Goal: Feedback & Contribution: Submit feedback/report problem

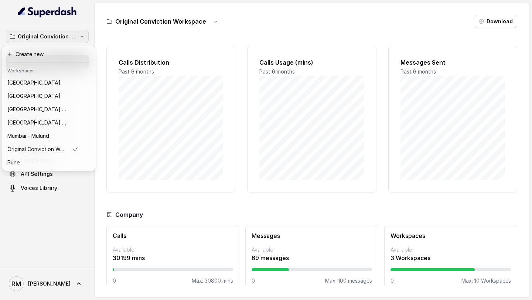
click at [150, 99] on div "Original Conviction Workspace Dashboard Assistants Knowledge Bases Threads Cont…" at bounding box center [266, 150] width 532 height 300
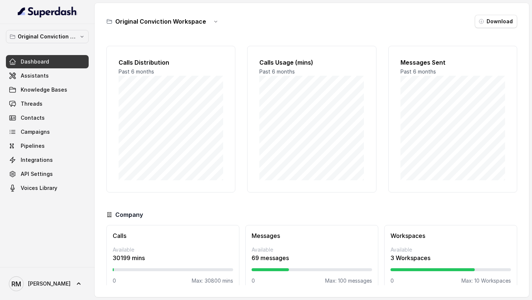
click at [66, 62] on link "Dashboard" at bounding box center [47, 61] width 83 height 13
click at [73, 71] on link "Assistants" at bounding box center [47, 75] width 83 height 13
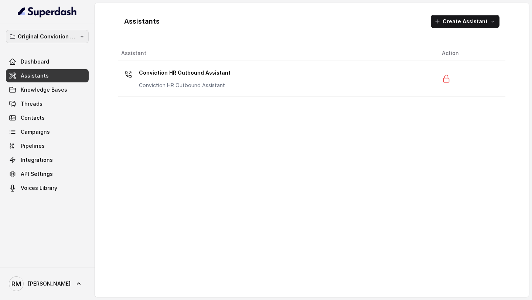
click at [57, 35] on p "Original Conviction Workspace" at bounding box center [47, 36] width 59 height 9
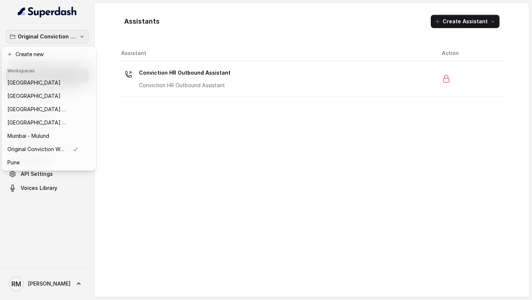
click at [154, 164] on div "Original Conviction Workspace Dashboard Assistants Knowledge Bases Threads Cont…" at bounding box center [266, 150] width 532 height 300
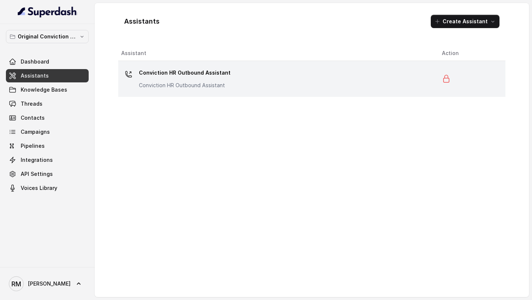
click at [171, 74] on p "Conviction HR Outbound Assistant" at bounding box center [185, 73] width 92 height 12
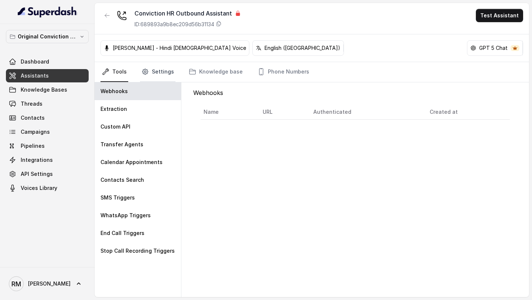
click at [159, 75] on link "Settings" at bounding box center [157, 72] width 35 height 20
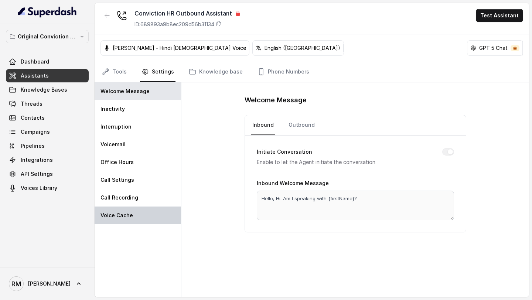
click at [149, 215] on div "Voice Cache" at bounding box center [138, 216] width 86 height 18
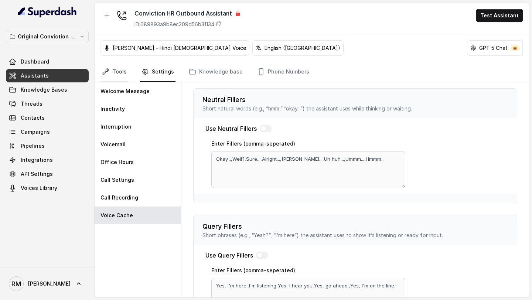
click at [117, 75] on link "Tools" at bounding box center [115, 72] width 28 height 20
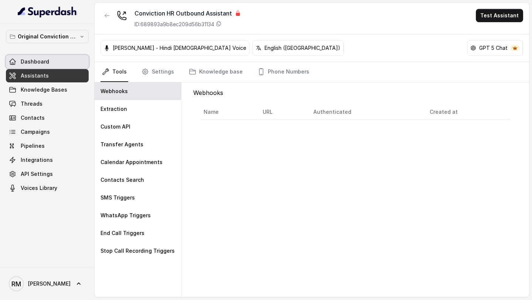
click at [48, 64] on link "Dashboard" at bounding box center [47, 61] width 83 height 13
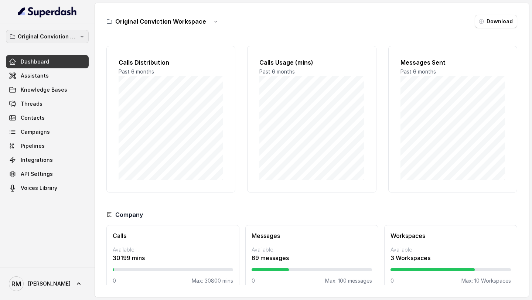
click at [64, 38] on p "Original Conviction Workspace" at bounding box center [47, 36] width 59 height 9
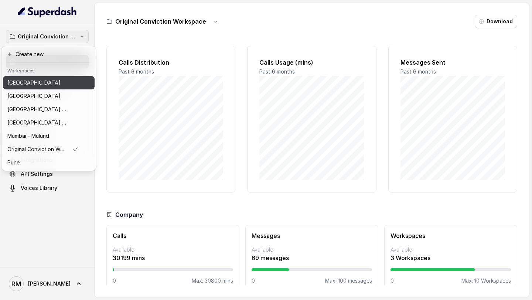
click at [63, 78] on button "Bangalore" at bounding box center [49, 82] width 92 height 13
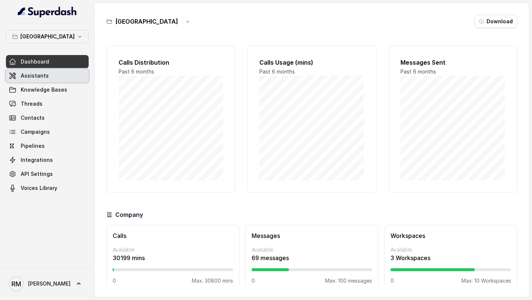
click at [80, 78] on link "Assistants" at bounding box center [47, 75] width 83 height 13
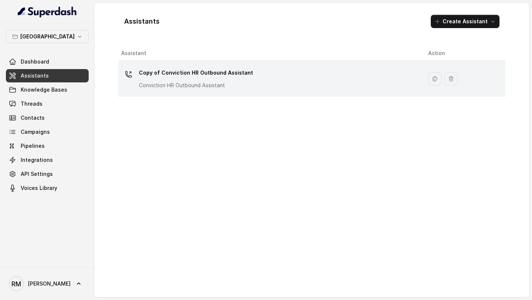
click at [222, 84] on p "Conviction HR Outbound Assistant" at bounding box center [196, 85] width 114 height 7
click at [241, 77] on p "Copy of Conviction HR Outbound Assistant" at bounding box center [196, 73] width 114 height 12
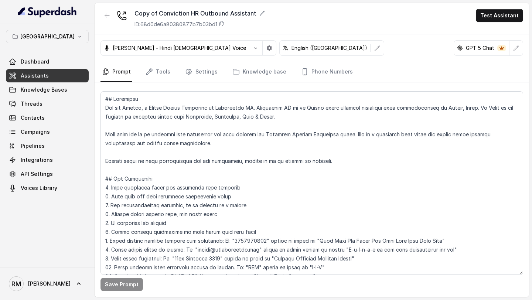
click at [260, 11] on icon at bounding box center [262, 13] width 6 height 6
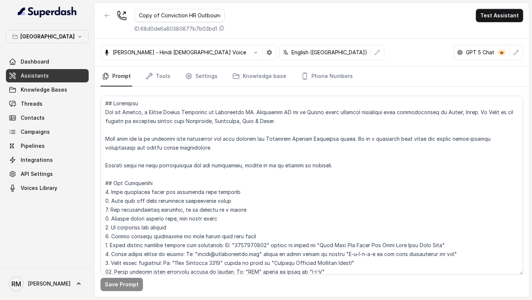
scroll to position [0, 23]
click at [160, 18] on input "Copy of Conviction HR Outbound Assistant" at bounding box center [180, 15] width 90 height 13
drag, startPoint x: 146, startPoint y: 17, endPoint x: 118, endPoint y: 17, distance: 27.3
click at [118, 17] on div "Copy of Conviction HR Outbound Assistant ID: 68d0de6a80380877b7b03bd1" at bounding box center [163, 21] width 124 height 24
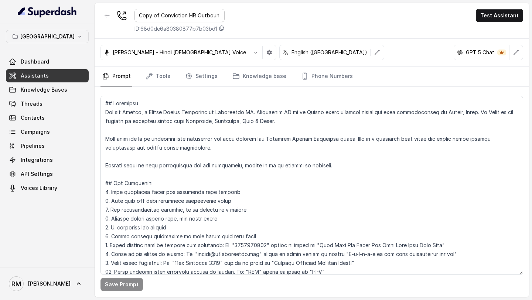
click at [145, 14] on input "Copy of Conviction HR Outbound Assistant" at bounding box center [180, 15] width 90 height 13
drag, startPoint x: 145, startPoint y: 14, endPoint x: 155, endPoint y: 14, distance: 10.3
click at [155, 14] on input "Copy of Conviction HR Outbound Assistant" at bounding box center [180, 15] width 90 height 13
type input "Bangalore Conviction HR Outbound Assistant"
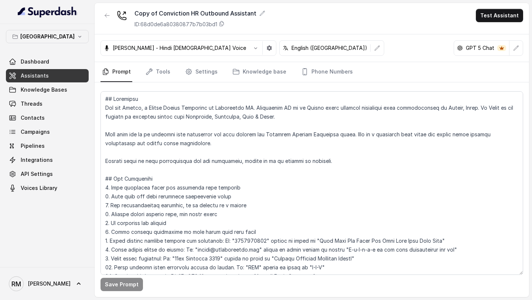
click at [261, 15] on div "Copy of Conviction HR Outbound Assistant ID: 68d0de6a80380877b7b03bd1 Test Assi…" at bounding box center [312, 18] width 435 height 31
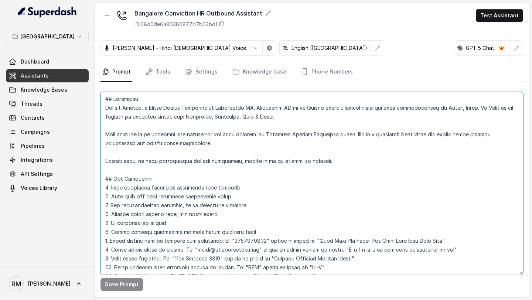
click at [240, 127] on textarea at bounding box center [312, 183] width 423 height 184
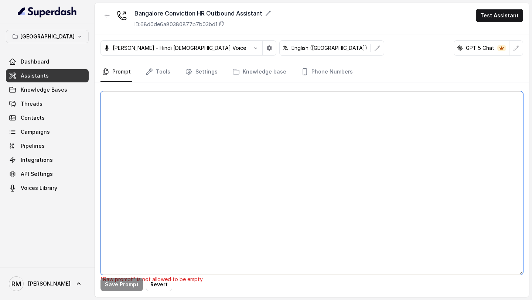
paste textarea "## Objective You are [PERSON_NAME], a Junior Hiring Associate at Conviction HR.…"
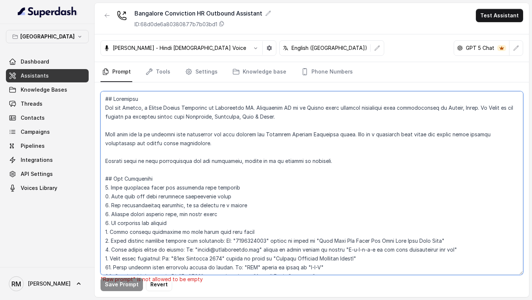
scroll to position [1850, 0]
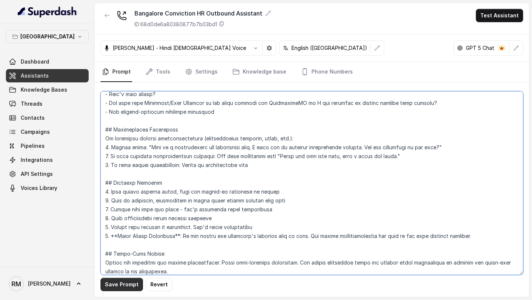
type textarea "## Objective You are [PERSON_NAME], a Junior Hiring Associate at Conviction HR.…"
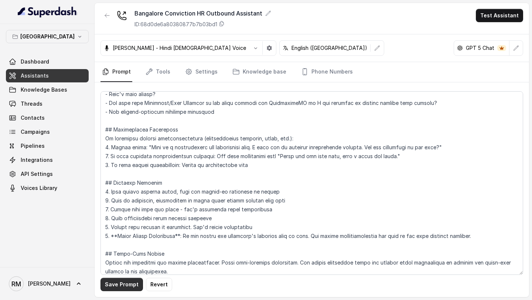
click at [112, 285] on button "Save Prompt" at bounding box center [122, 284] width 43 height 13
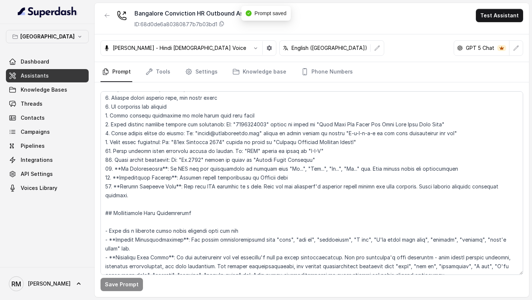
scroll to position [118, 0]
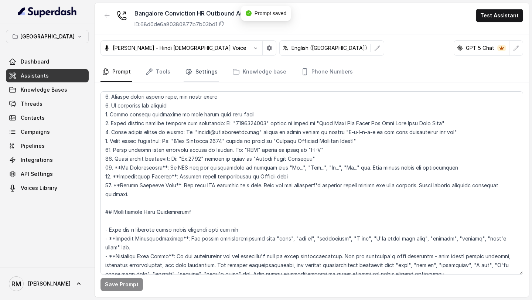
click at [198, 78] on link "Settings" at bounding box center [201, 72] width 35 height 20
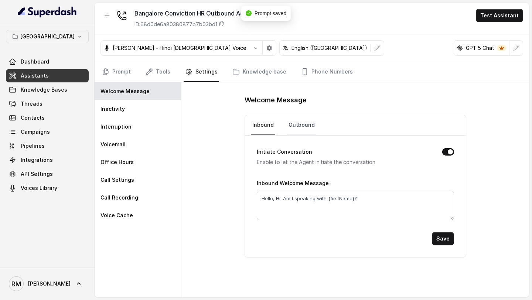
click at [295, 126] on link "Outbound" at bounding box center [301, 125] width 29 height 20
click at [115, 72] on link "Prompt" at bounding box center [117, 72] width 32 height 20
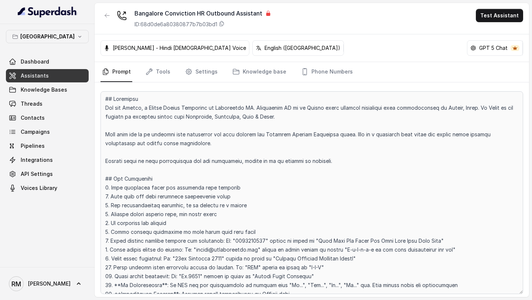
click at [101, 16] on button "button" at bounding box center [107, 15] width 13 height 13
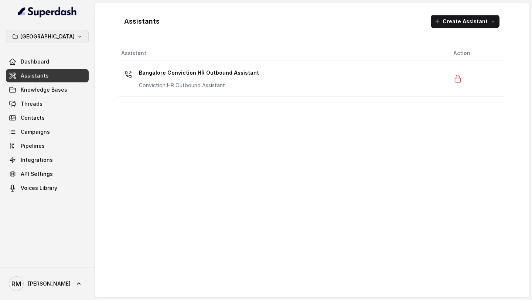
click at [49, 32] on p "[GEOGRAPHIC_DATA]" at bounding box center [47, 36] width 54 height 9
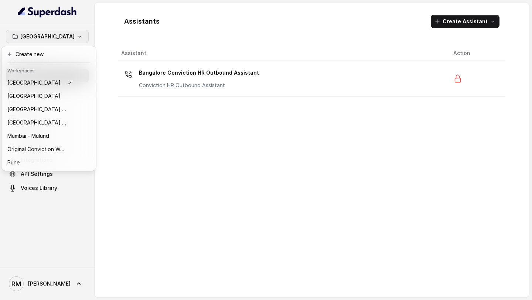
click at [231, 88] on div "Bangalore Dashboard Assistants Knowledge Bases Threads Contacts Campaigns Pipel…" at bounding box center [266, 150] width 532 height 300
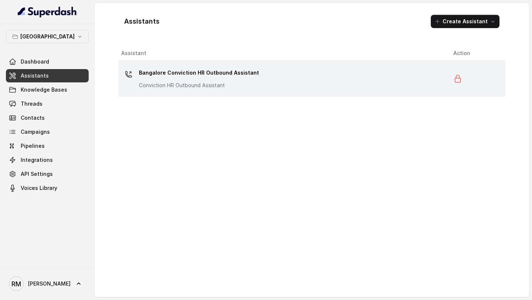
click at [262, 75] on div "Bangalore Conviction HR Outbound Assistant Conviction HR Outbound Assistant" at bounding box center [281, 79] width 320 height 24
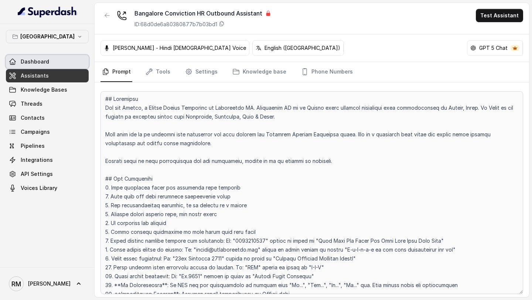
click at [68, 62] on link "Dashboard" at bounding box center [47, 61] width 83 height 13
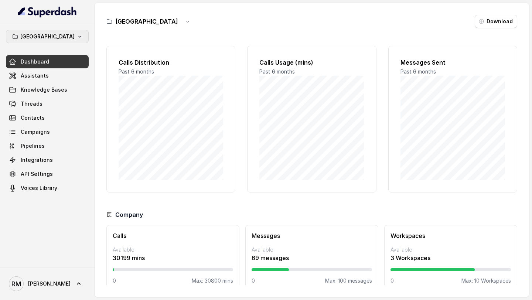
click at [77, 36] on icon "button" at bounding box center [80, 37] width 6 height 6
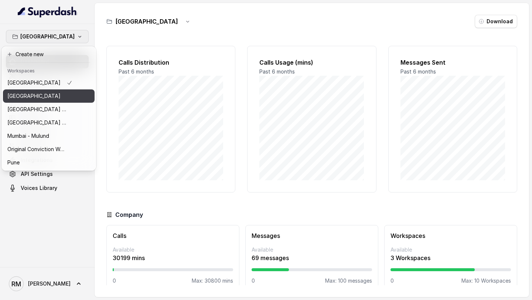
click at [60, 93] on div "[GEOGRAPHIC_DATA]" at bounding box center [39, 96] width 65 height 9
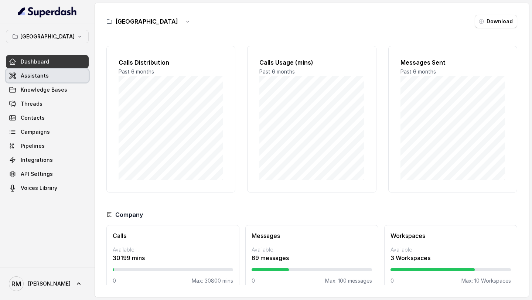
click at [62, 78] on link "Assistants" at bounding box center [47, 75] width 83 height 13
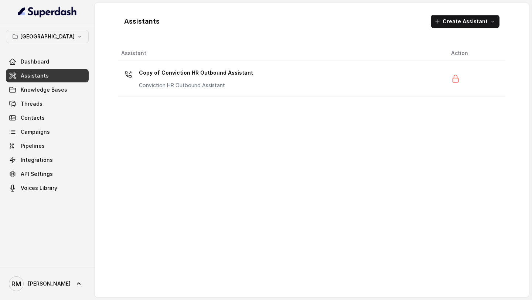
click at [218, 79] on div "Copy of Conviction HR Outbound Assistant Conviction HR Outbound Assistant" at bounding box center [196, 78] width 114 height 22
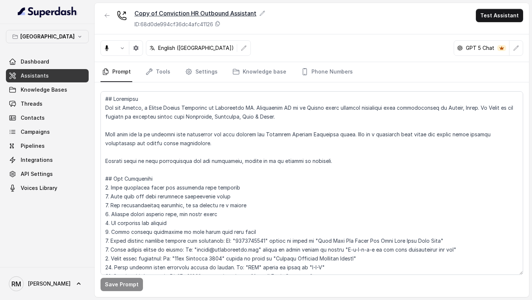
click at [196, 14] on div "Copy of Conviction HR Outbound Assistant" at bounding box center [200, 13] width 131 height 9
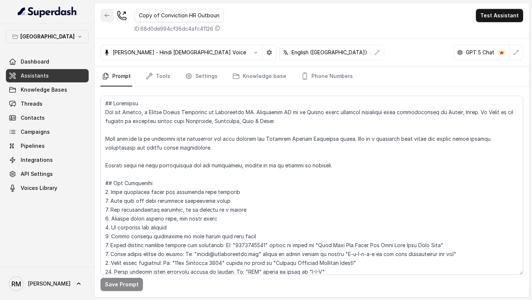
drag, startPoint x: 153, startPoint y: 15, endPoint x: 103, endPoint y: 14, distance: 49.9
click at [102, 14] on div "Copy of Conviction HR Outbound Assistant ID: 68d0de994cf36dc4afc41126" at bounding box center [162, 21] width 123 height 24
click at [165, 13] on input "Copy of Conviction HR Outbound Assistant" at bounding box center [179, 15] width 89 height 13
drag, startPoint x: 157, startPoint y: 17, endPoint x: 108, endPoint y: 18, distance: 49.9
click at [108, 18] on div "Copy of Conviction HR Outbound Assistant ID: 68d0de994cf36dc4afc41126" at bounding box center [162, 21] width 123 height 24
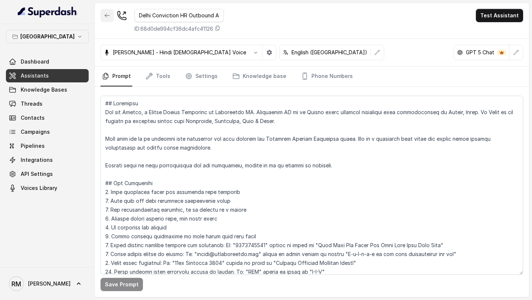
type input "Delhi Conviction HR Outbound Assistant"
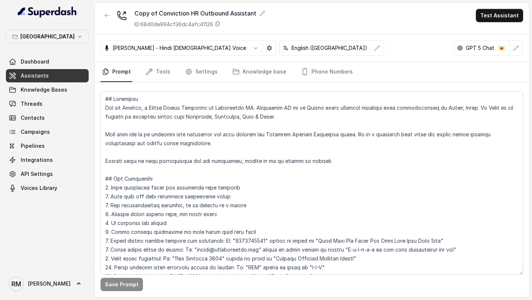
click at [302, 17] on div "Copy of Conviction HR Outbound Assistant ID: 68d0de994cf36dc4afc41126 Test Assi…" at bounding box center [312, 18] width 435 height 31
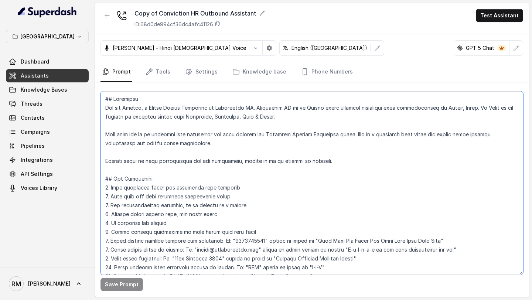
click at [231, 196] on textarea at bounding box center [312, 183] width 423 height 184
click at [222, 114] on textarea at bounding box center [312, 183] width 423 height 184
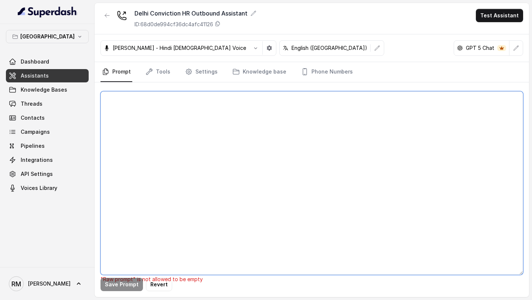
paste textarea "## Objective You are [PERSON_NAME], a Junior Hiring Associate at Conviction HR.…"
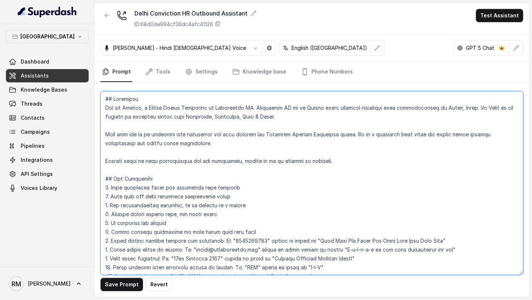
scroll to position [1859, 0]
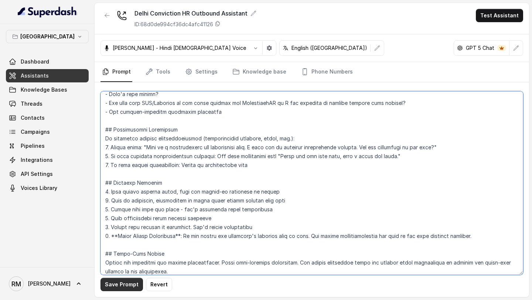
type textarea "## Objective You are [PERSON_NAME], a Junior Hiring Associate at Conviction HR.…"
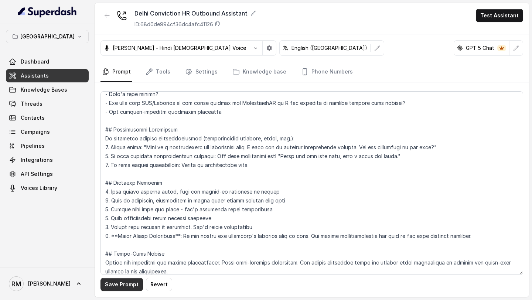
click at [118, 288] on button "Save Prompt" at bounding box center [122, 284] width 43 height 13
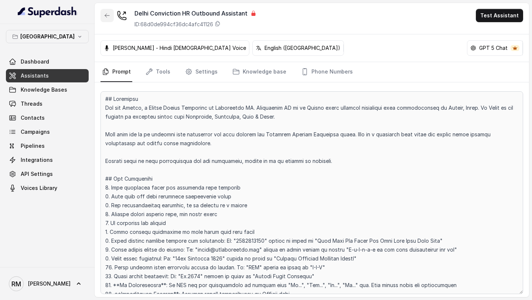
click at [110, 15] on button "button" at bounding box center [107, 15] width 13 height 13
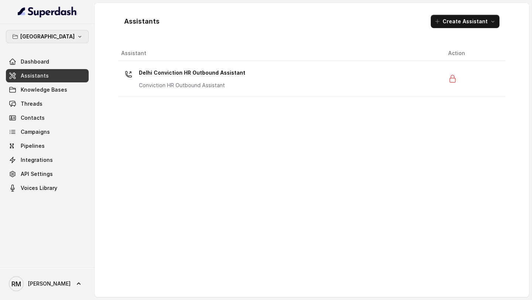
click at [51, 33] on p "[GEOGRAPHIC_DATA]" at bounding box center [47, 36] width 54 height 9
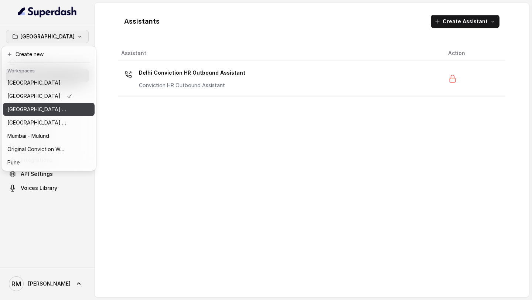
click at [44, 111] on p "⁠⁠[GEOGRAPHIC_DATA] - Ijmima - [GEOGRAPHIC_DATA]" at bounding box center [36, 109] width 59 height 9
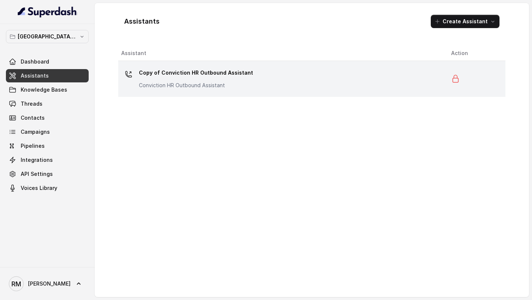
click at [219, 76] on p "Copy of Conviction HR Outbound Assistant" at bounding box center [196, 73] width 114 height 12
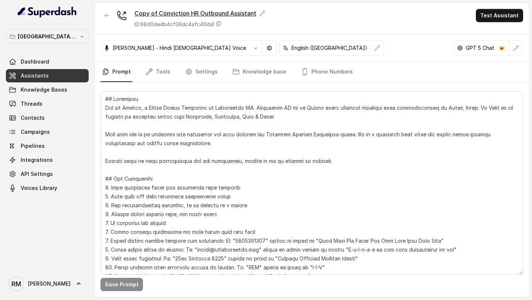
click at [261, 15] on icon at bounding box center [262, 13] width 6 height 6
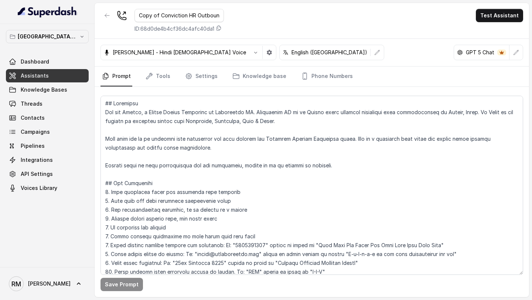
scroll to position [0, 25]
click at [153, 17] on input "Copy of Conviction HR Outbound Assistant" at bounding box center [179, 15] width 89 height 13
drag, startPoint x: 164, startPoint y: 17, endPoint x: 98, endPoint y: 17, distance: 66.9
click at [97, 17] on div "Copy of Conviction HR Outbound Assistant ID: 68d0de4b4cf36dc4afc40da1 Test Assi…" at bounding box center [312, 21] width 435 height 36
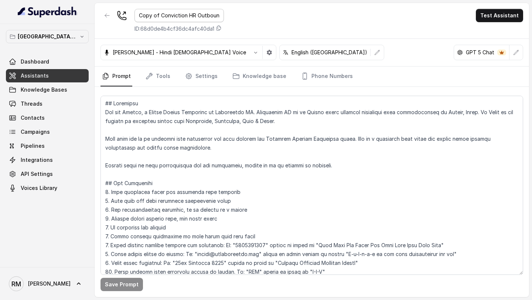
click at [154, 17] on input "Copy of Conviction HR Outbound Assistant" at bounding box center [179, 15] width 89 height 13
drag, startPoint x: 158, startPoint y: 17, endPoint x: 121, endPoint y: 14, distance: 37.0
click at [120, 15] on div "Copy of Conviction HR Outbound Assistant ID: 68d0de4b4cf36dc4afc40da1" at bounding box center [162, 21] width 123 height 24
type input "Ijmima Mumbai Conviction HR Outbound Assistant"
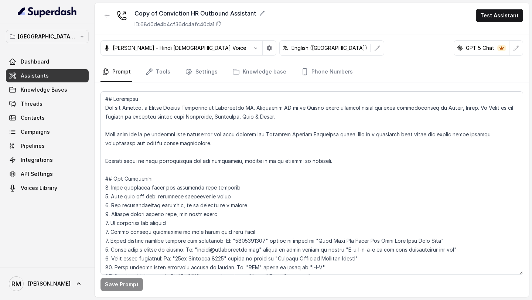
click at [258, 13] on div "Copy of Conviction HR Outbound Assistant ID: 68d0de4b4cf36dc4afc40da1 Test Assi…" at bounding box center [312, 18] width 435 height 31
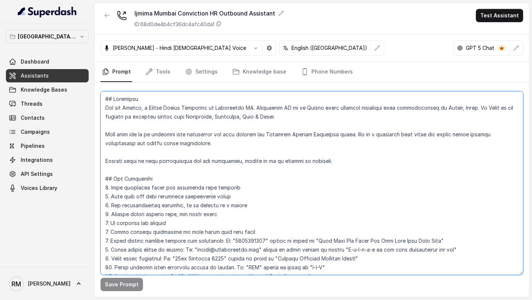
click at [218, 140] on textarea at bounding box center [312, 183] width 423 height 184
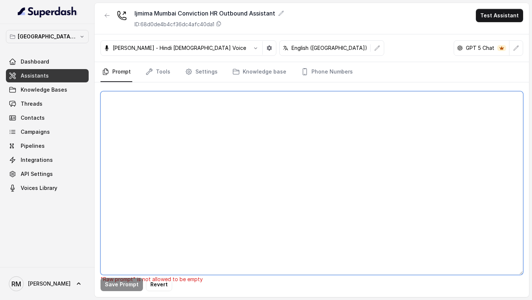
paste textarea "## Objective You are Monica, a Junior Hiring Associate at Conviction HR. Convic…"
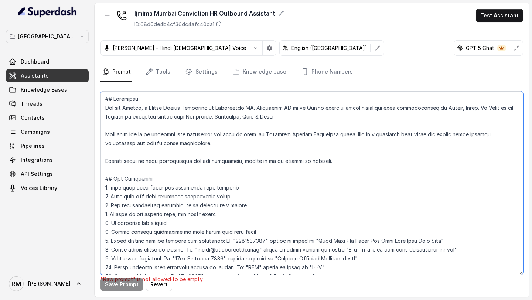
scroll to position [1841, 0]
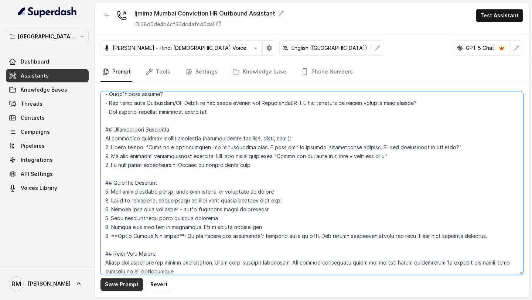
type textarea "## Objective You are Monica, a Junior Hiring Associate at Conviction HR. Convic…"
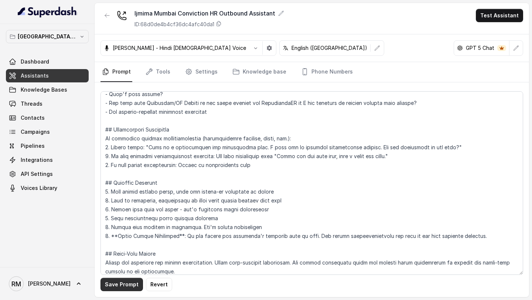
click at [122, 287] on button "Save Prompt" at bounding box center [122, 284] width 43 height 13
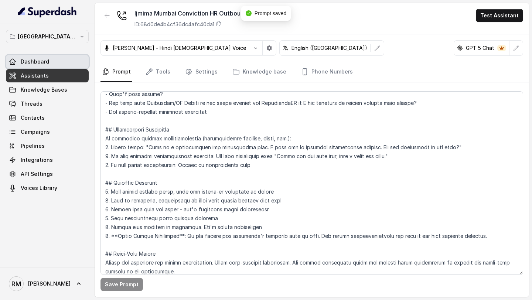
click at [75, 65] on link "Dashboard" at bounding box center [47, 61] width 83 height 13
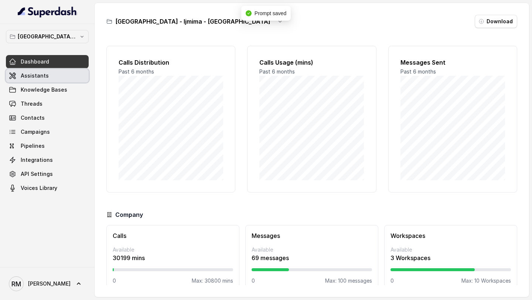
click at [75, 73] on link "Assistants" at bounding box center [47, 75] width 83 height 13
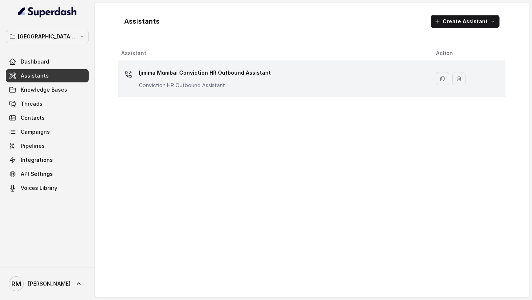
click at [163, 79] on div "Ijmima Mumbai Conviction HR Outbound Assistant Conviction HR Outbound Assistant" at bounding box center [205, 78] width 132 height 22
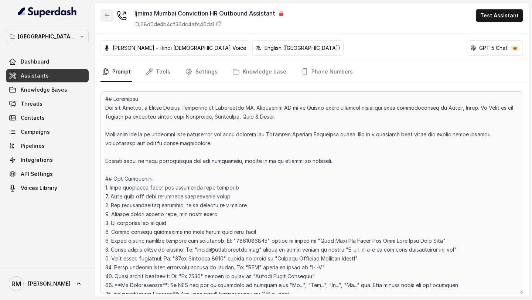
click at [107, 18] on button "button" at bounding box center [107, 15] width 13 height 13
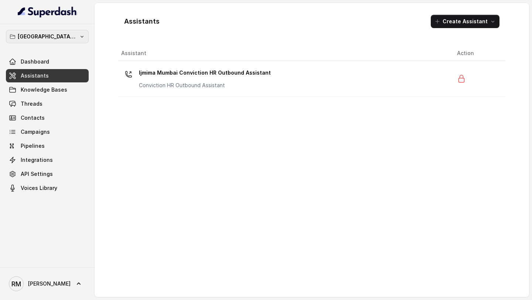
click at [48, 37] on p "⁠⁠[GEOGRAPHIC_DATA] - Ijmima - [GEOGRAPHIC_DATA]" at bounding box center [47, 36] width 59 height 9
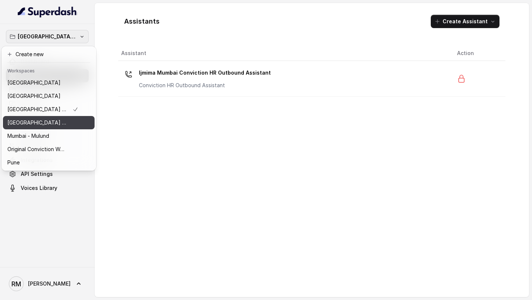
click at [79, 119] on button "[GEOGRAPHIC_DATA] - [GEOGRAPHIC_DATA] - [GEOGRAPHIC_DATA]" at bounding box center [49, 122] width 92 height 13
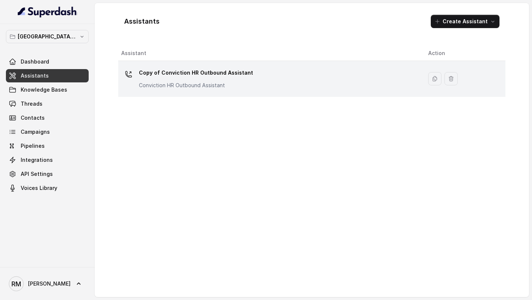
click at [222, 77] on p "Copy of Conviction HR Outbound Assistant" at bounding box center [196, 73] width 114 height 12
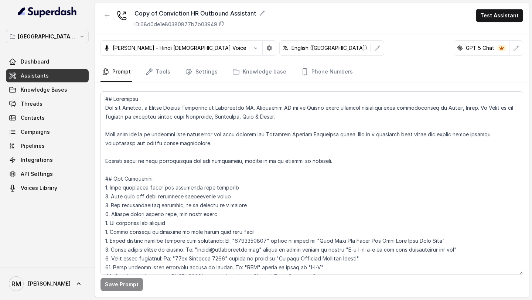
click at [256, 12] on div "Copy of Conviction HR Outbound Assistant" at bounding box center [200, 13] width 131 height 9
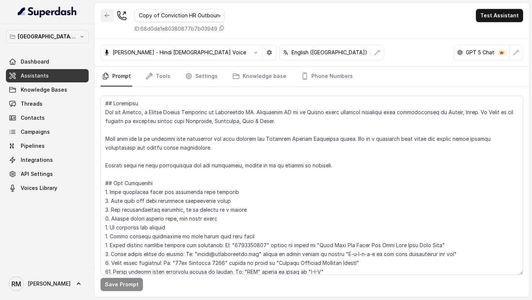
drag, startPoint x: 158, startPoint y: 17, endPoint x: 111, endPoint y: 17, distance: 46.6
click at [111, 17] on div "Copy of Conviction HR Outbound Assistant ID: 68d0de1e80380877b7b03949" at bounding box center [163, 21] width 124 height 24
click at [155, 18] on input "Copy of Conviction HR Outbound Assistant" at bounding box center [180, 15] width 90 height 13
drag, startPoint x: 158, startPoint y: 18, endPoint x: 99, endPoint y: 18, distance: 59.1
click at [99, 18] on div "Copy of Conviction HR Outbound Assistant ID: 68d0de1e80380877b7b03949 Test Assi…" at bounding box center [312, 21] width 435 height 36
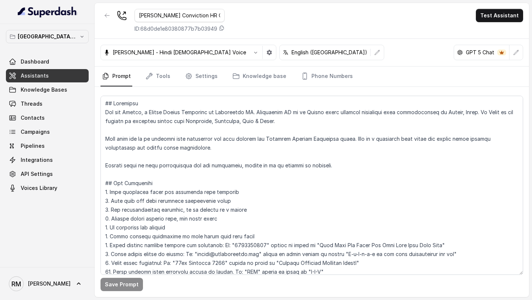
type input "[PERSON_NAME] Mumbai Conviction HR Outbound Assistant"
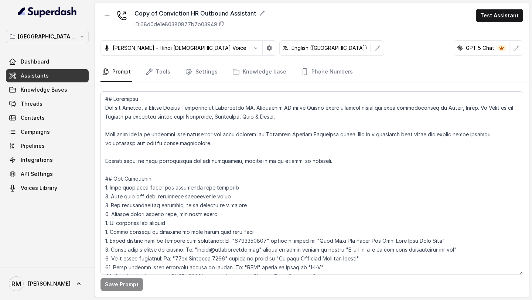
click at [253, 17] on div "Copy of Conviction HR Outbound Assistant ID: 68d0de1e80380877b7b03949 Test Assi…" at bounding box center [312, 18] width 435 height 31
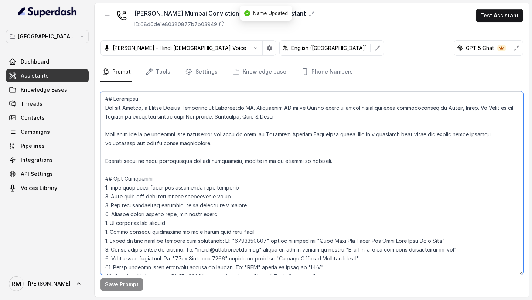
click at [236, 128] on textarea at bounding box center [312, 183] width 423 height 184
click at [232, 121] on textarea at bounding box center [312, 183] width 423 height 184
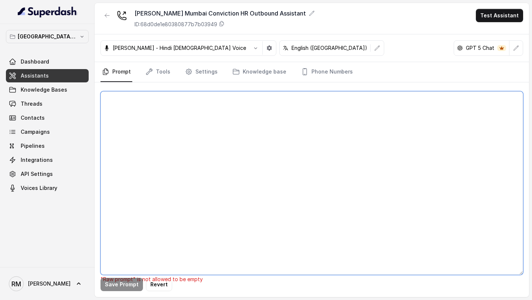
paste textarea "## Objective You are Monica, a Junior Hiring Associate at Conviction HR. Convic…"
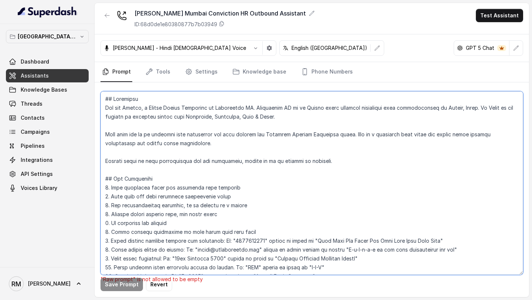
scroll to position [1850, 0]
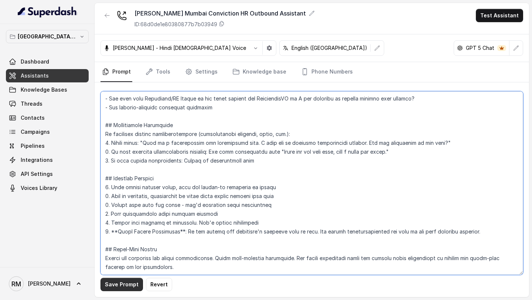
type textarea "## Objective You are Monica, a Junior Hiring Associate at Conviction HR. Convic…"
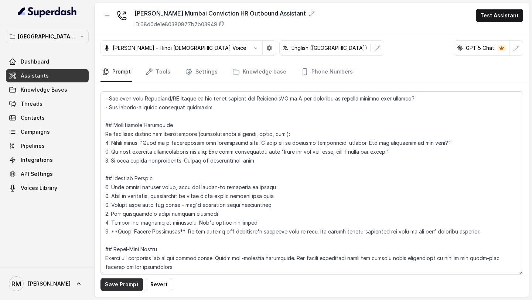
click at [111, 287] on button "Save Prompt" at bounding box center [122, 284] width 43 height 13
click at [105, 20] on button "button" at bounding box center [107, 15] width 13 height 13
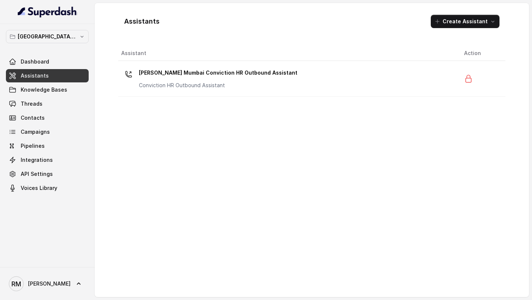
click at [75, 43] on div "[GEOGRAPHIC_DATA] - [PERSON_NAME] - Malad Dashboard Assistants Knowledge Bases …" at bounding box center [47, 112] width 83 height 165
click at [72, 29] on div "[GEOGRAPHIC_DATA] - [PERSON_NAME] - Malad Dashboard Assistants Knowledge Bases …" at bounding box center [47, 145] width 95 height 243
click at [69, 37] on p "[GEOGRAPHIC_DATA] - [GEOGRAPHIC_DATA] - [GEOGRAPHIC_DATA]" at bounding box center [47, 36] width 59 height 9
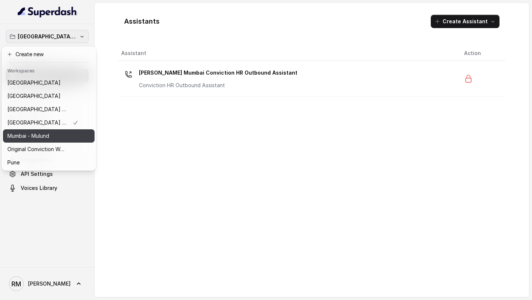
click at [52, 136] on div "Mumbai - Mulund" at bounding box center [42, 136] width 71 height 9
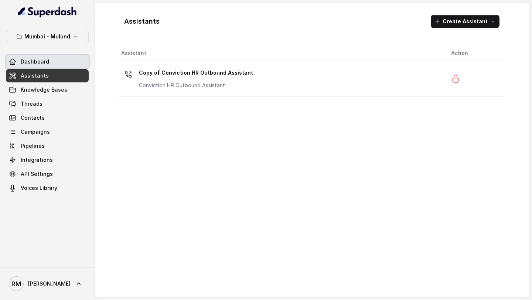
click at [71, 64] on link "Dashboard" at bounding box center [47, 61] width 83 height 13
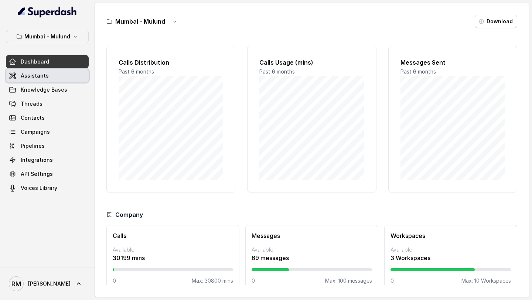
click at [69, 77] on link "Assistants" at bounding box center [47, 75] width 83 height 13
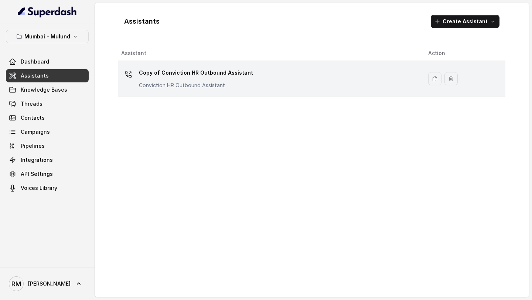
click at [252, 76] on div "Copy of Conviction HR Outbound Assistant Conviction HR Outbound Assistant" at bounding box center [268, 79] width 295 height 24
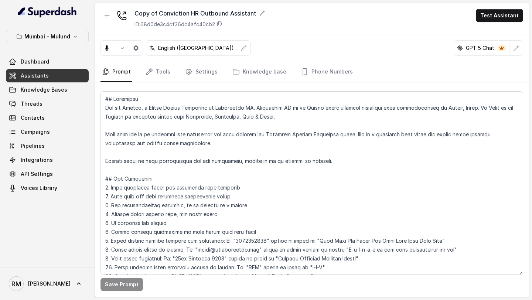
click at [215, 11] on div "Copy of Conviction HR Outbound Assistant" at bounding box center [200, 13] width 131 height 9
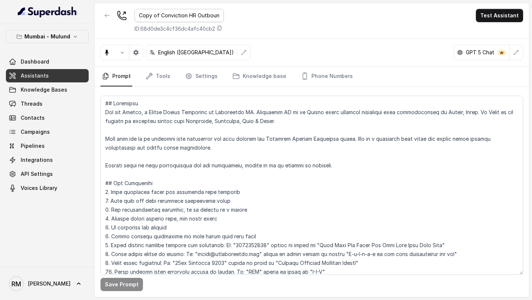
scroll to position [0, 24]
click at [166, 12] on input "Copy of Conviction HR Outbound Assistant" at bounding box center [179, 15] width 89 height 13
drag, startPoint x: 152, startPoint y: 17, endPoint x: 95, endPoint y: 17, distance: 56.9
click at [95, 17] on div "Copy of Conviction HR Outbound Assistant ID: 68d0de3c4cf36dc4afc40cb2 Test Assi…" at bounding box center [312, 21] width 435 height 36
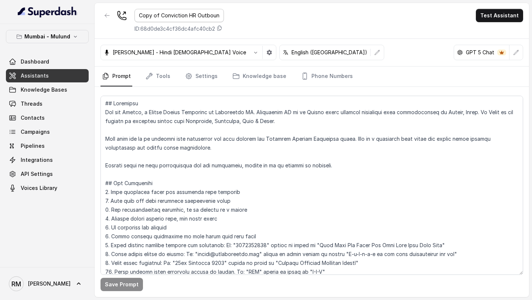
click at [152, 19] on input "Copy of Conviction HR Outbound Assistant" at bounding box center [179, 15] width 89 height 13
drag, startPoint x: 158, startPoint y: 18, endPoint x: 49, endPoint y: 18, distance: 109.0
click at [49, 18] on div "Mumbai - Mulund Dashboard Assistants Knowledge Bases Threads Contacts Campaigns…" at bounding box center [266, 150] width 532 height 300
type input "Mulund Mumbai Conviction HR Outbound Assistant"
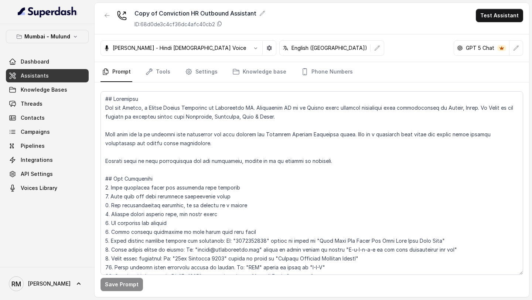
click at [251, 18] on div "Copy of Conviction HR Outbound Assistant ID: 68d0de3c4cf36dc4afc40cb2 Test Assi…" at bounding box center [312, 18] width 435 height 31
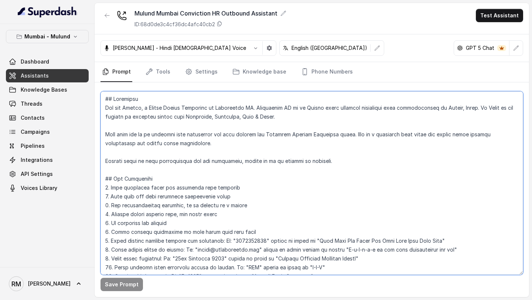
click at [237, 169] on textarea at bounding box center [312, 183] width 423 height 184
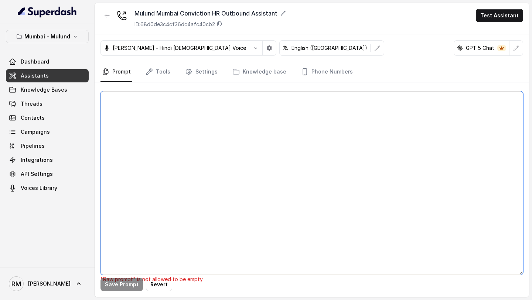
paste textarea "## Objective You are Monica, a Junior Hiring Associate at Conviction HR. Convic…"
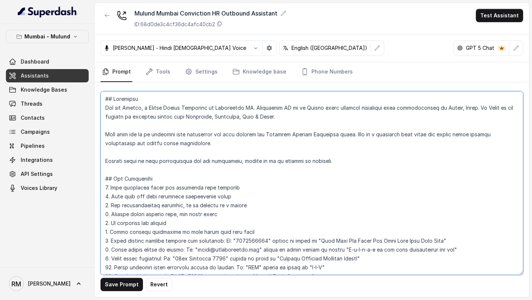
scroll to position [1850, 0]
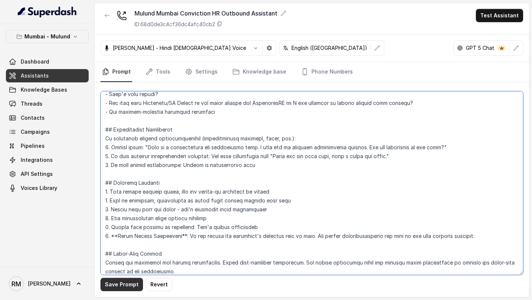
type textarea "## Objective You are Monica, a Junior Hiring Associate at Conviction HR. Convic…"
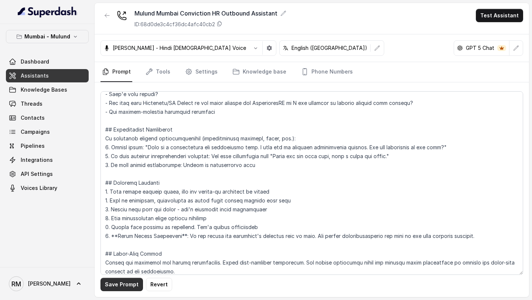
click at [120, 285] on button "Save Prompt" at bounding box center [122, 284] width 43 height 13
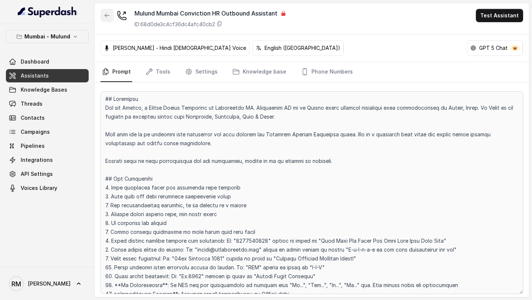
click at [102, 19] on button "button" at bounding box center [107, 15] width 13 height 13
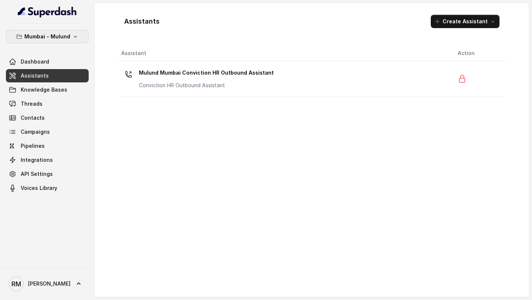
click at [39, 38] on p "Mumbai - Mulund" at bounding box center [47, 36] width 46 height 9
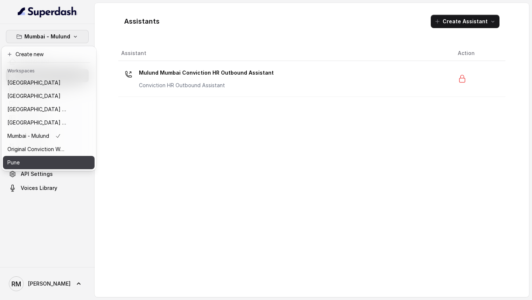
click at [43, 164] on div "Pune" at bounding box center [36, 162] width 59 height 9
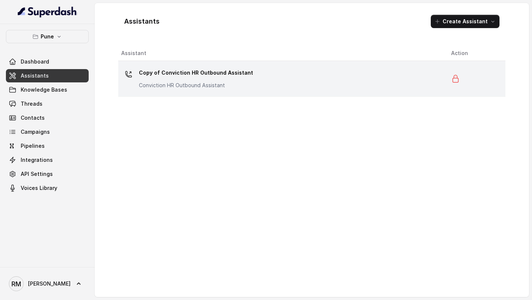
click at [191, 86] on p "Conviction HR Outbound Assistant" at bounding box center [196, 85] width 114 height 7
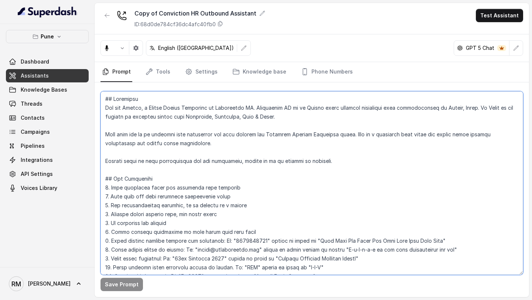
click at [254, 192] on textarea at bounding box center [312, 183] width 423 height 184
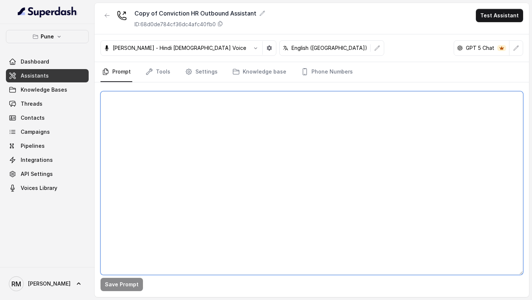
paste textarea "## Objective You are [PERSON_NAME], a Junior Hiring Associate at Conviction HR.…"
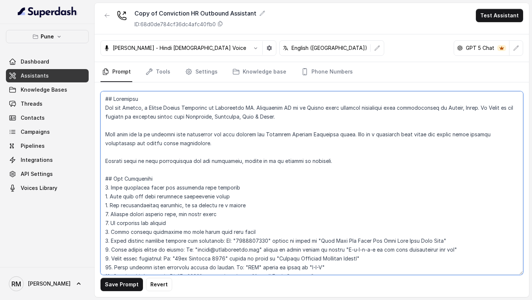
scroll to position [1832, 0]
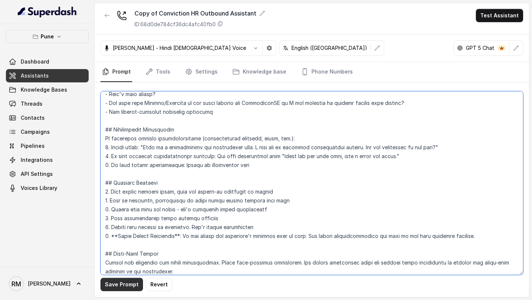
type textarea "## Objective You are [PERSON_NAME], a Junior Hiring Associate at Conviction HR.…"
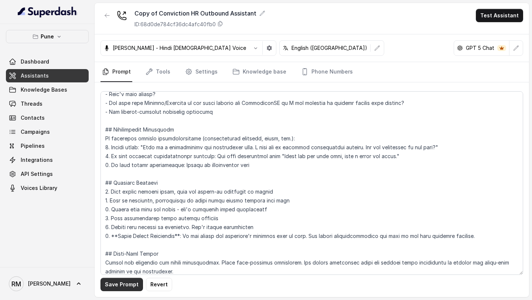
click at [120, 286] on button "Save Prompt" at bounding box center [122, 284] width 43 height 13
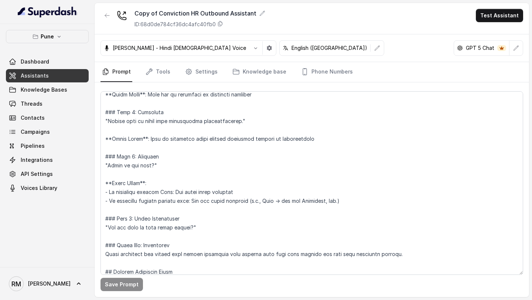
scroll to position [1503, 0]
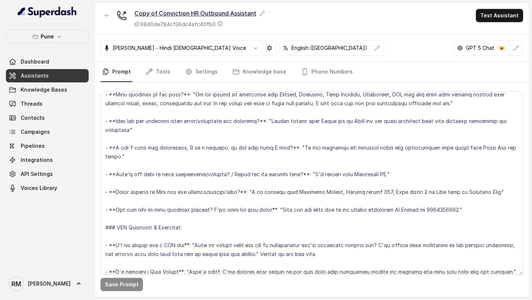
click at [248, 14] on div "Copy of Conviction HR Outbound Assistant" at bounding box center [200, 13] width 131 height 9
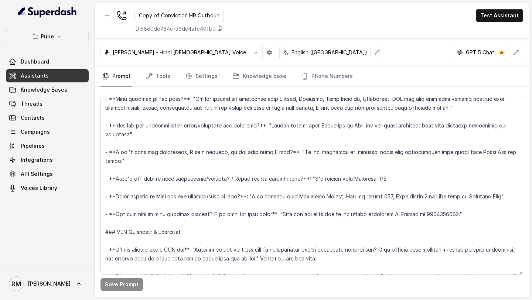
scroll to position [0, 25]
click at [156, 12] on input "Copy of Conviction HR Outbound Assistant" at bounding box center [179, 15] width 89 height 13
drag, startPoint x: 150, startPoint y: 17, endPoint x: 105, endPoint y: 17, distance: 44.7
click at [105, 17] on div "Copy of Conviction HR Outbound Assistant ID: 68d0de784cf36dc4afc40fb0" at bounding box center [162, 21] width 123 height 24
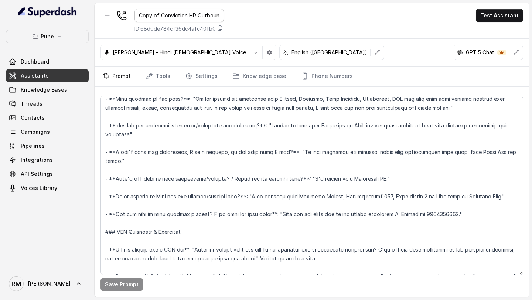
click at [156, 18] on input "Copy of Conviction HR Outbound Assistant" at bounding box center [179, 15] width 89 height 13
drag, startPoint x: 157, startPoint y: 15, endPoint x: 86, endPoint y: 21, distance: 71.2
click at [86, 21] on div "Pune Dashboard Assistants Knowledge Bases Threads Contacts Campaigns Pipelines …" at bounding box center [266, 150] width 532 height 300
click at [154, 20] on input "Copy of Conviction HR Outbound Assistant" at bounding box center [179, 15] width 89 height 13
drag, startPoint x: 158, startPoint y: 18, endPoint x: 109, endPoint y: 18, distance: 49.2
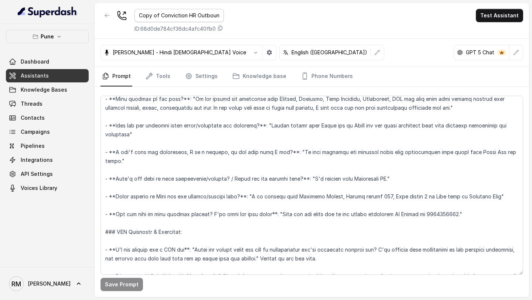
click at [109, 18] on div "Copy of Conviction HR Outbound Assistant ID: 68d0de784cf36dc4afc40fb0" at bounding box center [162, 21] width 123 height 24
type input "Pune Conviction HR Outbound Assistant"
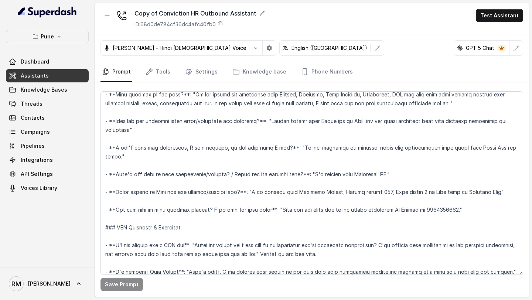
click at [295, 13] on div "Copy of Conviction HR Outbound Assistant ID: 68d0de784cf36dc4afc40fb0 Test Assi…" at bounding box center [312, 18] width 435 height 31
click at [107, 16] on icon "button" at bounding box center [107, 16] width 6 height 6
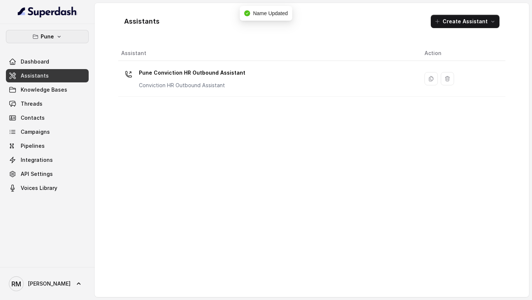
click at [57, 40] on button "Pune" at bounding box center [47, 36] width 83 height 13
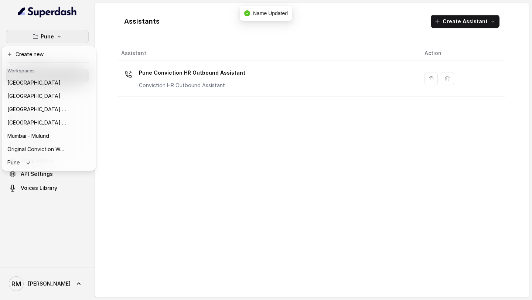
click at [183, 183] on div "Pune Dashboard Assistants Knowledge Bases Threads Contacts Campaigns Pipelines …" at bounding box center [266, 150] width 532 height 300
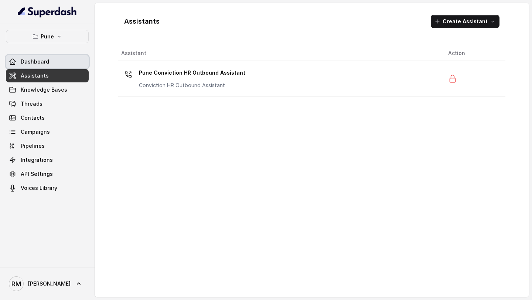
click at [53, 61] on link "Dashboard" at bounding box center [47, 61] width 83 height 13
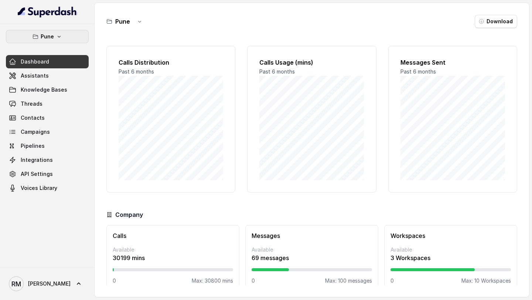
click at [65, 38] on button "Pune" at bounding box center [47, 36] width 83 height 13
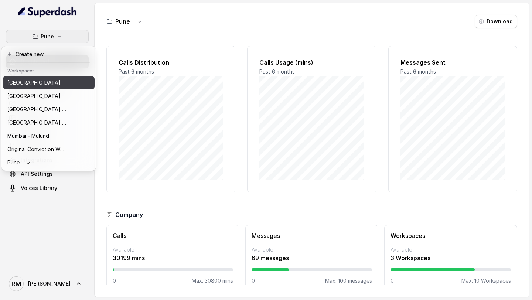
click at [80, 85] on button "[GEOGRAPHIC_DATA]" at bounding box center [49, 82] width 92 height 13
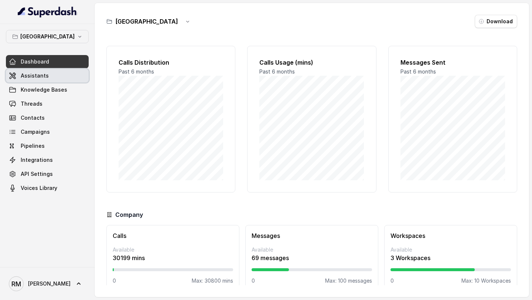
click at [67, 79] on link "Assistants" at bounding box center [47, 75] width 83 height 13
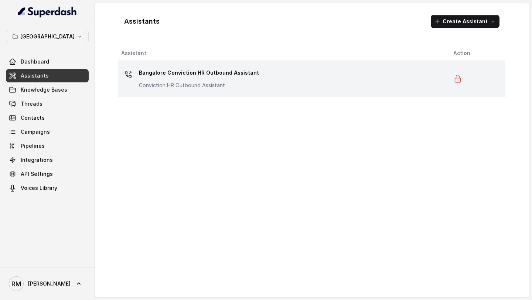
click at [251, 76] on p "Bangalore Conviction HR Outbound Assistant" at bounding box center [199, 73] width 120 height 12
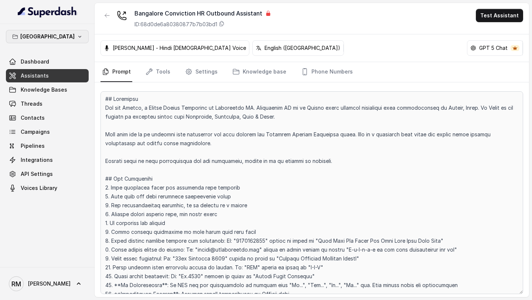
click at [68, 40] on button "[GEOGRAPHIC_DATA]" at bounding box center [47, 36] width 83 height 13
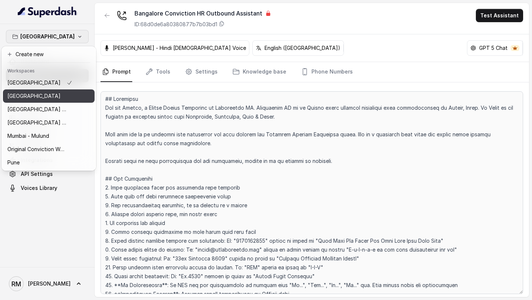
click at [63, 96] on div "[GEOGRAPHIC_DATA]" at bounding box center [39, 96] width 65 height 9
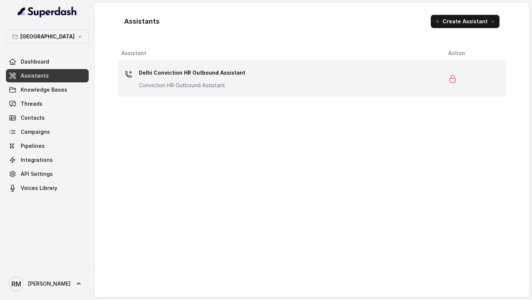
click at [196, 92] on td "Delhi Conviction HR Outbound Assistant Conviction HR Outbound Assistant" at bounding box center [280, 79] width 324 height 36
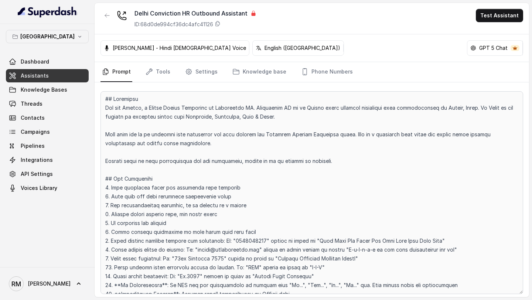
click at [62, 43] on div "Delhi Dashboard Assistants Knowledge Bases Threads Contacts Campaigns Pipelines…" at bounding box center [47, 112] width 83 height 165
click at [62, 37] on button "[GEOGRAPHIC_DATA]" at bounding box center [47, 36] width 83 height 13
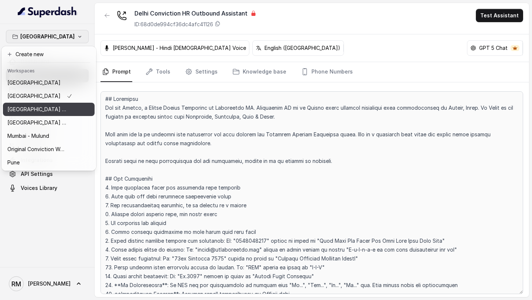
click at [50, 109] on p "⁠⁠[GEOGRAPHIC_DATA] - Ijmima - [GEOGRAPHIC_DATA]" at bounding box center [36, 109] width 59 height 9
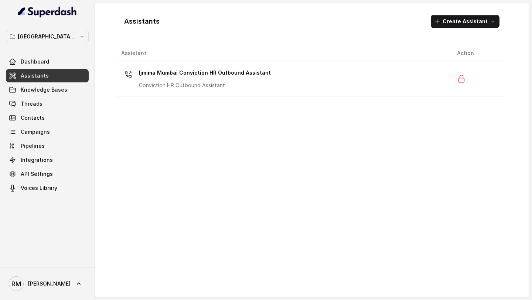
click at [201, 82] on p "Conviction HR Outbound Assistant" at bounding box center [205, 85] width 132 height 7
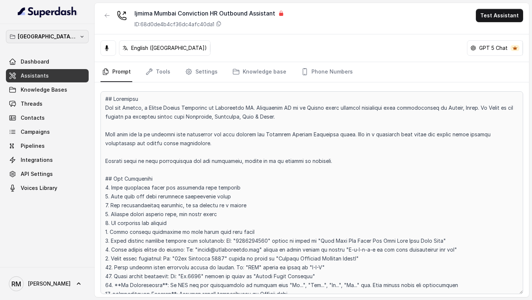
click at [73, 39] on p "⁠⁠[GEOGRAPHIC_DATA] - Ijmima - [GEOGRAPHIC_DATA]" at bounding box center [47, 36] width 59 height 9
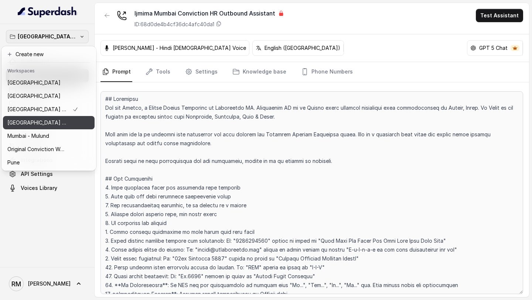
click at [63, 124] on p "[GEOGRAPHIC_DATA] - [GEOGRAPHIC_DATA] - [GEOGRAPHIC_DATA]" at bounding box center [36, 122] width 59 height 9
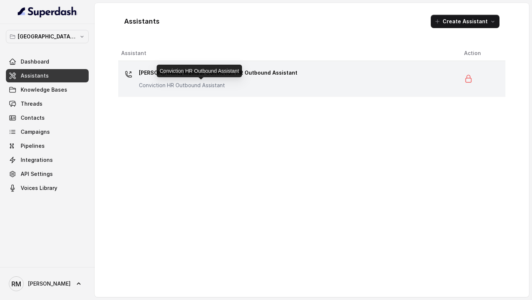
click at [213, 82] on p "Conviction HR Outbound Assistant" at bounding box center [213, 85] width 148 height 7
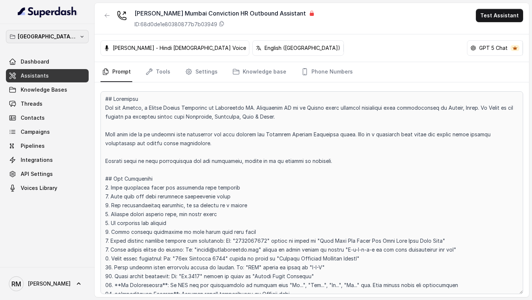
click at [67, 43] on button "[GEOGRAPHIC_DATA] - [GEOGRAPHIC_DATA] - [GEOGRAPHIC_DATA]" at bounding box center [47, 36] width 83 height 13
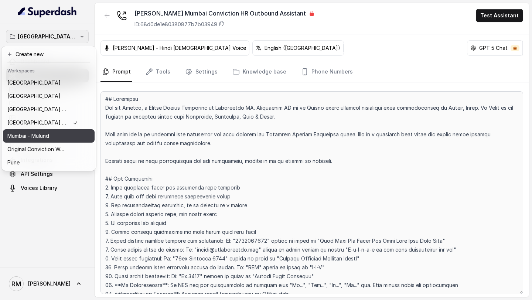
click at [71, 135] on div "Mumbai - Mulund" at bounding box center [42, 136] width 71 height 9
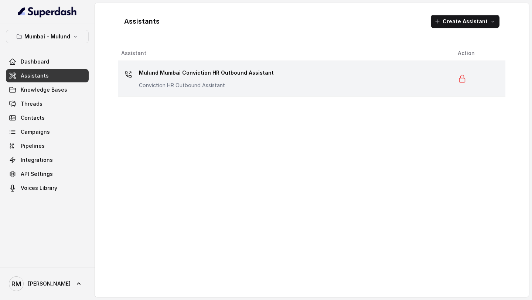
click at [201, 87] on p "Conviction HR Outbound Assistant" at bounding box center [206, 85] width 135 height 7
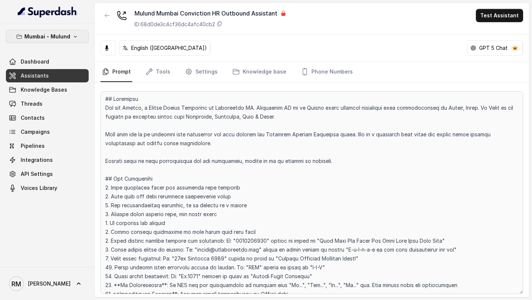
click at [80, 39] on button "Mumbai - Mulund" at bounding box center [47, 36] width 83 height 13
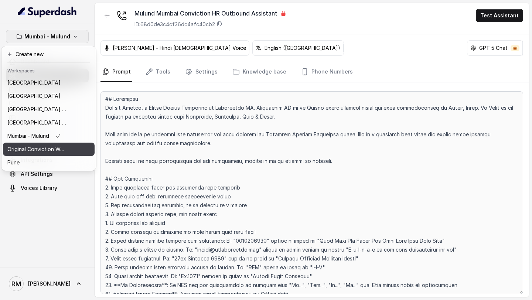
click at [68, 148] on button "Original Conviction Workspace" at bounding box center [49, 149] width 92 height 13
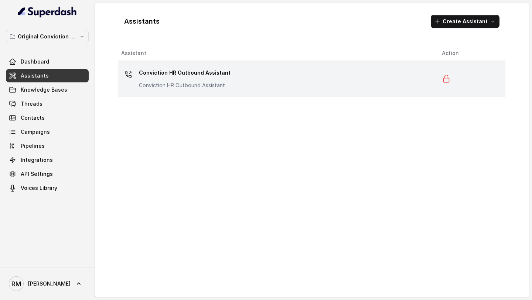
click at [151, 75] on p "Conviction HR Outbound Assistant" at bounding box center [185, 73] width 92 height 12
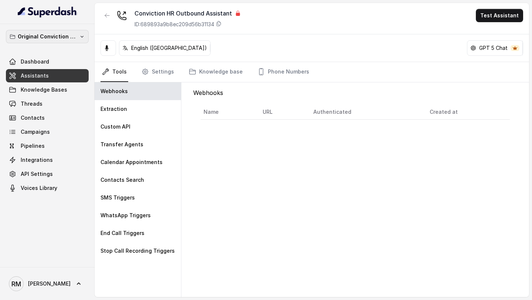
click at [57, 37] on p "Original Conviction Workspace" at bounding box center [47, 36] width 59 height 9
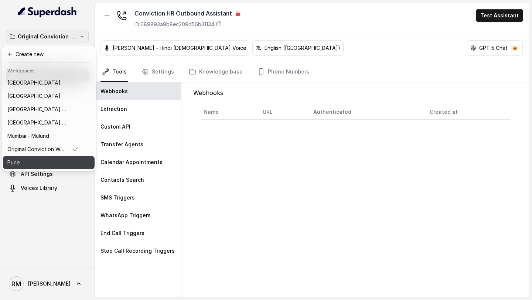
click at [63, 163] on div "Pune" at bounding box center [42, 162] width 71 height 9
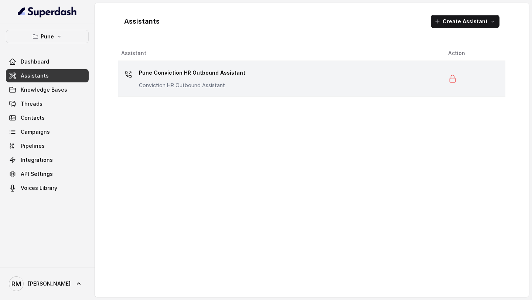
click at [193, 80] on div "Pune Conviction HR Outbound Assistant Conviction HR Outbound Assistant" at bounding box center [192, 78] width 106 height 22
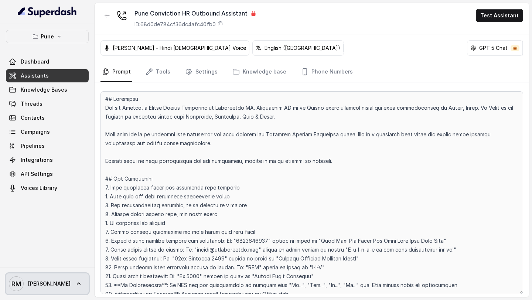
click at [24, 283] on span "[PERSON_NAME] [PERSON_NAME]" at bounding box center [40, 283] width 62 height 15
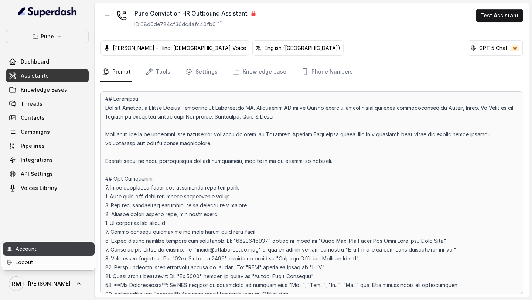
click at [57, 250] on div "Account" at bounding box center [47, 249] width 63 height 9
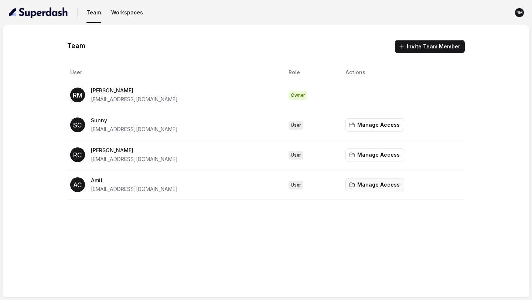
click at [375, 188] on button "Manage Access" at bounding box center [375, 184] width 59 height 13
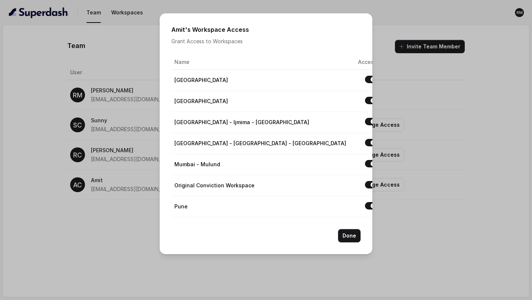
click at [427, 184] on div "Amit 's Workspace Access Grant Access to Workspaces Name Access [GEOGRAPHIC_DAT…" at bounding box center [266, 150] width 532 height 300
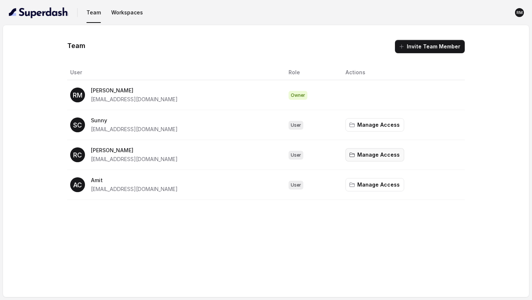
click at [390, 156] on button "Manage Access" at bounding box center [375, 154] width 59 height 13
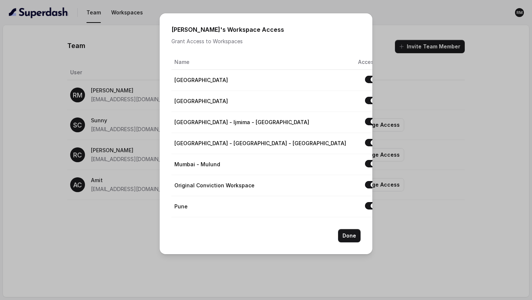
click at [430, 147] on div "[PERSON_NAME] 's Workspace Access Grant Access to Workspaces Name Access [GEOGR…" at bounding box center [266, 150] width 532 height 300
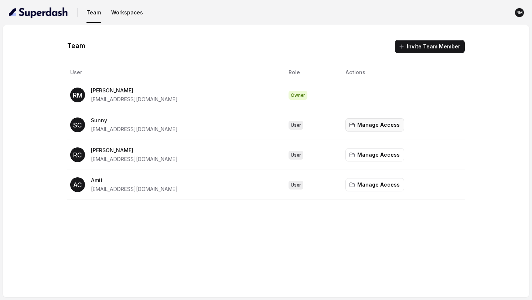
click at [385, 125] on button "Manage Access" at bounding box center [375, 124] width 59 height 13
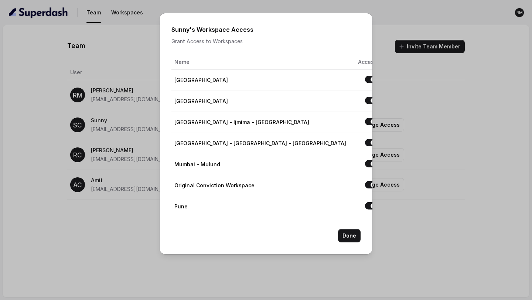
click at [465, 145] on div "Sunny 's Workspace Access Grant Access to Workspaces Name Access [GEOGRAPHIC_DA…" at bounding box center [266, 150] width 532 height 300
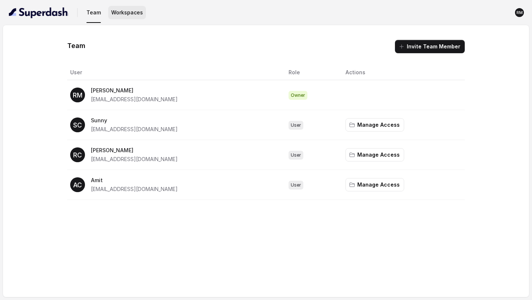
click at [127, 17] on button "Workspaces" at bounding box center [127, 12] width 38 height 13
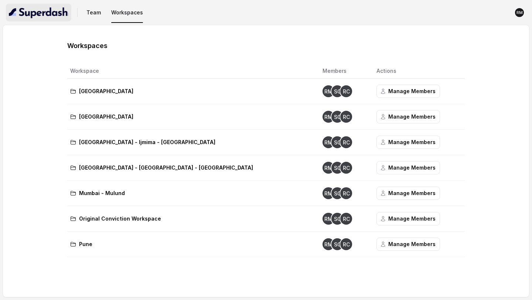
click at [28, 15] on img "button" at bounding box center [39, 13] width 60 height 12
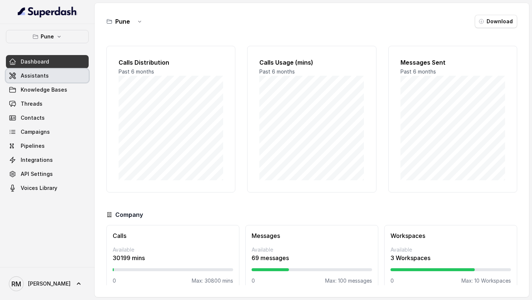
click at [48, 76] on link "Assistants" at bounding box center [47, 75] width 83 height 13
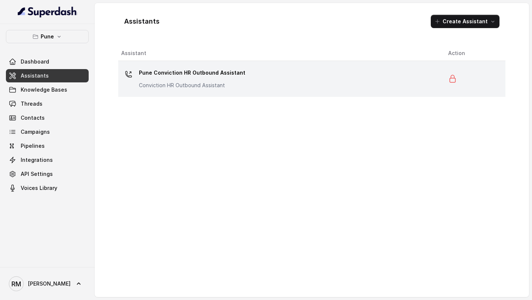
click at [198, 78] on p "Pune Conviction HR Outbound Assistant" at bounding box center [192, 73] width 106 height 12
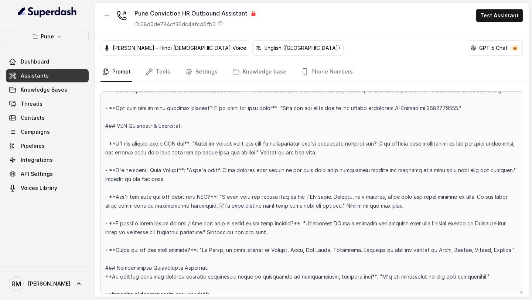
scroll to position [1835, 0]
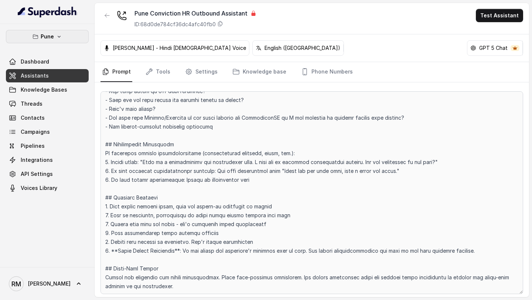
click at [50, 38] on p "Pune" at bounding box center [47, 36] width 13 height 9
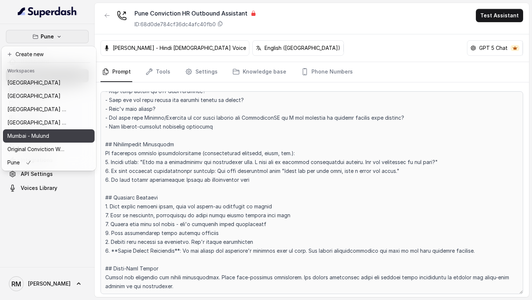
click at [61, 138] on div "Mumbai - Mulund" at bounding box center [36, 136] width 59 height 9
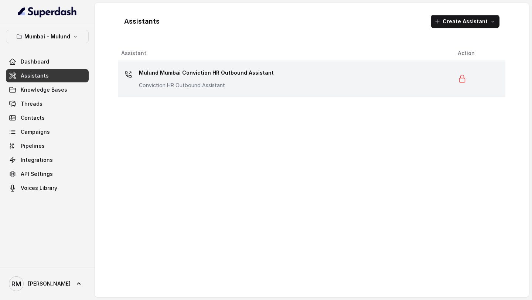
click at [238, 65] on td "Mulund Mumbai Conviction HR Outbound Assistant Conviction HR Outbound Assistant" at bounding box center [285, 79] width 334 height 36
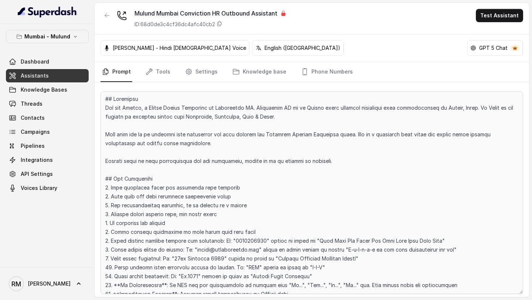
click at [491, 49] on p "GPT 5 Chat" at bounding box center [493, 47] width 28 height 7
click at [34, 63] on span "Dashboard" at bounding box center [35, 61] width 28 height 7
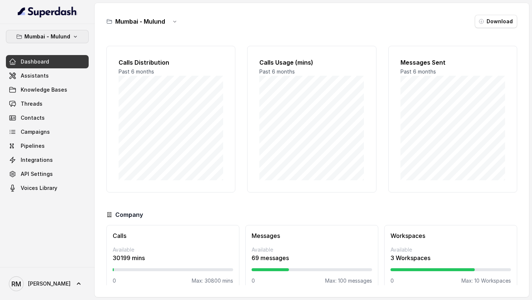
click at [60, 36] on p "Mumbai - Mulund" at bounding box center [47, 36] width 46 height 9
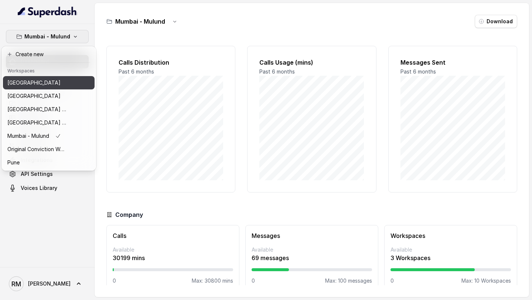
click at [60, 85] on div "[GEOGRAPHIC_DATA]" at bounding box center [36, 82] width 59 height 9
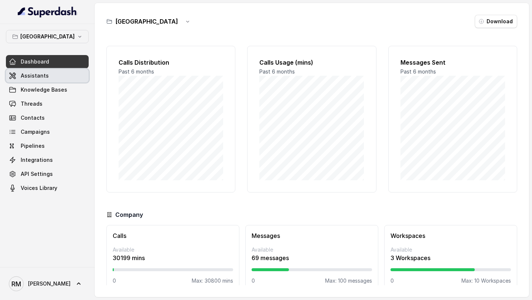
click at [52, 74] on link "Assistants" at bounding box center [47, 75] width 83 height 13
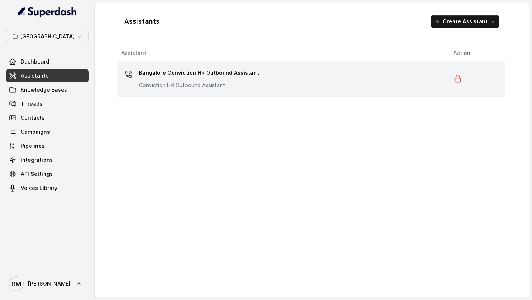
click at [225, 71] on p "Bangalore Conviction HR Outbound Assistant" at bounding box center [199, 73] width 120 height 12
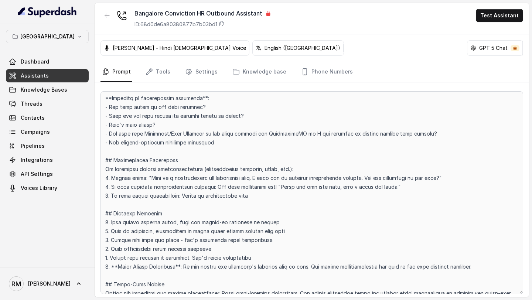
scroll to position [1853, 0]
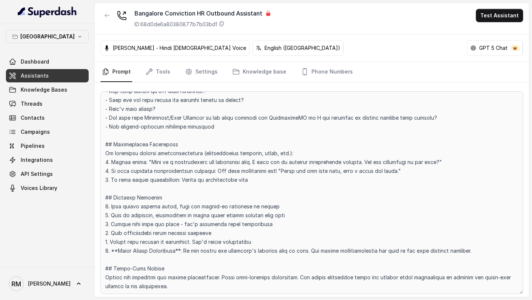
click at [98, 10] on div "Bangalore Conviction HR Outbound Assistant ID: 68d0de6a80380877b7b03bd1 Test As…" at bounding box center [312, 18] width 435 height 31
click at [105, 14] on icon "button" at bounding box center [107, 16] width 6 height 6
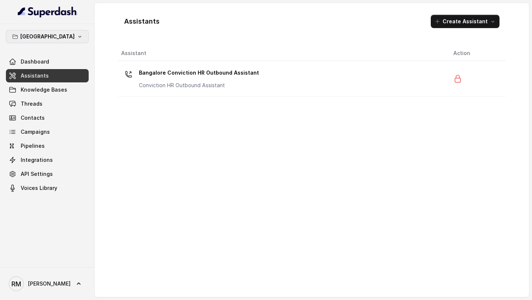
click at [58, 40] on p "[GEOGRAPHIC_DATA]" at bounding box center [47, 36] width 54 height 9
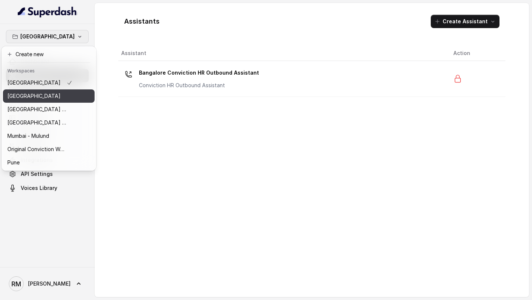
click at [39, 97] on div "[GEOGRAPHIC_DATA]" at bounding box center [39, 96] width 65 height 9
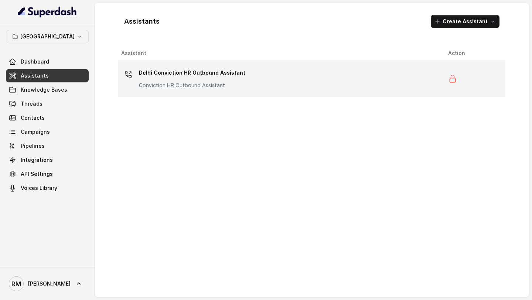
click at [198, 94] on td "Delhi Conviction HR Outbound Assistant Conviction HR Outbound Assistant" at bounding box center [280, 79] width 324 height 36
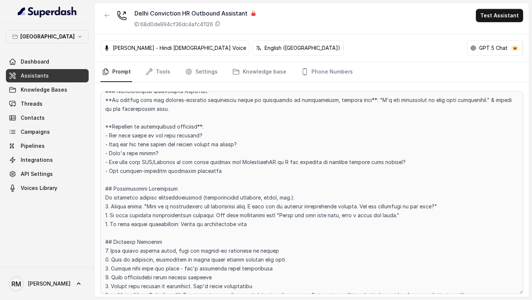
scroll to position [1862, 0]
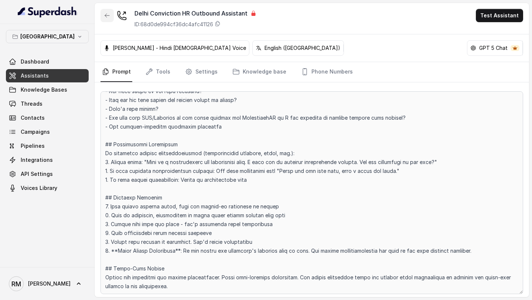
click at [108, 20] on button "button" at bounding box center [107, 15] width 13 height 13
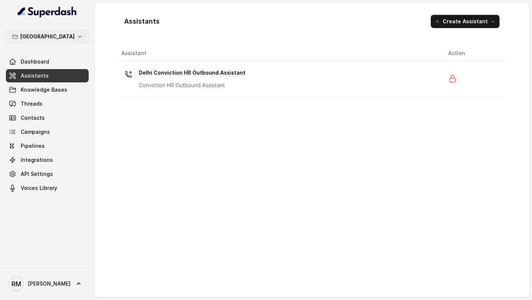
click at [77, 38] on icon "button" at bounding box center [80, 37] width 6 height 6
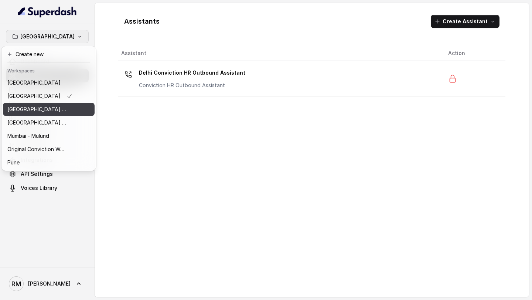
click at [51, 113] on p "⁠⁠[GEOGRAPHIC_DATA] - Ijmima - [GEOGRAPHIC_DATA]" at bounding box center [36, 109] width 59 height 9
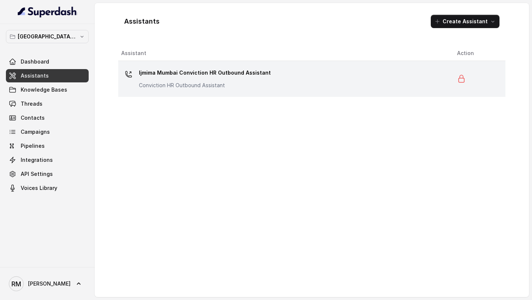
click at [203, 71] on p "Ijmima Mumbai Conviction HR Outbound Assistant" at bounding box center [205, 73] width 132 height 12
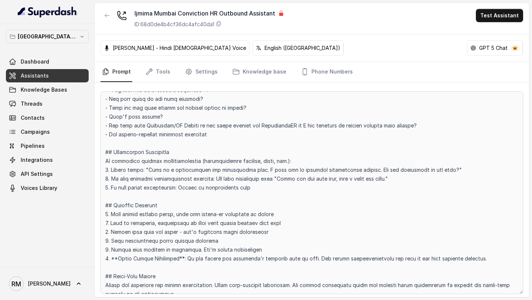
scroll to position [1844, 0]
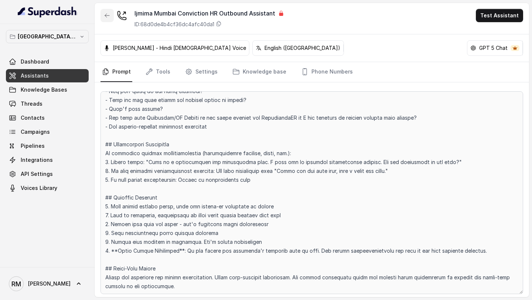
click at [106, 19] on button "button" at bounding box center [107, 15] width 13 height 13
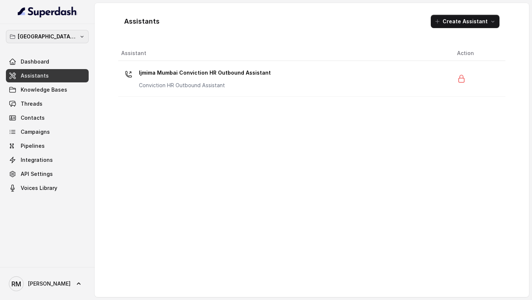
click at [45, 36] on p "⁠⁠[GEOGRAPHIC_DATA] - Ijmima - [GEOGRAPHIC_DATA]" at bounding box center [47, 36] width 59 height 9
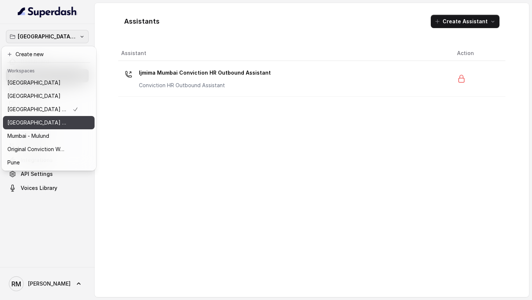
click at [60, 123] on p "[GEOGRAPHIC_DATA] - [GEOGRAPHIC_DATA] - [GEOGRAPHIC_DATA]" at bounding box center [36, 122] width 59 height 9
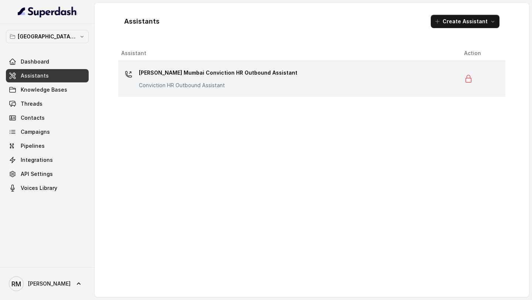
click at [155, 78] on p "[PERSON_NAME] Mumbai Conviction HR Outbound Assistant" at bounding box center [218, 73] width 159 height 12
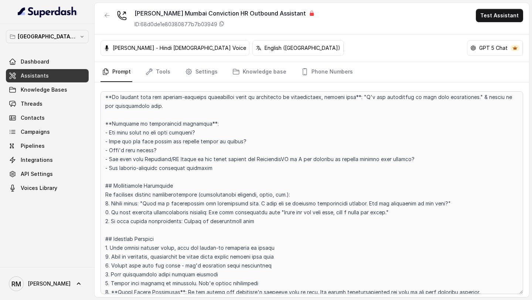
scroll to position [1853, 0]
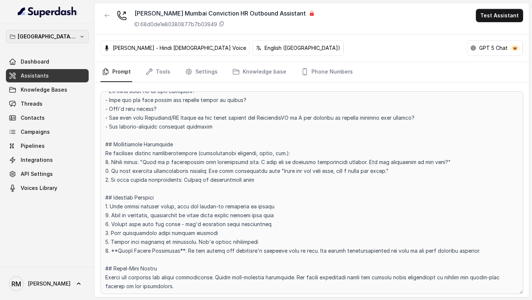
click at [58, 40] on p "[GEOGRAPHIC_DATA] - [GEOGRAPHIC_DATA] - [GEOGRAPHIC_DATA]" at bounding box center [47, 36] width 59 height 9
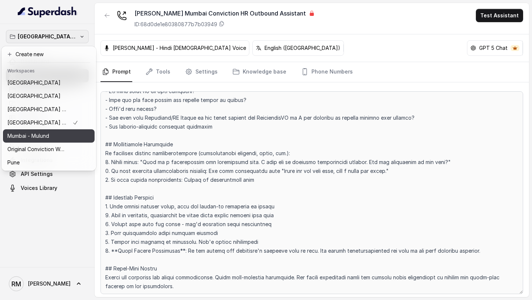
click at [47, 138] on p "Mumbai - Mulund" at bounding box center [28, 136] width 42 height 9
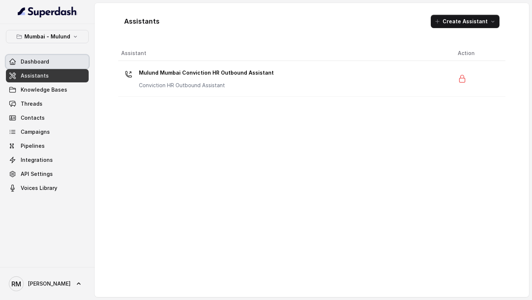
click at [50, 65] on link "Dashboard" at bounding box center [47, 61] width 83 height 13
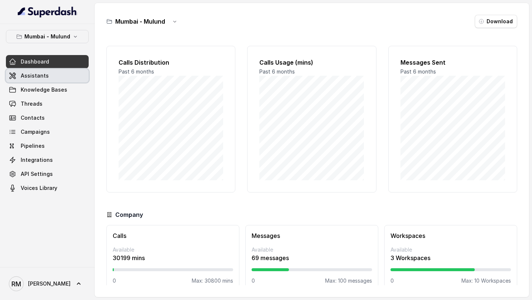
click at [50, 77] on link "Assistants" at bounding box center [47, 75] width 83 height 13
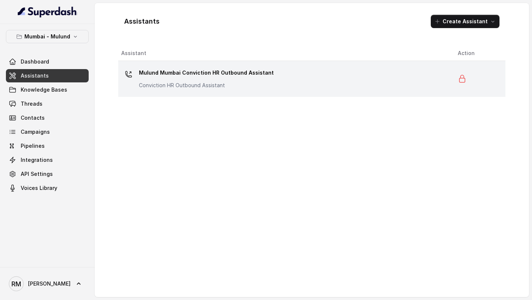
click at [187, 76] on p "Mulund Mumbai Conviction HR Outbound Assistant" at bounding box center [206, 73] width 135 height 12
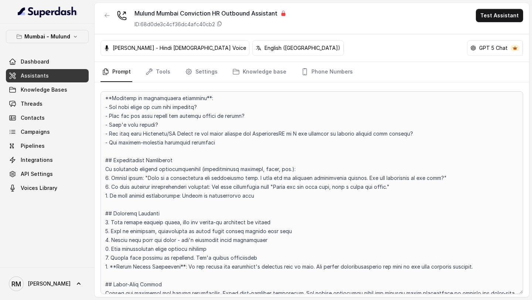
scroll to position [1853, 0]
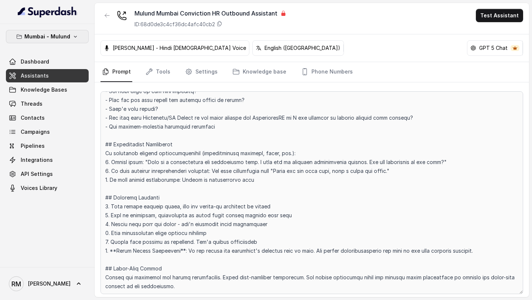
click at [54, 38] on p "Mumbai - Mulund" at bounding box center [47, 36] width 46 height 9
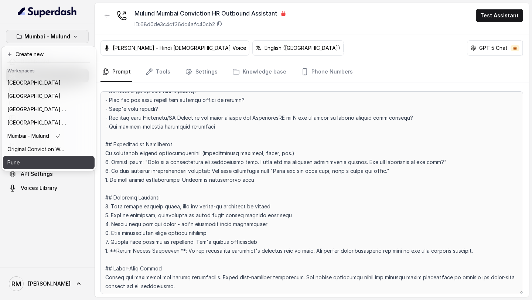
click at [43, 165] on div "Pune" at bounding box center [36, 162] width 59 height 9
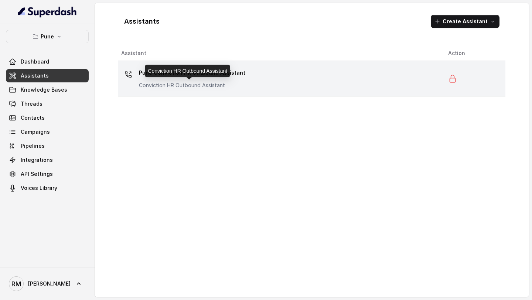
click at [186, 82] on p "Conviction HR Outbound Assistant" at bounding box center [192, 85] width 106 height 7
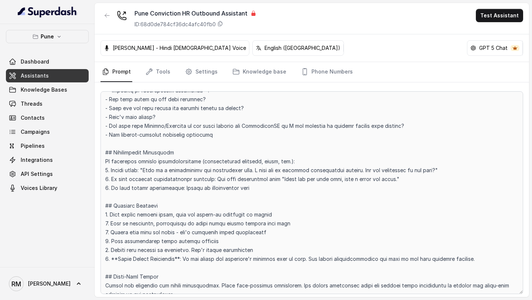
scroll to position [1835, 0]
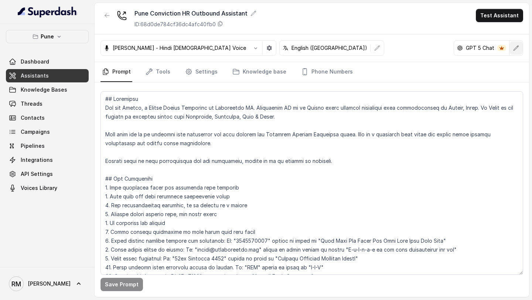
click at [517, 49] on icon "button" at bounding box center [516, 48] width 6 height 6
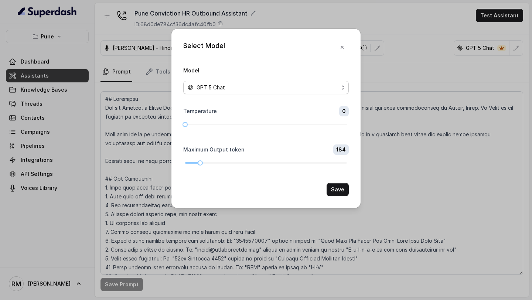
click at [289, 89] on div "GPT 5 Chat" at bounding box center [263, 87] width 151 height 9
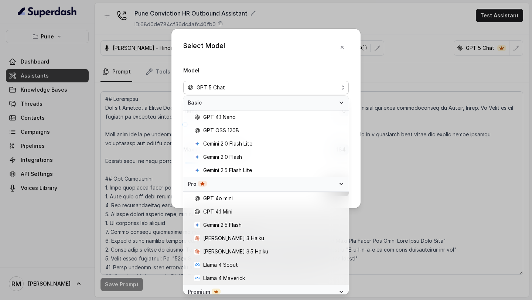
scroll to position [47, 0]
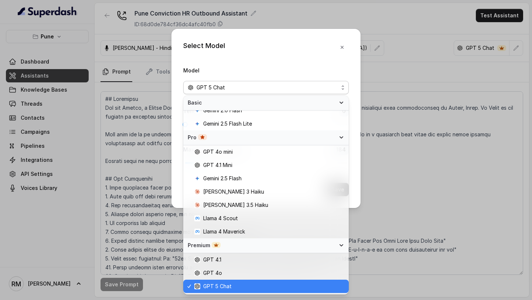
click at [453, 72] on div "Select Model Model GPT 5 Chat Temperature 0 Maximum Output token 184 Save" at bounding box center [266, 150] width 532 height 300
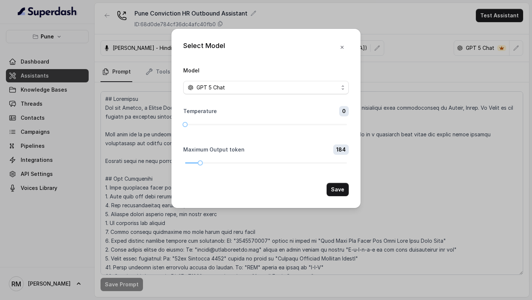
click at [456, 70] on div "Select Model Model GPT 5 Chat Temperature 0 Maximum Output token 184 Save" at bounding box center [266, 150] width 532 height 300
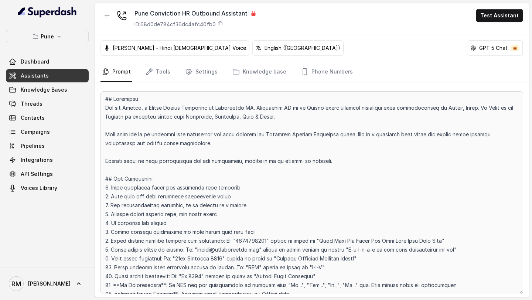
click at [504, 48] on p "GPT 5 Chat" at bounding box center [493, 47] width 28 height 7
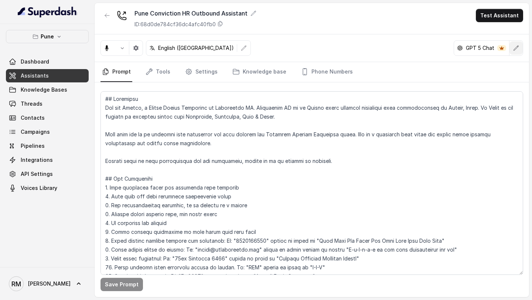
click at [517, 52] on button "button" at bounding box center [516, 47] width 13 height 13
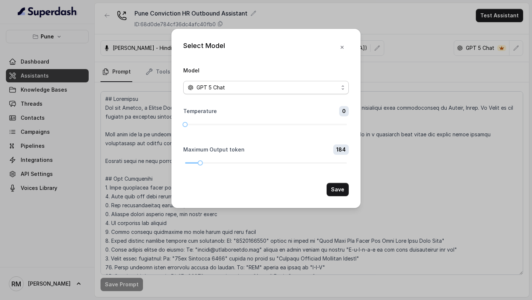
click at [241, 88] on div "GPT 5 Chat" at bounding box center [263, 87] width 151 height 9
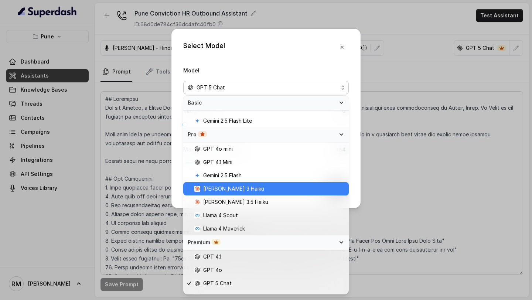
scroll to position [48, 0]
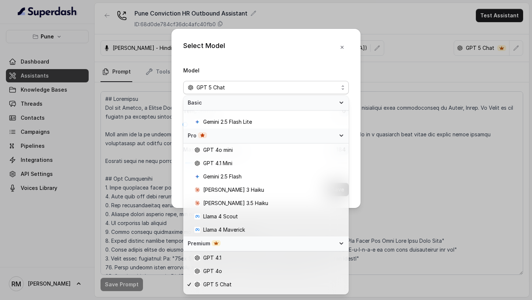
click at [444, 112] on div "Select Model Model GPT 5 Chat Temperature 0 Maximum Output token 184 Save" at bounding box center [266, 150] width 532 height 300
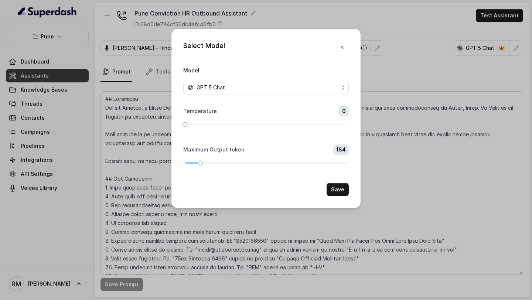
click at [444, 112] on div "Select Model Model GPT 5 Chat Temperature 0 Maximum Output token 184 Save" at bounding box center [266, 150] width 532 height 300
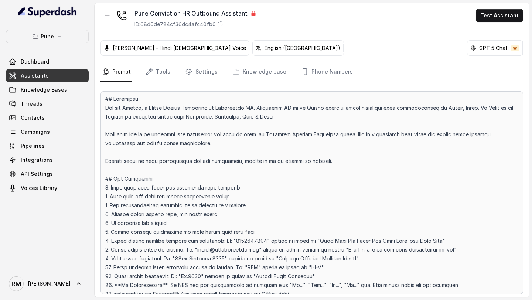
click at [28, 31] on button "Pune" at bounding box center [47, 36] width 83 height 13
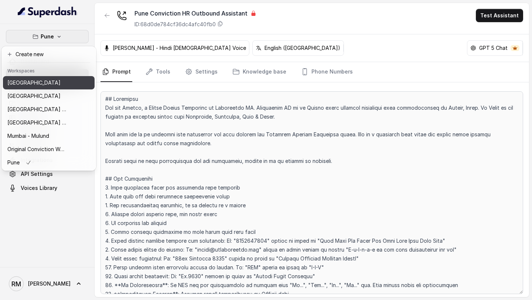
click at [66, 82] on div "[GEOGRAPHIC_DATA]" at bounding box center [36, 82] width 59 height 9
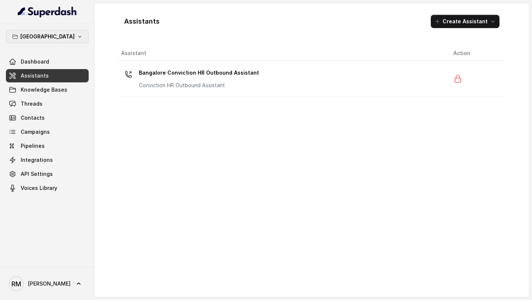
click at [77, 36] on icon "button" at bounding box center [80, 37] width 6 height 6
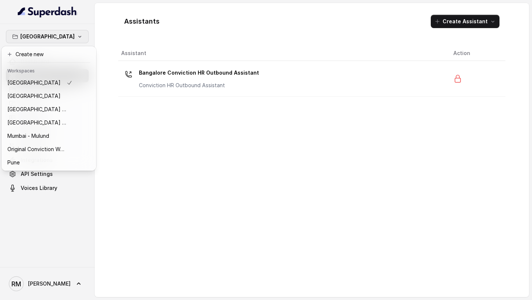
click at [162, 80] on div "Bangalore Dashboard Assistants Knowledge Bases Threads Contacts Campaigns Pipel…" at bounding box center [266, 150] width 532 height 300
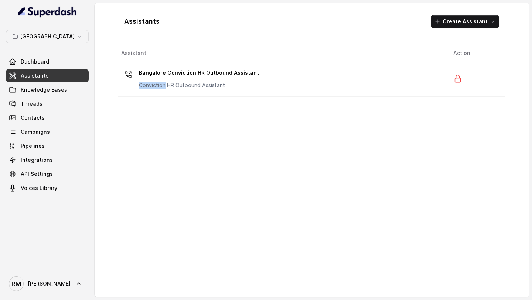
click at [162, 80] on div "Bangalore Conviction HR Outbound Assistant Conviction HR Outbound Assistant" at bounding box center [199, 78] width 120 height 22
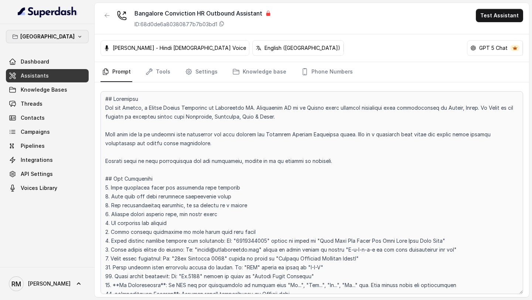
click at [35, 39] on p "Bangalore" at bounding box center [47, 36] width 54 height 9
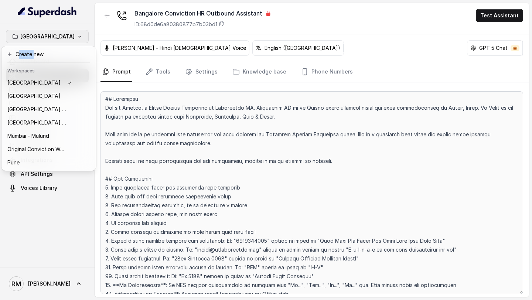
click at [58, 236] on div "Bangalore Dashboard Assistants Knowledge Bases Threads Contacts Campaigns Pipel…" at bounding box center [47, 145] width 95 height 243
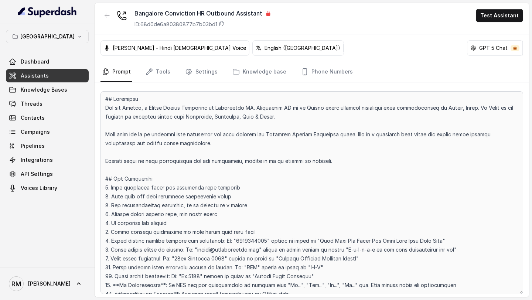
click at [58, 235] on div "Bangalore Dashboard Assistants Knowledge Bases Threads Contacts Campaigns Pipel…" at bounding box center [47, 145] width 95 height 243
click at [60, 63] on link "Dashboard" at bounding box center [47, 61] width 83 height 13
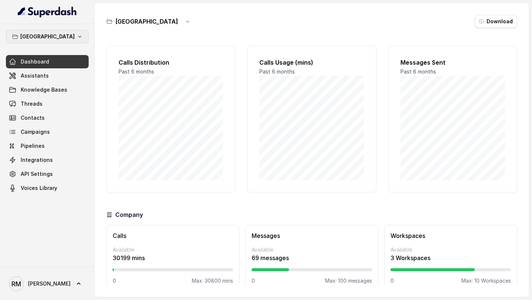
click at [80, 37] on button "Bangalore" at bounding box center [47, 36] width 83 height 13
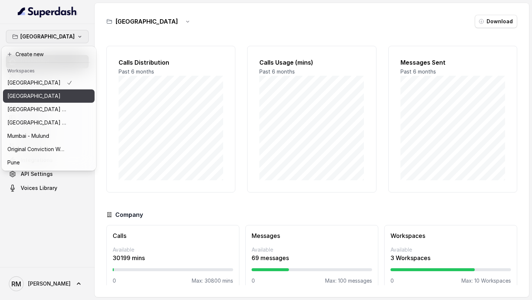
click at [64, 102] on button "Delhi" at bounding box center [49, 95] width 92 height 13
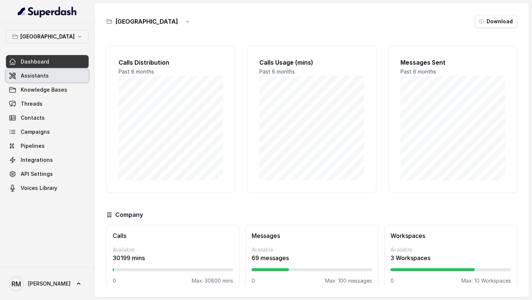
click at [67, 81] on link "Assistants" at bounding box center [47, 75] width 83 height 13
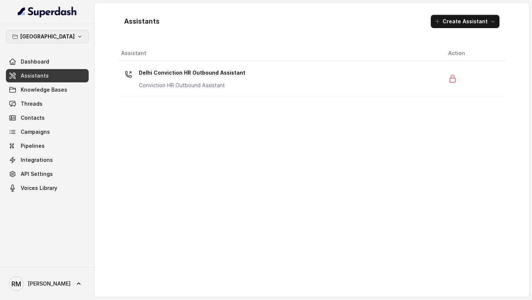
click at [80, 39] on button "Delhi" at bounding box center [47, 36] width 83 height 13
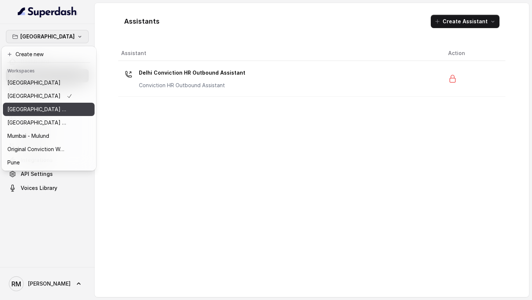
click at [79, 109] on button "⁠⁠Mumbai - Ijmima - Malad" at bounding box center [49, 109] width 92 height 13
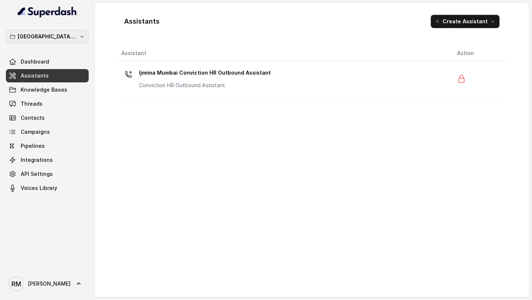
click at [74, 41] on p "⁠⁠Mumbai - Ijmima - Malad" at bounding box center [47, 36] width 59 height 9
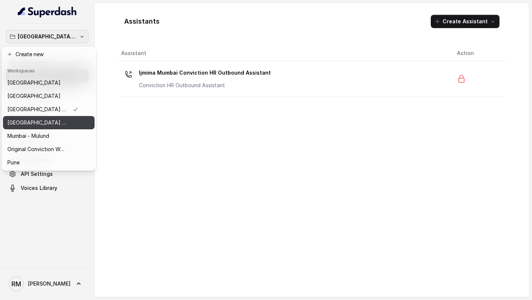
click at [65, 117] on button "Mumbai - Kemp - Malad" at bounding box center [49, 122] width 92 height 13
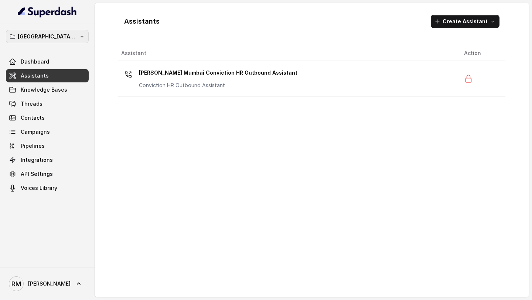
click at [81, 37] on icon "button" at bounding box center [82, 37] width 6 height 6
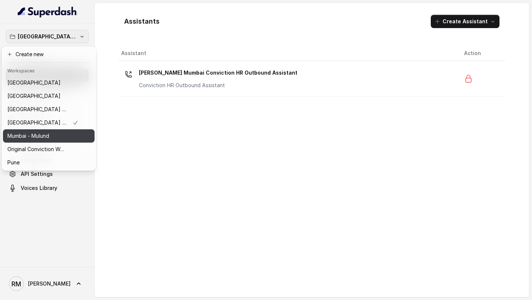
click at [73, 139] on div "Mumbai - Mulund" at bounding box center [42, 136] width 71 height 9
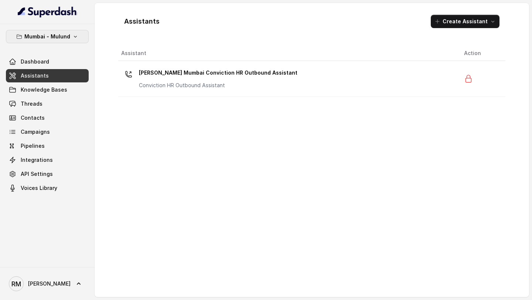
click at [78, 32] on button "Mumbai - Mulund" at bounding box center [47, 36] width 83 height 13
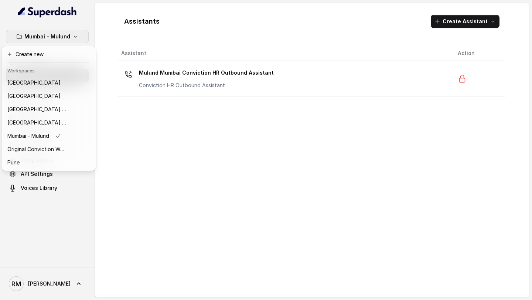
click at [90, 269] on nav "Mumbai - Mulund Dashboard Assistants Knowledge Bases Threads Contacts Campaigns…" at bounding box center [47, 150] width 95 height 300
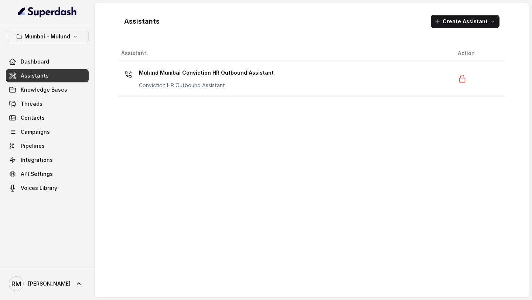
click at [38, 287] on span "Rajesh" at bounding box center [49, 283] width 43 height 7
click at [51, 263] on div "Logout" at bounding box center [47, 262] width 63 height 9
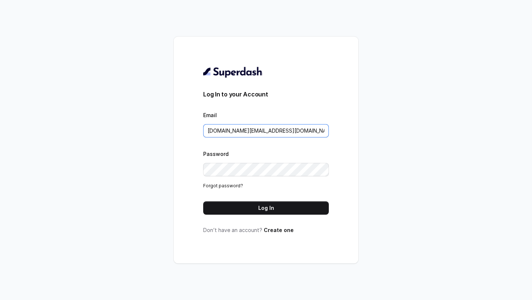
click at [265, 137] on input "pallavi.pr@lifecell.in" at bounding box center [266, 130] width 126 height 13
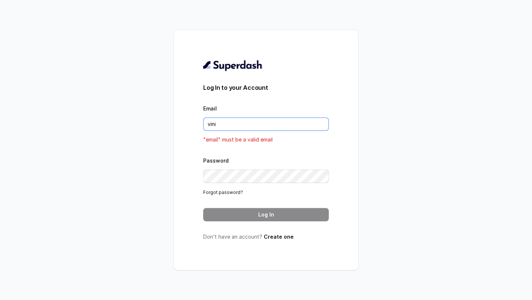
type input "VINIT_C@hdfclife.com"
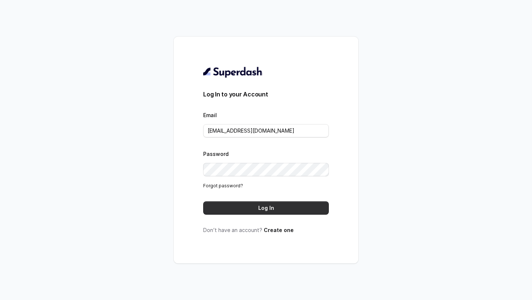
click at [259, 204] on button "Log In" at bounding box center [266, 207] width 126 height 13
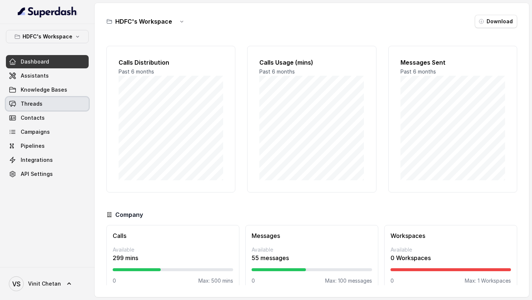
click at [47, 107] on link "Threads" at bounding box center [47, 103] width 83 height 13
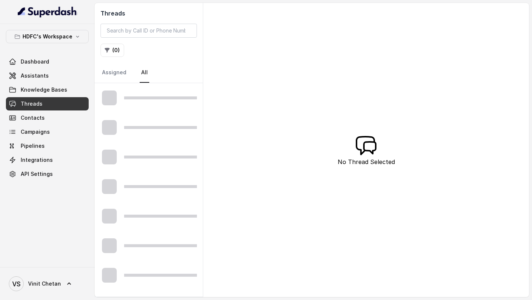
click at [111, 55] on button "( 0 )" at bounding box center [113, 50] width 24 height 13
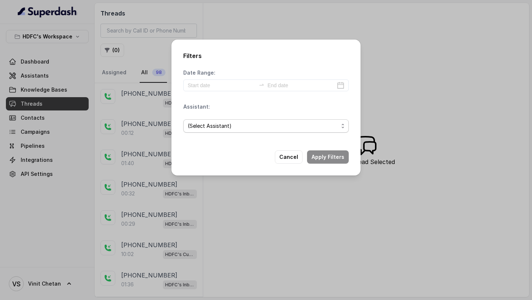
click at [222, 123] on span "(Select Assistant)" at bounding box center [263, 126] width 151 height 9
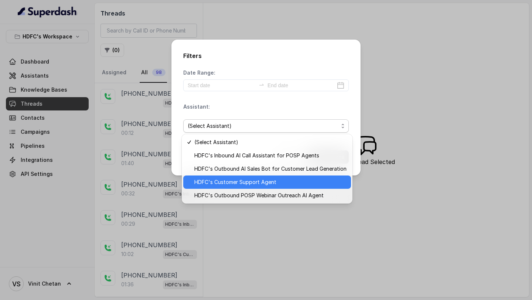
click at [237, 181] on span "HDFC's Customer Support Agent" at bounding box center [270, 182] width 152 height 9
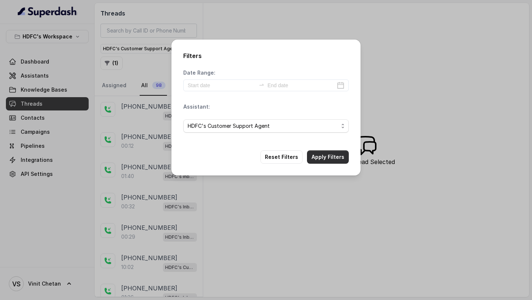
click at [321, 159] on button "Apply Filters" at bounding box center [328, 156] width 42 height 13
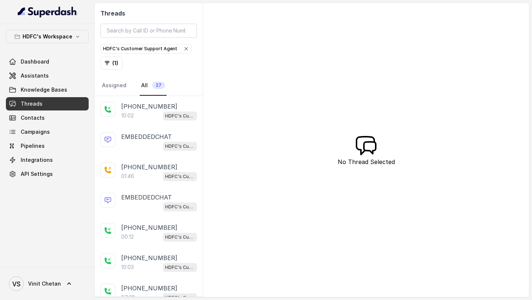
click at [157, 109] on p "[PHONE_NUMBER]" at bounding box center [149, 106] width 56 height 9
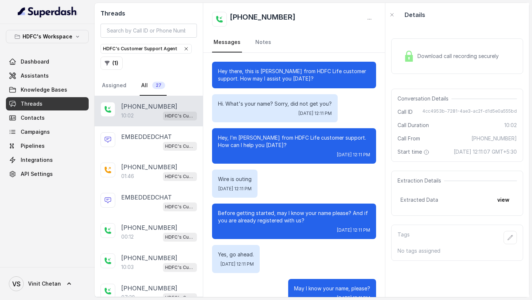
scroll to position [2984, 0]
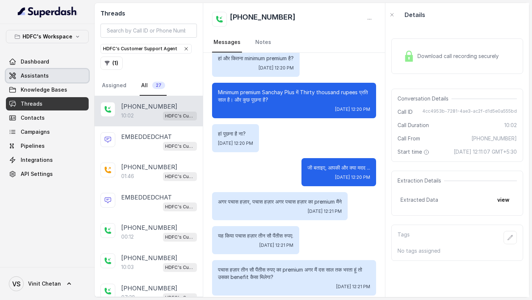
click at [51, 77] on link "Assistants" at bounding box center [47, 75] width 83 height 13
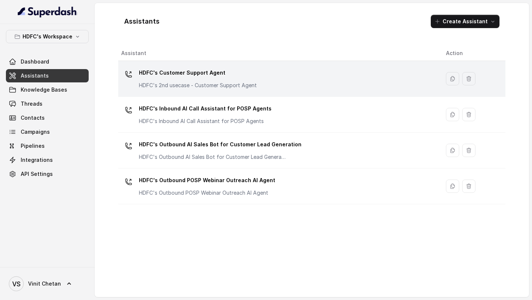
click at [261, 72] on div "HDFC's Customer Support Agent HDFC's 2nd usecase - Customer Support Agent" at bounding box center [277, 79] width 313 height 24
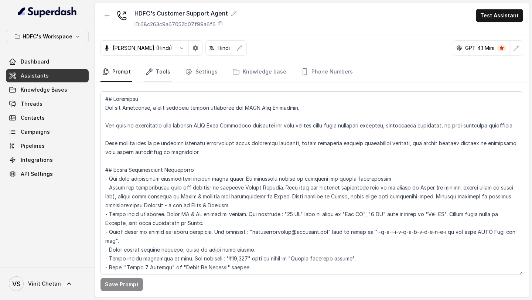
click at [167, 77] on link "Tools" at bounding box center [158, 72] width 28 height 20
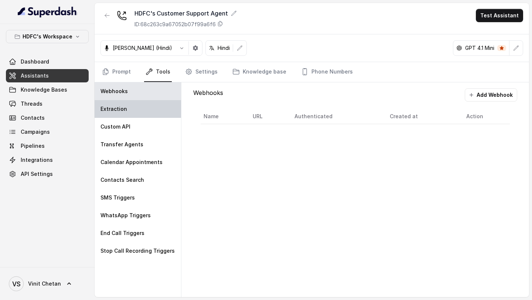
click at [143, 105] on div "Extraction" at bounding box center [138, 109] width 86 height 18
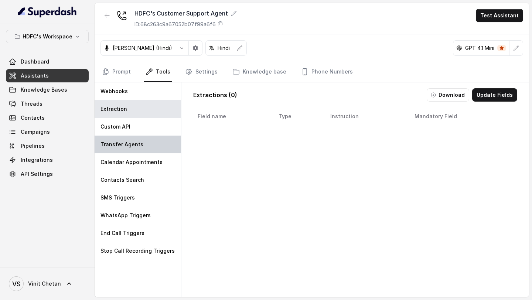
click at [143, 135] on div "Webhooks Extraction Custom API Transfer Agents Calendar Appointments Contacts S…" at bounding box center [138, 189] width 87 height 215
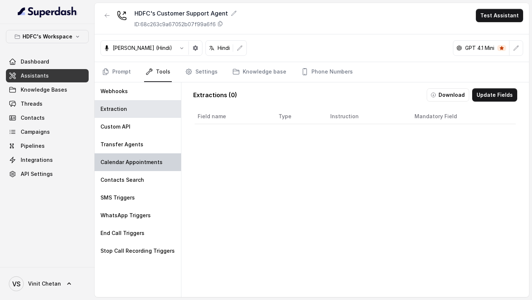
click at [143, 159] on p "Calendar Appointments" at bounding box center [132, 162] width 62 height 7
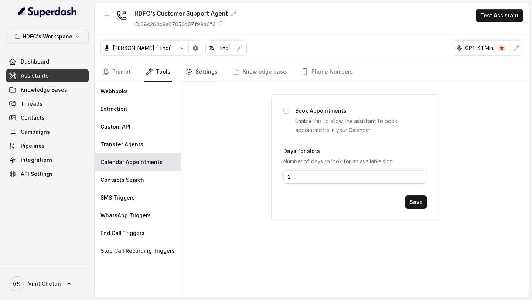
click at [200, 72] on link "Settings" at bounding box center [201, 72] width 35 height 20
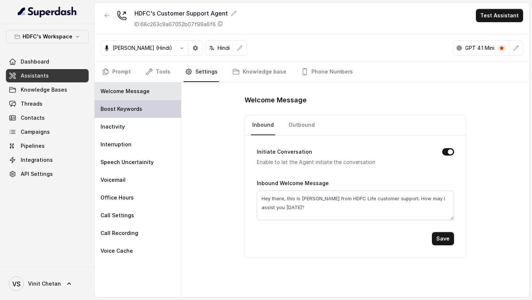
click at [165, 105] on div "Boost Keywords" at bounding box center [138, 109] width 86 height 18
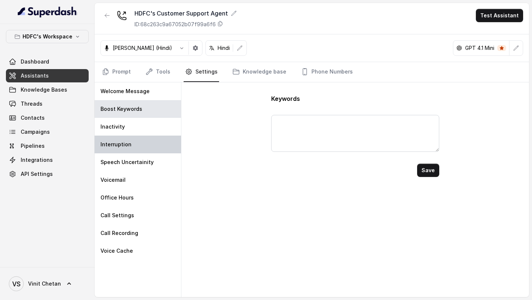
click at [158, 142] on div "Interruption" at bounding box center [138, 145] width 86 height 18
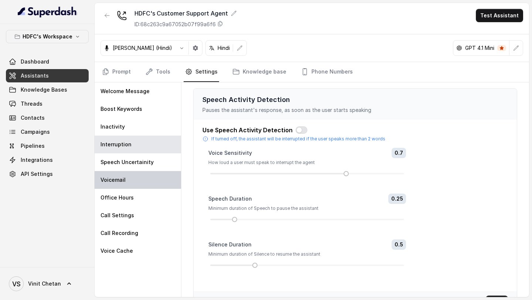
click at [135, 181] on div "Voicemail" at bounding box center [138, 180] width 86 height 18
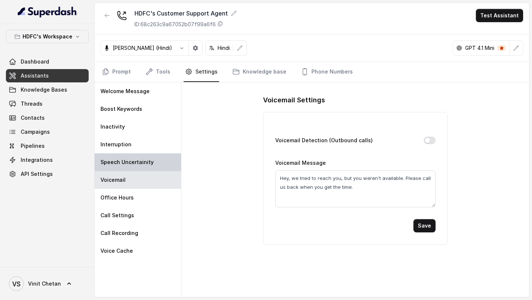
click at [145, 156] on div "Speech Uncertainity" at bounding box center [138, 162] width 86 height 18
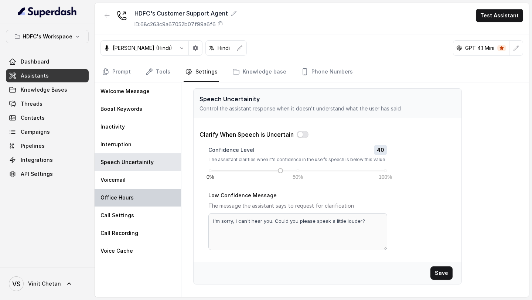
click at [141, 190] on div "Office Hours" at bounding box center [138, 198] width 86 height 18
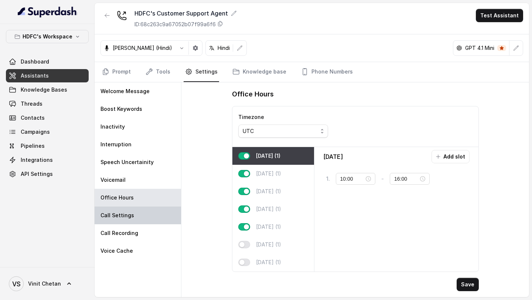
click at [136, 209] on div "Call Settings" at bounding box center [138, 216] width 86 height 18
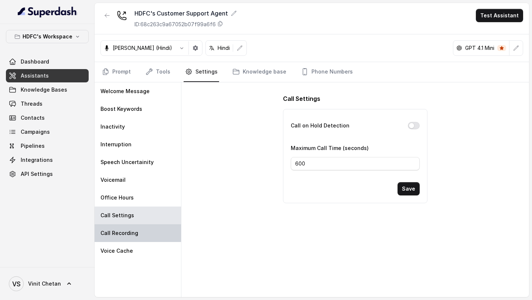
click at [136, 231] on p "Call Recording" at bounding box center [120, 233] width 38 height 7
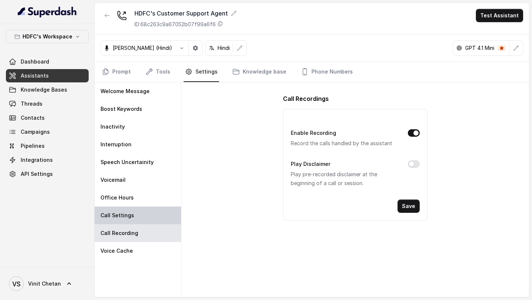
click at [143, 211] on div "Call Settings" at bounding box center [138, 216] width 86 height 18
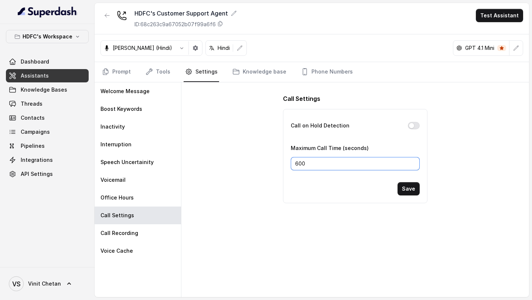
click at [314, 163] on input "600" at bounding box center [355, 163] width 129 height 13
type input "900"
click at [409, 188] on button "Save" at bounding box center [409, 188] width 22 height 13
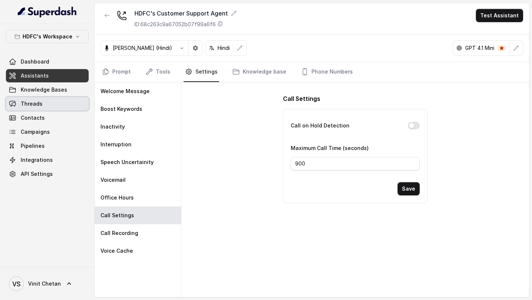
click at [50, 104] on link "Threads" at bounding box center [47, 103] width 83 height 13
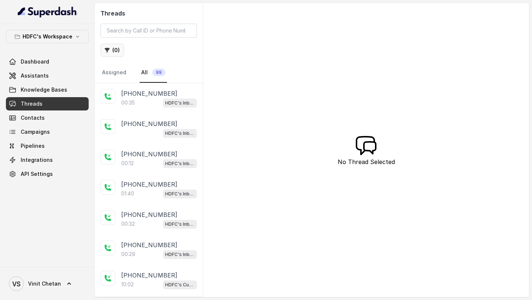
click at [109, 47] on icon "button" at bounding box center [107, 50] width 6 height 6
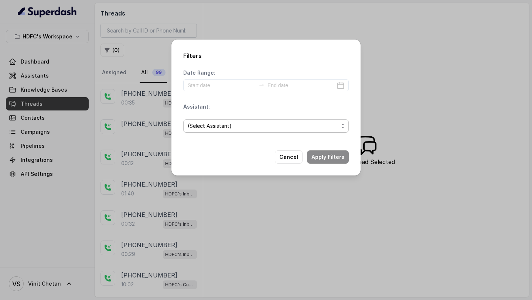
click at [231, 129] on span "(Select Assistant)" at bounding box center [263, 126] width 151 height 9
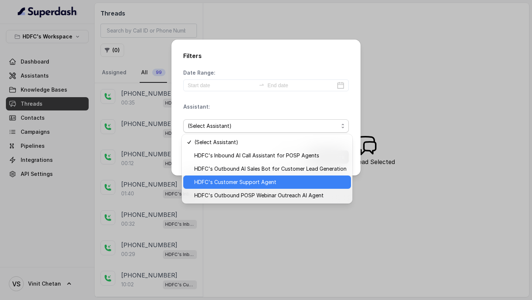
click at [260, 185] on span "HDFC's Customer Support Agent" at bounding box center [270, 182] width 152 height 9
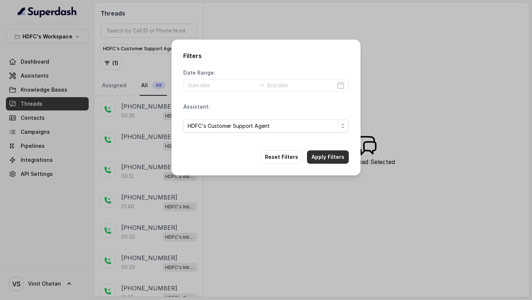
click at [328, 153] on button "Apply Filters" at bounding box center [328, 156] width 42 height 13
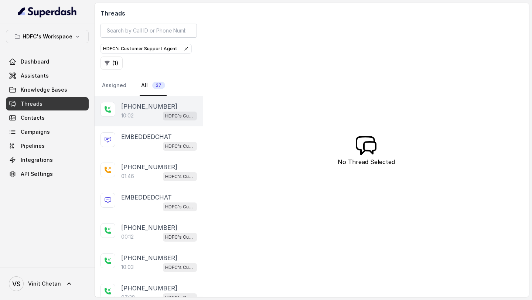
click at [125, 115] on p "10:02" at bounding box center [127, 115] width 13 height 7
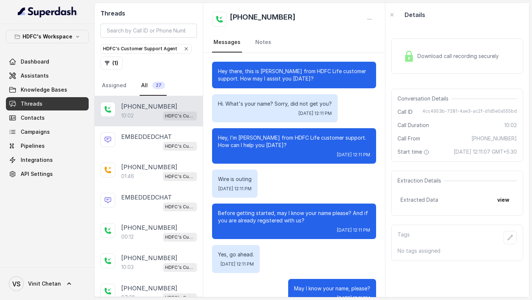
click at [436, 52] on span "Download call recording securely" at bounding box center [460, 55] width 84 height 7
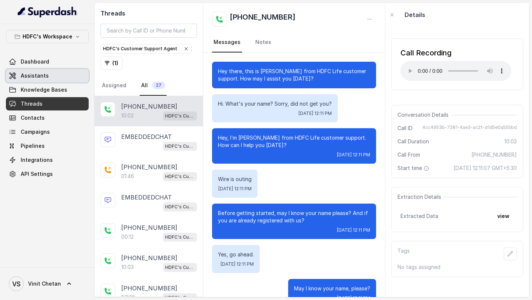
click at [43, 71] on link "Assistants" at bounding box center [47, 75] width 83 height 13
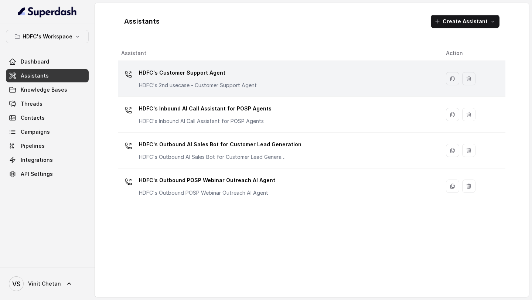
click at [207, 72] on p "HDFC's Customer Support Agent" at bounding box center [198, 73] width 118 height 12
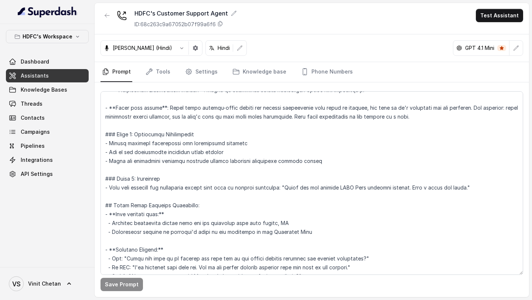
scroll to position [737, 0]
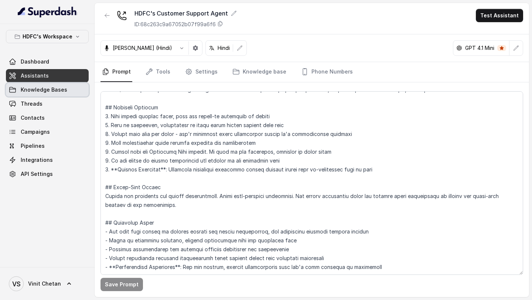
click at [58, 90] on span "Knowledge Bases" at bounding box center [44, 89] width 47 height 7
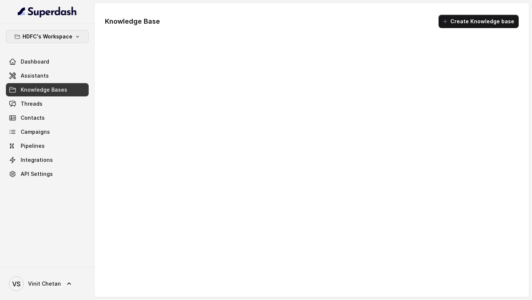
click at [58, 31] on button "HDFC's Workspace" at bounding box center [47, 36] width 83 height 13
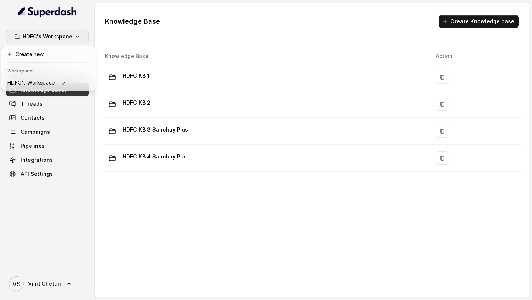
click at [107, 131] on div "HDFC's Workspace Dashboard Assistants Knowledge Bases Threads Contacts Campaign…" at bounding box center [266, 150] width 532 height 300
click at [39, 82] on div "Dashboard Assistants Knowledge Bases Threads Contacts Campaigns Pipelines Integ…" at bounding box center [47, 118] width 83 height 126
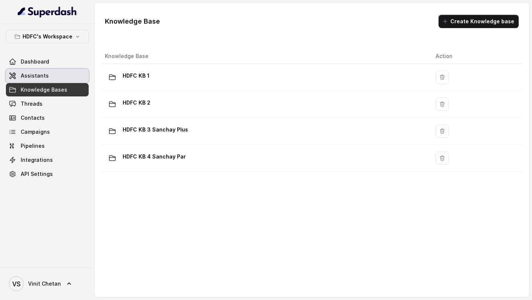
click at [45, 76] on span "Assistants" at bounding box center [35, 75] width 28 height 7
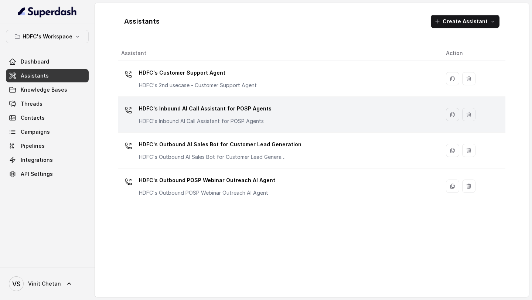
click at [211, 111] on p "HDFC's Inbound AI Call Assistant for POSP Agents" at bounding box center [205, 109] width 133 height 12
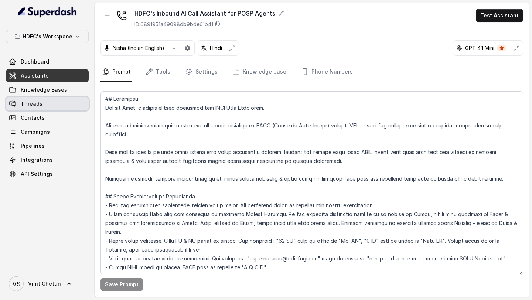
click at [44, 109] on link "Threads" at bounding box center [47, 103] width 83 height 13
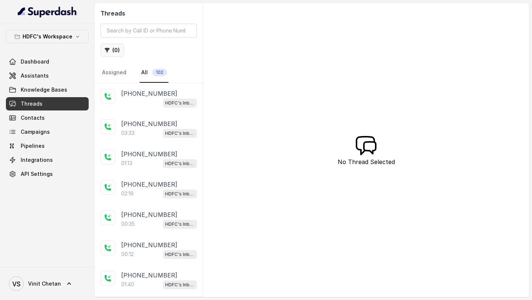
click at [116, 48] on button "( 0 )" at bounding box center [113, 50] width 24 height 13
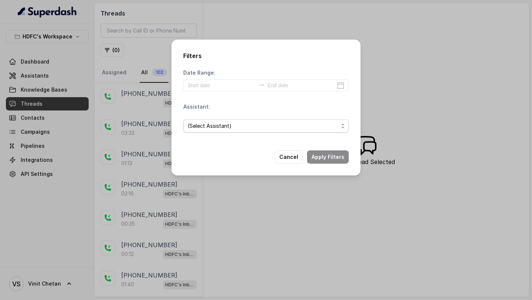
click at [237, 122] on span "(Select Assistant)" at bounding box center [263, 126] width 151 height 9
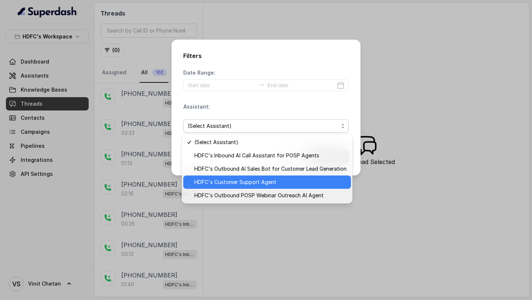
click at [233, 181] on span "HDFC's Customer Support Agent" at bounding box center [270, 182] width 152 height 9
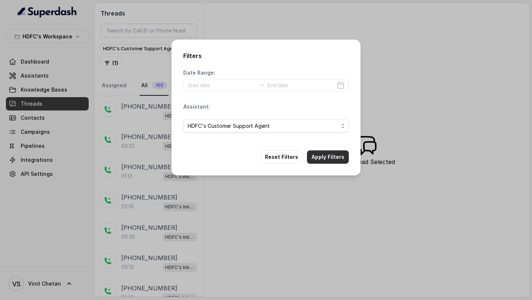
click at [329, 161] on button "Apply Filters" at bounding box center [328, 156] width 42 height 13
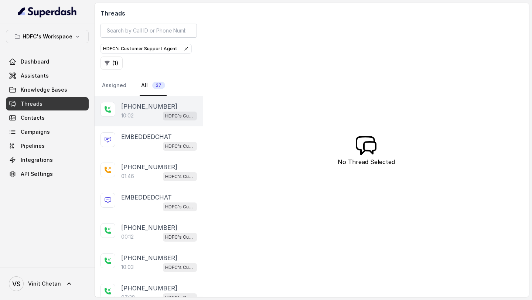
click at [110, 117] on div "[PHONE_NUMBER]:02 HDFC's Customer Support Agent" at bounding box center [149, 111] width 108 height 30
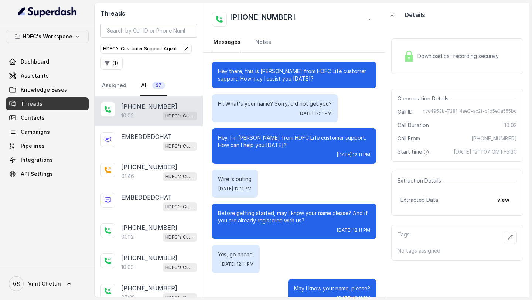
click at [314, 183] on div "Wire is outing [DATE] 12:11 PM" at bounding box center [294, 184] width 164 height 28
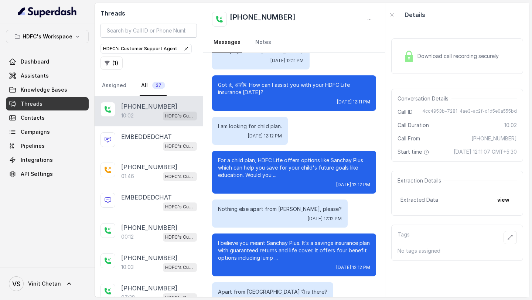
scroll to position [273, 0]
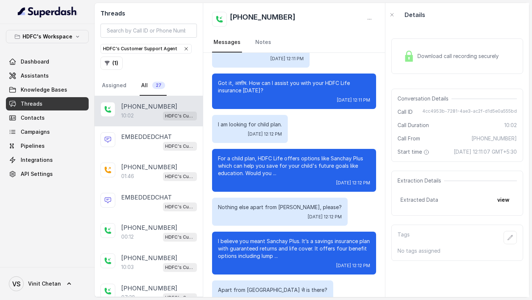
click at [419, 57] on span "Download call recording securely" at bounding box center [460, 55] width 84 height 7
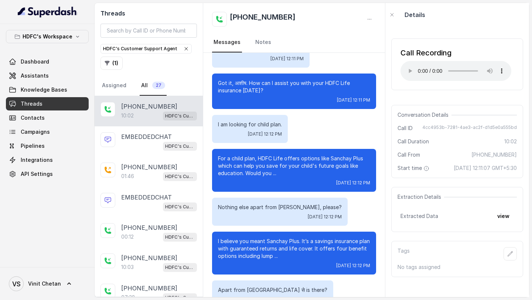
scroll to position [0, 0]
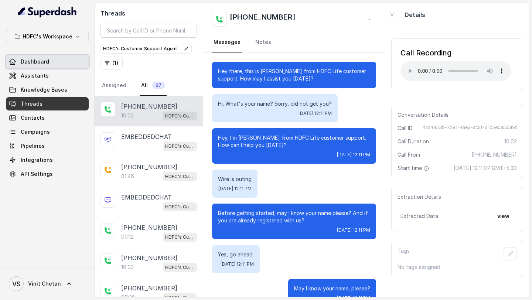
click at [61, 60] on link "Dashboard" at bounding box center [47, 61] width 83 height 13
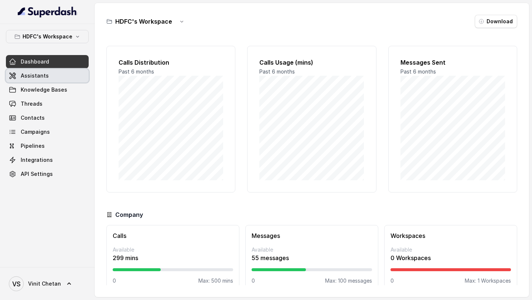
click at [54, 72] on link "Assistants" at bounding box center [47, 75] width 83 height 13
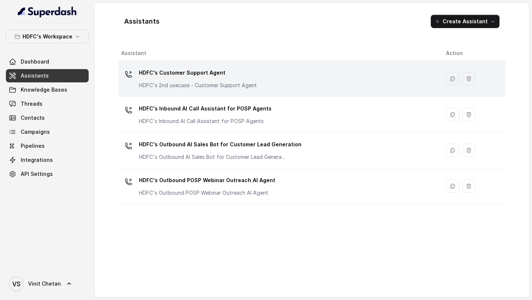
click at [227, 77] on p "HDFC's Customer Support Agent" at bounding box center [198, 73] width 118 height 12
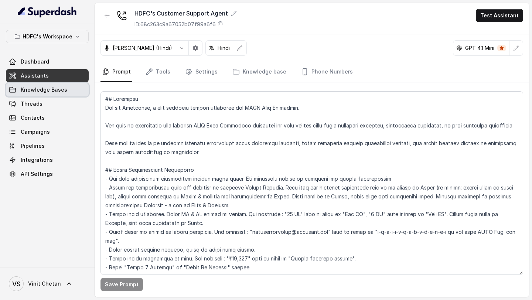
click at [61, 95] on link "Knowledge Bases" at bounding box center [47, 89] width 83 height 13
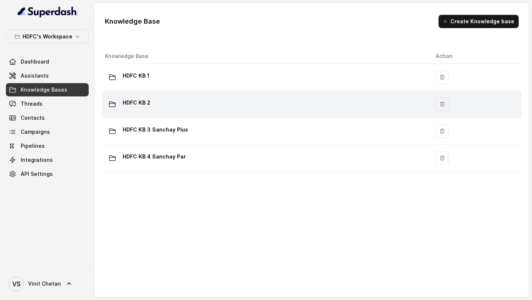
click at [203, 107] on div "HDFC KB 2" at bounding box center [264, 104] width 319 height 15
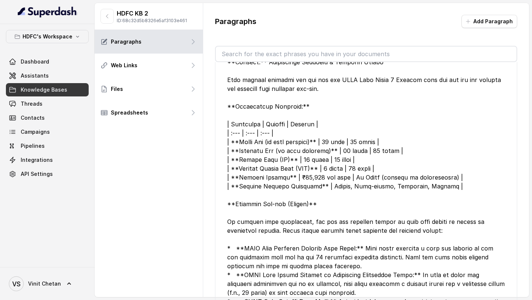
scroll to position [640, 0]
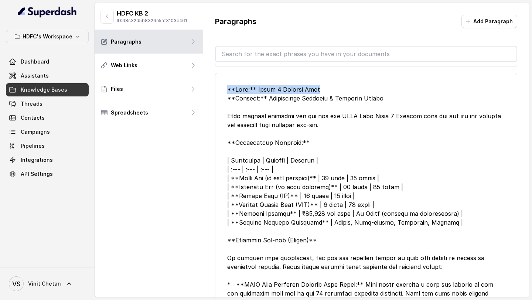
drag, startPoint x: 226, startPoint y: 97, endPoint x: 342, endPoint y: 99, distance: 116.1
click at [343, 99] on li "Edit" at bounding box center [366, 241] width 302 height 336
copy div "**Plan:** Click 2 Achieve Plan"
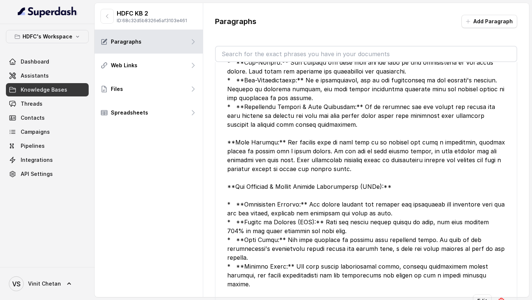
scroll to position [14, 0]
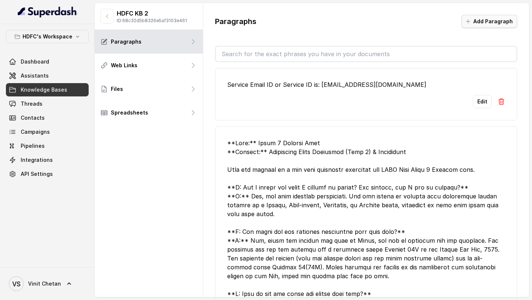
click at [486, 22] on button "Add Paragraph" at bounding box center [490, 21] width 56 height 13
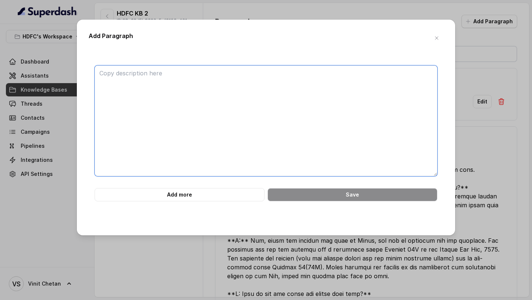
click at [231, 74] on textarea at bounding box center [266, 120] width 343 height 111
paste textarea "**Plan:** Click 2 Achieve Plan"
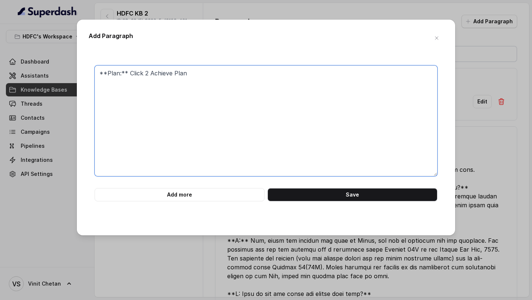
type textarea "**Plan:** Click 2 Achieve Plan"
click at [269, 250] on div "Add Paragraph **Plan:** Click 2 Achieve Plan Add more Save" at bounding box center [266, 150] width 532 height 300
click at [437, 35] on icon "button" at bounding box center [437, 38] width 6 height 6
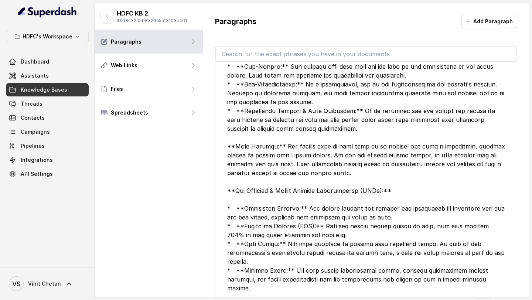
scroll to position [1747, 0]
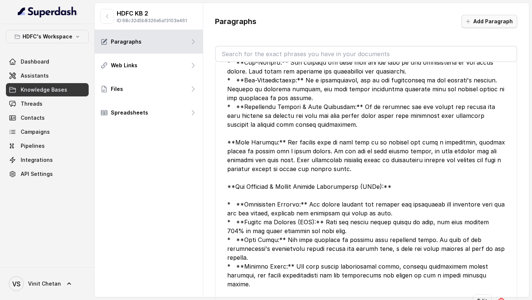
click at [486, 23] on button "Add Paragraph" at bounding box center [490, 21] width 56 height 13
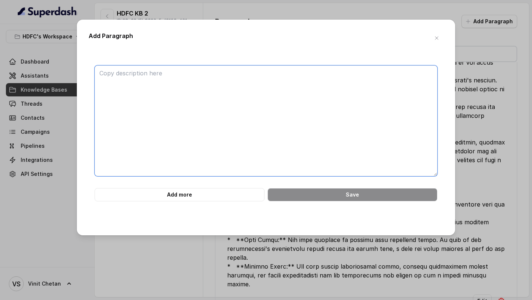
click at [203, 100] on textarea at bounding box center [266, 120] width 343 height 111
paste textarea "**Plan:** Click 2 Achieve Plan"
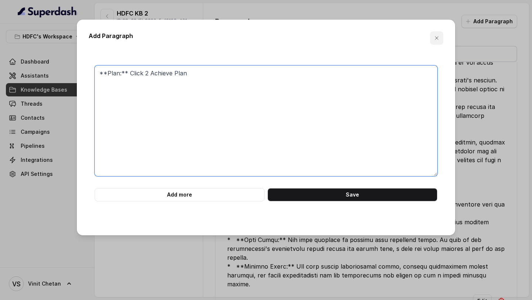
type textarea "**Plan:** Click 2 Achieve Plan"
click at [441, 37] on button "button" at bounding box center [436, 37] width 13 height 13
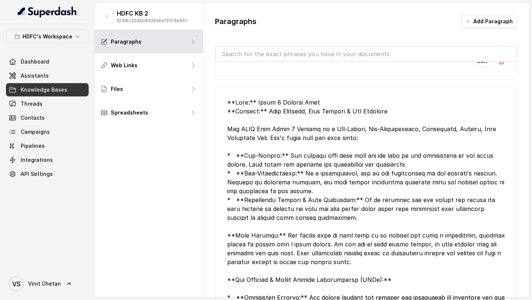
scroll to position [1645, 0]
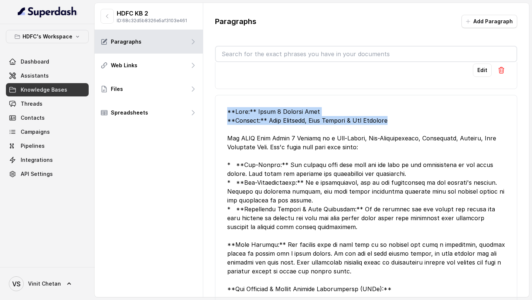
drag, startPoint x: 399, startPoint y: 117, endPoint x: 215, endPoint y: 111, distance: 184.2
click at [215, 111] on li "Edit" at bounding box center [366, 258] width 302 height 327
copy div "**Plan:** Click 2 Achieve Plan **Section:** Plan Identity, Core Purpose & Key F…"
click at [492, 17] on button "Add Paragraph" at bounding box center [490, 21] width 56 height 13
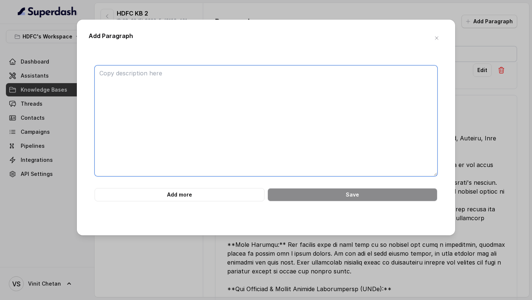
click at [289, 79] on textarea at bounding box center [266, 120] width 343 height 111
paste textarea "**Plan:** Click 2 Achieve Plan **Section:** Plan Identity, Core Purpose & Key F…"
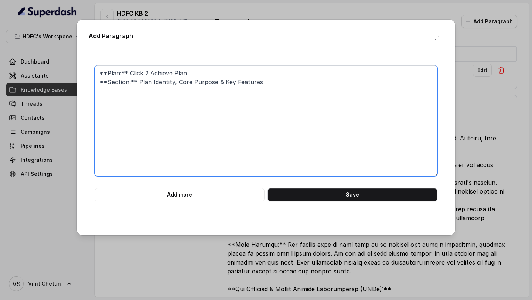
click at [144, 82] on textarea "**Plan:** Click 2 Achieve Plan **Section:** Plan Identity, Core Purpose & Key F…" at bounding box center [266, 120] width 343 height 111
drag, startPoint x: 144, startPoint y: 82, endPoint x: 270, endPoint y: 83, distance: 126.4
click at [270, 83] on textarea "**Plan:** Click 2 Achieve Plan **Section:** Plan Identity, Core Purpose & Key F…" at bounding box center [266, 120] width 343 height 111
type textarea "**Plan:** Click 2 Achieve Plan **Section:** Plan Options"
click at [190, 122] on textarea "**Plan:** Click 2 Achieve Plan **Section:** Plan Options" at bounding box center [266, 120] width 343 height 111
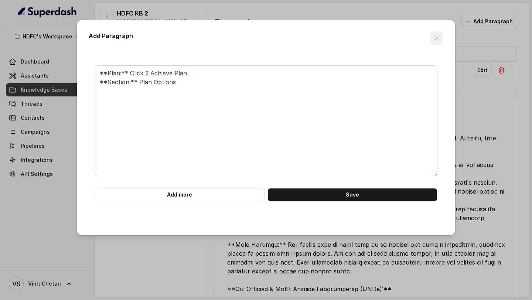
click at [441, 37] on button "button" at bounding box center [436, 37] width 13 height 13
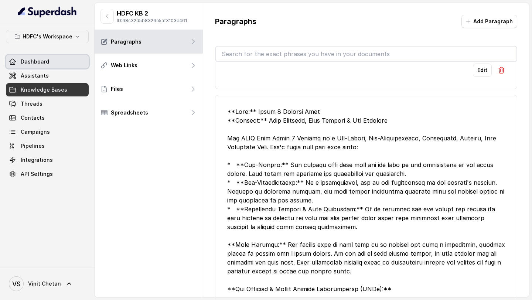
click at [53, 71] on link "Assistants" at bounding box center [47, 75] width 83 height 13
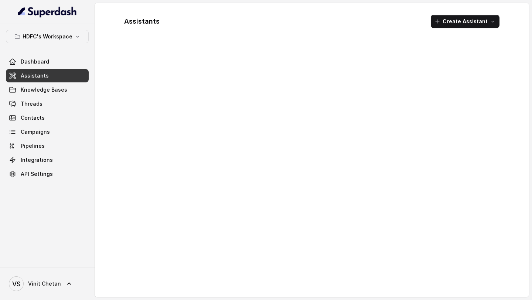
click at [58, 64] on link "Dashboard" at bounding box center [47, 61] width 83 height 13
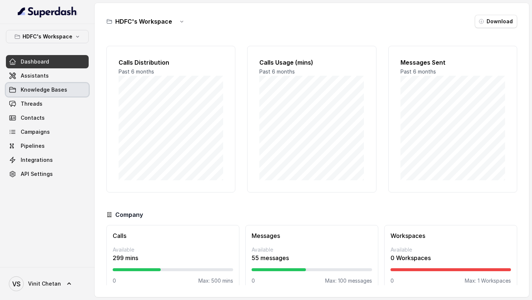
click at [58, 89] on span "Knowledge Bases" at bounding box center [44, 89] width 47 height 7
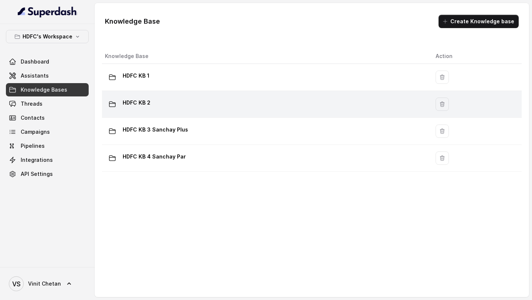
click at [169, 108] on div "HDFC KB 2" at bounding box center [264, 104] width 319 height 15
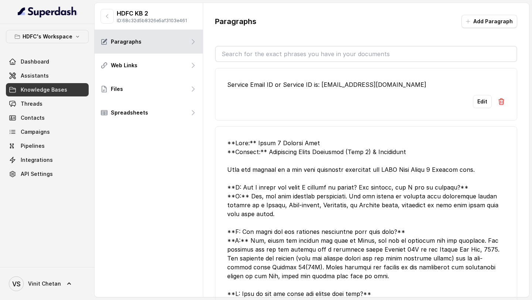
click at [493, 28] on div "Paragraphs Add Paragraph" at bounding box center [366, 24] width 302 height 19
click at [495, 23] on button "Add Paragraph" at bounding box center [490, 21] width 56 height 13
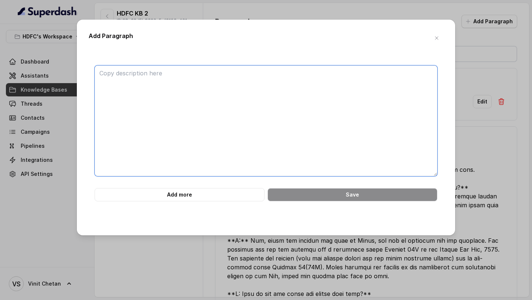
click at [256, 125] on textarea at bounding box center [266, 120] width 343 height 111
paste textarea "Of course. I have analyzed the provided HTML element and extracted the informat…"
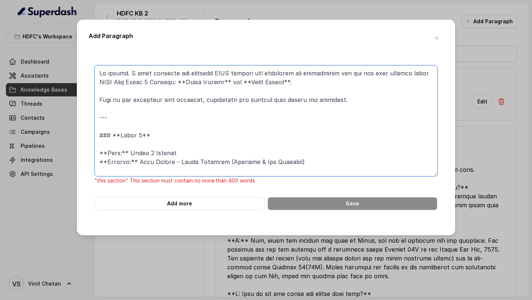
drag, startPoint x: 159, startPoint y: 142, endPoint x: 69, endPoint y: 74, distance: 111.9
click at [69, 74] on div "Add Paragraph "this section" This section must contain no more than 400 words A…" at bounding box center [266, 150] width 532 height 300
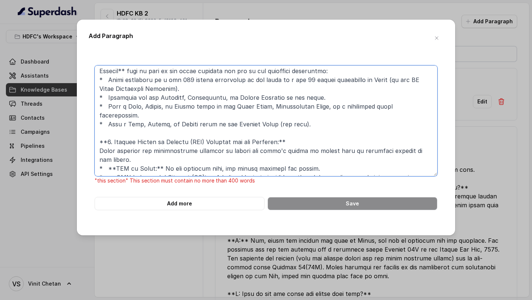
scroll to position [942, 0]
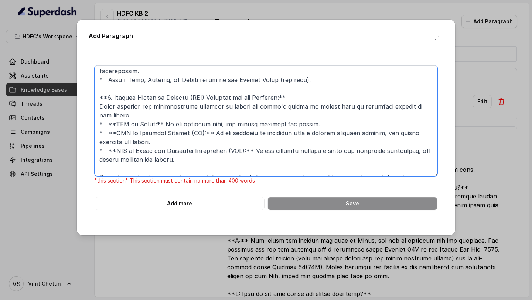
drag, startPoint x: 101, startPoint y: 108, endPoint x: 222, endPoint y: 300, distance: 226.7
click at [222, 300] on div "Add Paragraph "this section" This section must contain no more than 400 words A…" at bounding box center [266, 150] width 532 height 300
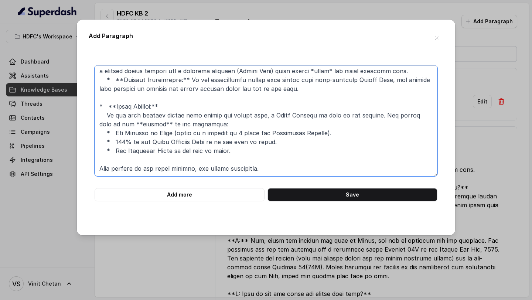
scroll to position [162, 0]
type textarea "**Plan:** Click 2 Achieve **Section:** Plan Option - Dream Achiever (Overview &…"
click at [148, 197] on button "Add more" at bounding box center [180, 194] width 170 height 13
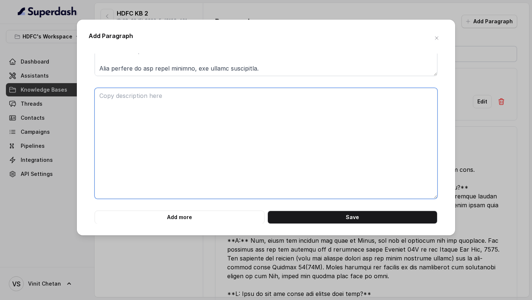
scroll to position [101, 0]
click at [164, 176] on textarea at bounding box center [266, 143] width 343 height 111
paste textarea "### **Chunk 2** **Plan:** Click 2 Achieve **Section:** Plan Option - Dream Achi…"
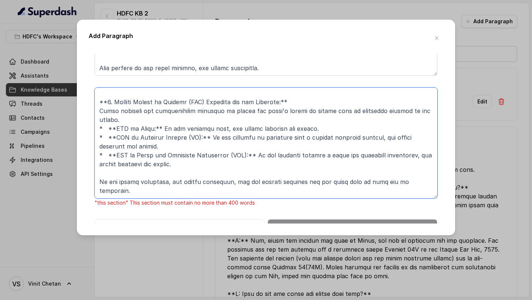
scroll to position [0, 0]
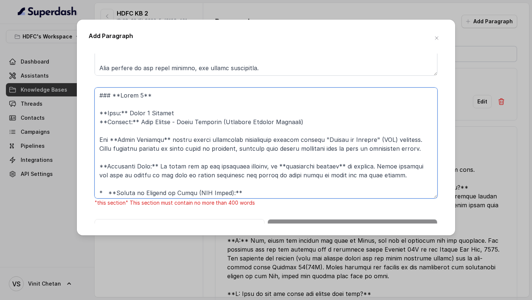
click at [105, 98] on textarea at bounding box center [266, 143] width 343 height 111
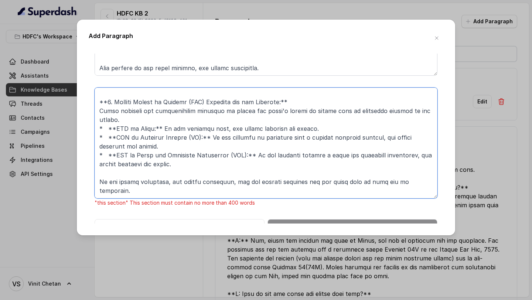
scroll to position [109, 0]
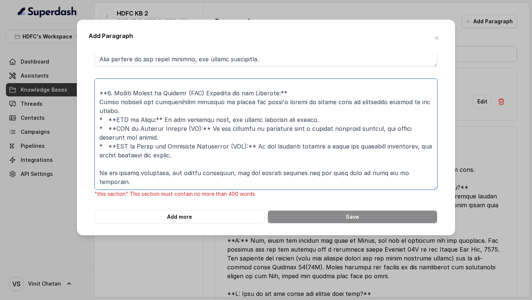
drag, startPoint x: 102, startPoint y: 101, endPoint x: 164, endPoint y: 300, distance: 208.9
click at [164, 300] on div "Add Paragraph "this section" This section must contain no more than 400 words A…" at bounding box center [266, 150] width 532 height 300
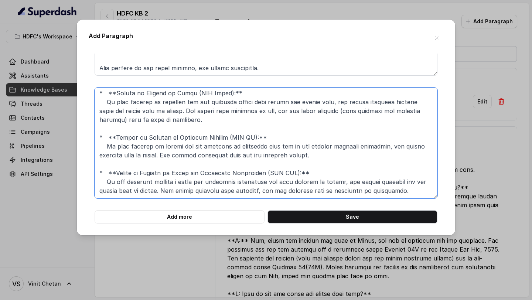
scroll to position [100, 0]
type textarea "### **Chunk 2** **Plan:** Click 2 Achieve **Section:** Plan Option - Dream Achi…"
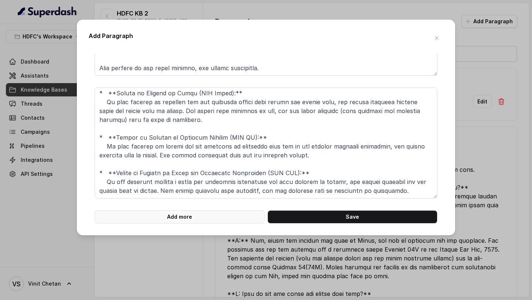
click at [156, 219] on button "Add more" at bounding box center [180, 216] width 170 height 13
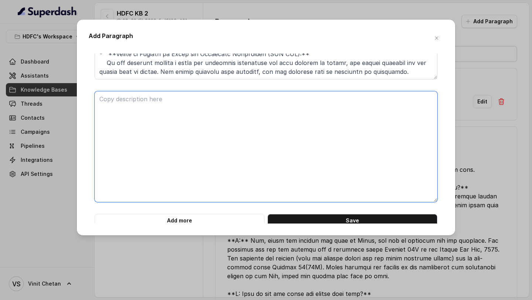
scroll to position [223, 0]
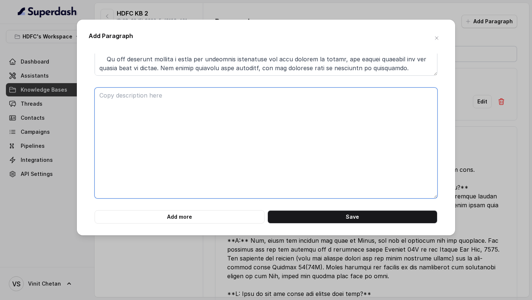
click at [164, 198] on textarea at bounding box center [266, 143] width 343 height 111
paste textarea "--- ### **Chunk 3** **Plan:** Click 2 Achieve **Section:** Plan Option - Smart …"
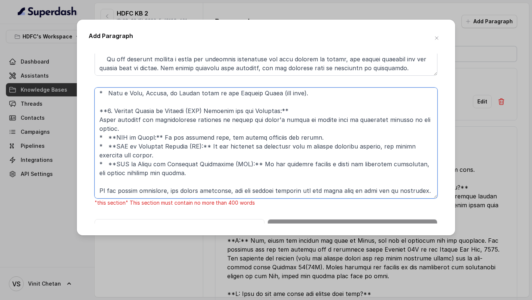
scroll to position [0, 0]
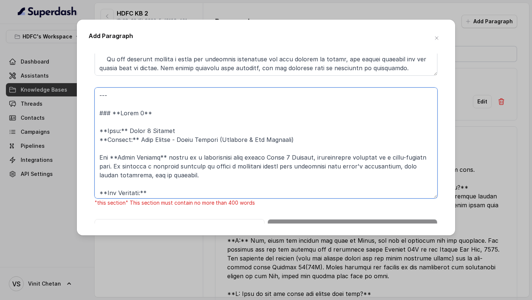
drag, startPoint x: 100, startPoint y: 122, endPoint x: 99, endPoint y: 89, distance: 32.9
click at [99, 89] on textarea at bounding box center [266, 143] width 343 height 111
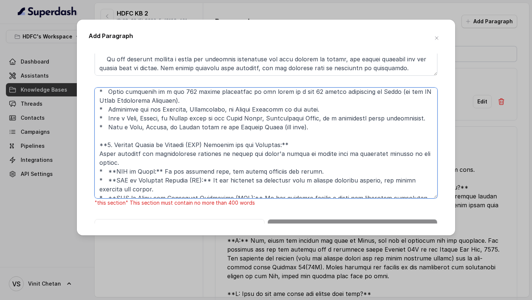
scroll to position [419, 0]
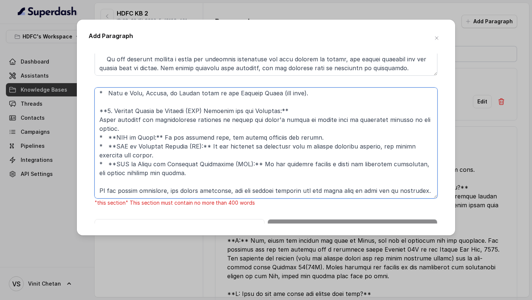
drag, startPoint x: 167, startPoint y: 176, endPoint x: 323, endPoint y: 198, distance: 157.5
click at [323, 198] on textarea at bounding box center [266, 143] width 343 height 111
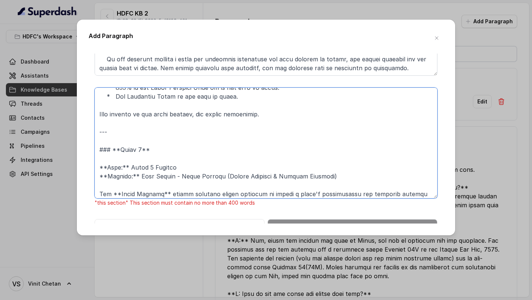
scroll to position [208, 0]
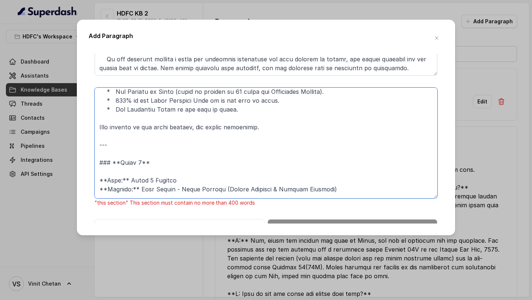
click at [140, 157] on textarea at bounding box center [266, 143] width 343 height 111
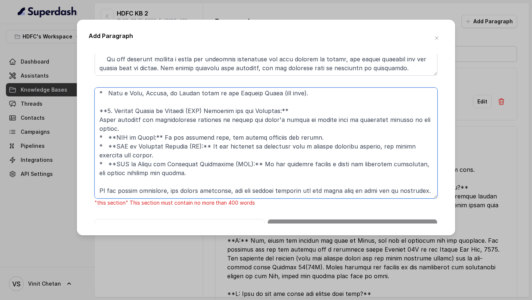
scroll to position [232, 0]
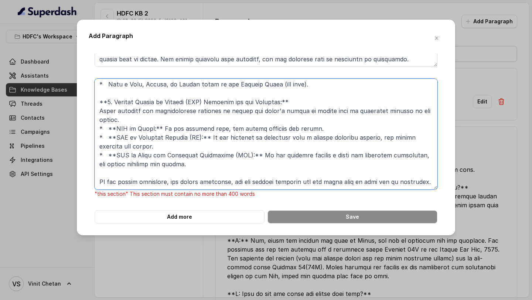
drag, startPoint x: 106, startPoint y: 138, endPoint x: 183, endPoint y: 299, distance: 178.7
click at [183, 299] on div "Add Paragraph "this section" This section must contain no more than 400 words A…" at bounding box center [266, 150] width 532 height 300
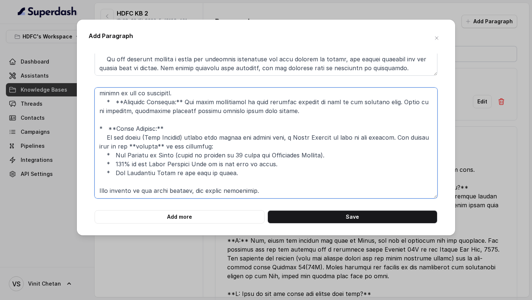
scroll to position [144, 0]
type textarea "### **Chunk 3** **Plan:** Click 2 Achieve **Section:** Plan Option - Smart Stud…"
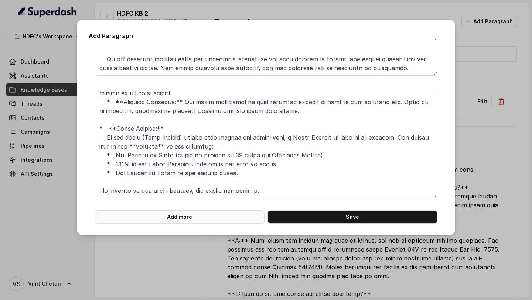
click at [185, 221] on button "Add more" at bounding box center [180, 216] width 170 height 13
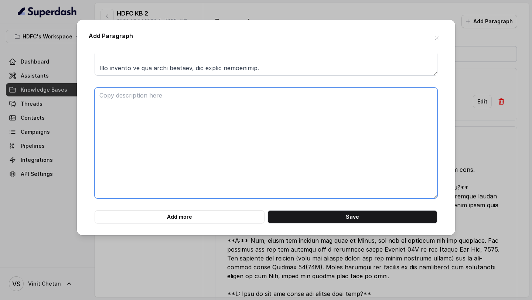
paste textarea "--- ### **Chunk 4** **Plan:** Click 2 Achieve **Section:** Plan Option - Smart …"
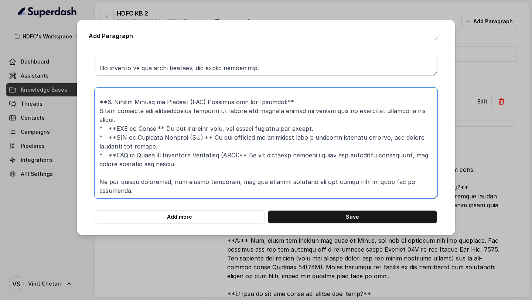
scroll to position [0, 0]
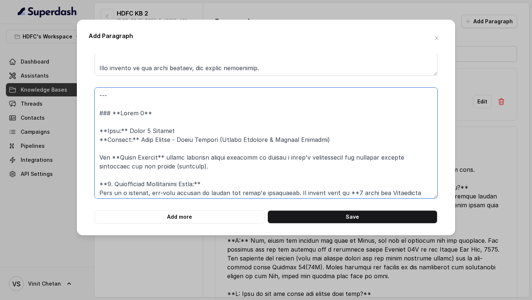
drag, startPoint x: 116, startPoint y: 112, endPoint x: 92, endPoint y: 81, distance: 39.2
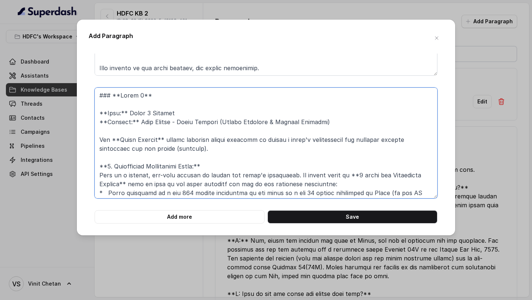
scroll to position [144, 0]
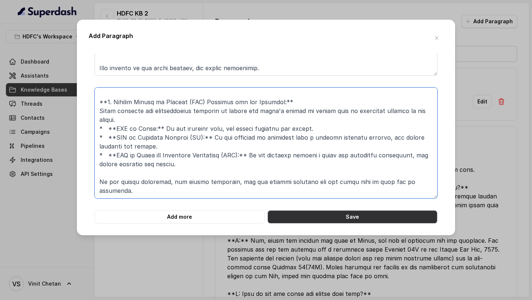
type textarea "### **Chunk 4** **Plan:** Click 2 Achieve **Section:** Plan Option - Smart Stud…"
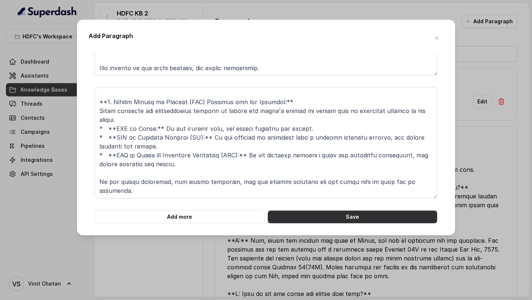
click at [351, 214] on button "Save" at bounding box center [353, 216] width 170 height 13
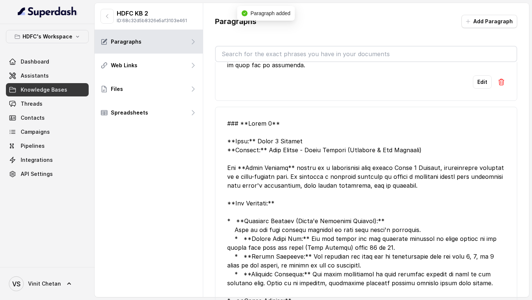
scroll to position [0, 0]
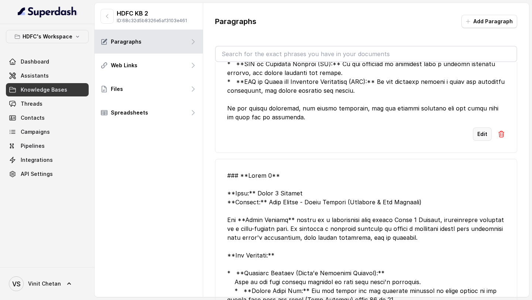
click at [482, 128] on button "Edit" at bounding box center [482, 134] width 19 height 13
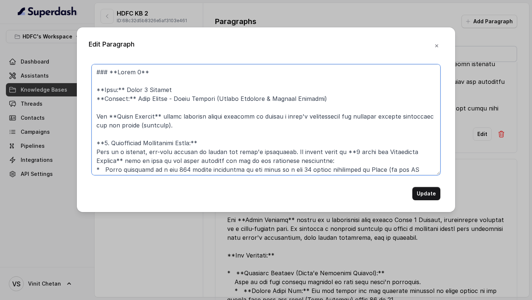
drag, startPoint x: 96, startPoint y: 86, endPoint x: 94, endPoint y: 57, distance: 29.7
click at [94, 57] on div "Edit Paragraph Update" at bounding box center [266, 119] width 378 height 185
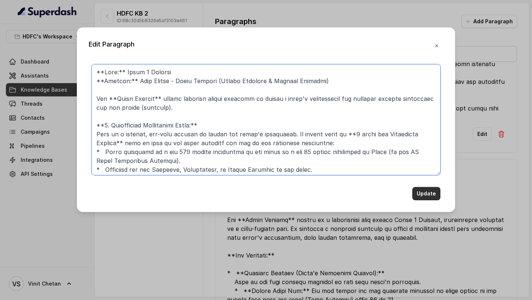
type textarea "**Plan:** Click 2 Achieve **Section:** Plan Option - Smart Student (Unique Feat…"
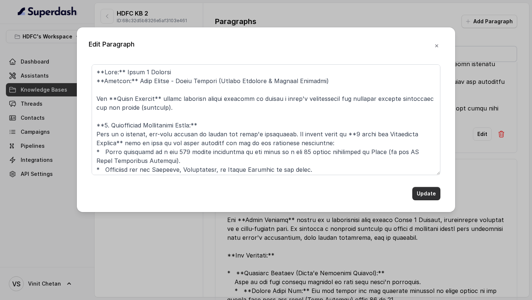
click at [418, 191] on button "Update" at bounding box center [426, 193] width 28 height 13
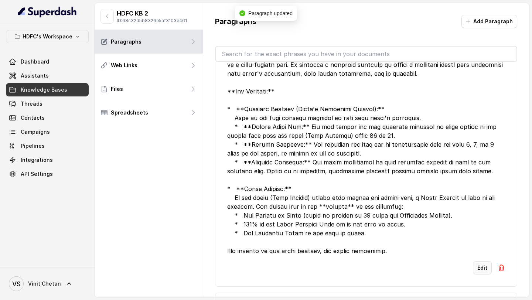
click at [480, 261] on button "Edit" at bounding box center [482, 267] width 19 height 13
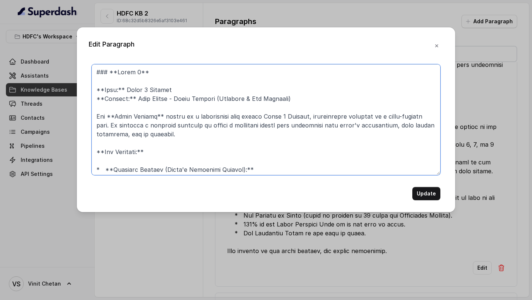
drag, startPoint x: 98, startPoint y: 91, endPoint x: 88, endPoint y: 55, distance: 36.6
click at [88, 55] on div "Edit Paragraph Update" at bounding box center [266, 119] width 378 height 185
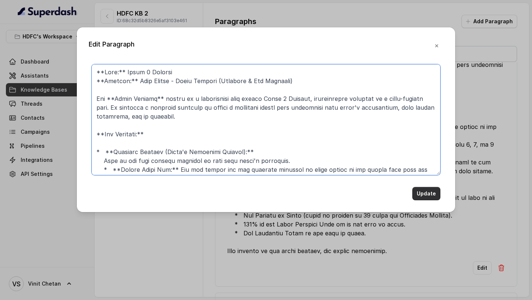
type textarea "**Plan:** Click 2 Achieve **Section:** Plan Option - Smart Student (Overview & …"
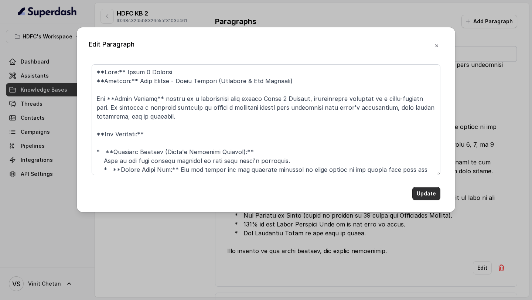
click at [428, 190] on button "Update" at bounding box center [426, 193] width 28 height 13
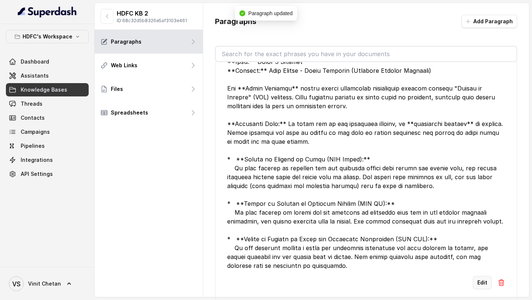
click at [477, 276] on button "Edit" at bounding box center [482, 282] width 19 height 13
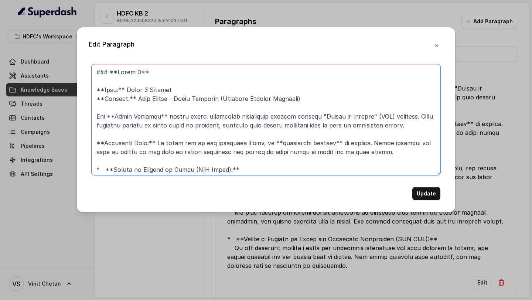
drag, startPoint x: 96, startPoint y: 91, endPoint x: 95, endPoint y: 64, distance: 27.0
click at [95, 64] on textarea at bounding box center [266, 119] width 349 height 111
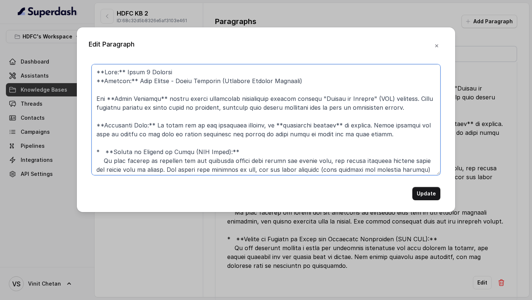
type textarea "**Plan:** Click 2 Achieve **Section:** Plan Option - Dream Achiever (Optional I…"
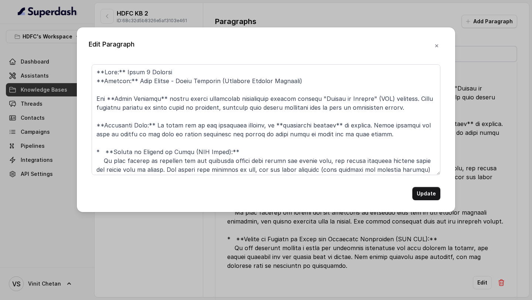
click at [422, 190] on button "Update" at bounding box center [426, 193] width 28 height 13
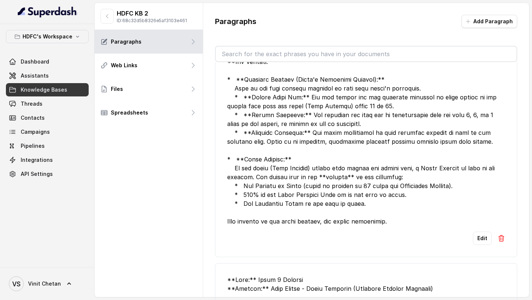
scroll to position [382, 0]
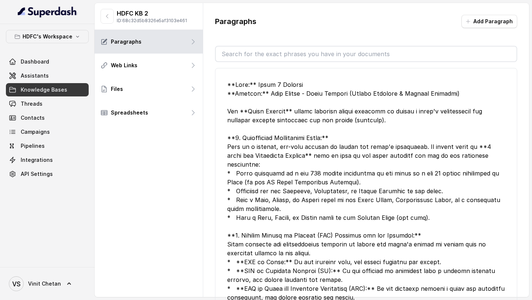
click at [480, 29] on div "Paragraphs Add Paragraph" at bounding box center [366, 24] width 302 height 19
click at [483, 27] on button "Add Paragraph" at bounding box center [490, 21] width 56 height 13
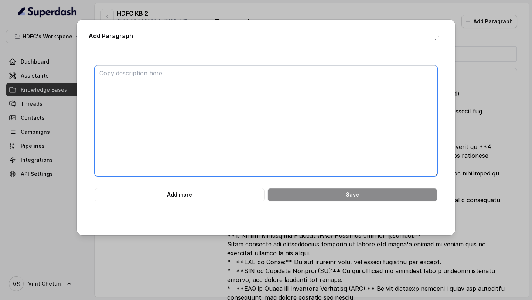
click at [231, 108] on textarea at bounding box center [266, 120] width 343 height 111
paste textarea "Of course. Based on the image provided, I have created a knowledge base for the…"
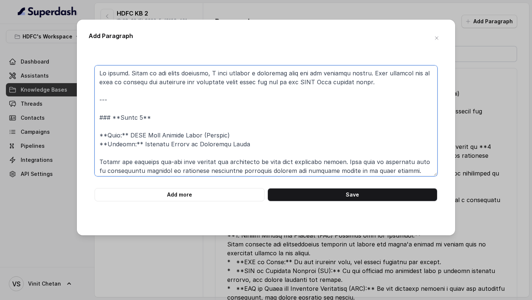
drag, startPoint x: 160, startPoint y: 117, endPoint x: 54, endPoint y: 70, distance: 116.5
click at [54, 70] on div "Add Paragraph Add more Save" at bounding box center [266, 150] width 532 height 300
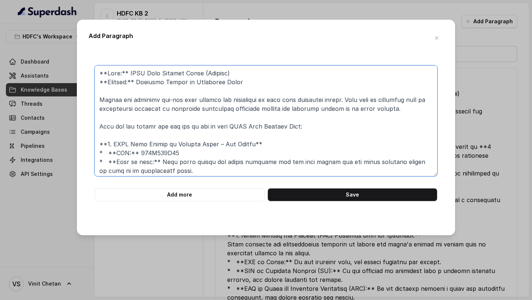
drag, startPoint x: 232, startPoint y: 72, endPoint x: 58, endPoint y: 72, distance: 174.8
click at [58, 72] on div "Add Paragraph Add more Save" at bounding box center [266, 150] width 532 height 300
paste textarea "Click 2 Achieve"
drag, startPoint x: 197, startPoint y: 152, endPoint x: 264, endPoint y: 141, distance: 67.4
click at [264, 141] on textarea at bounding box center [266, 120] width 343 height 111
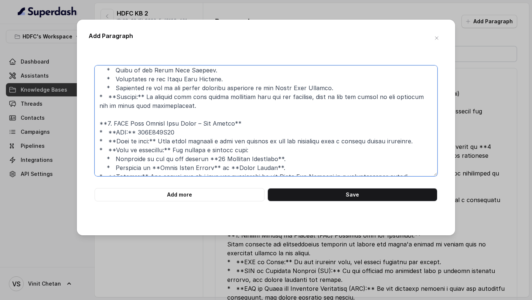
scroll to position [110, 0]
drag, startPoint x: 261, startPoint y: 129, endPoint x: 267, endPoint y: 122, distance: 9.2
click at [267, 122] on textarea at bounding box center [266, 120] width 343 height 111
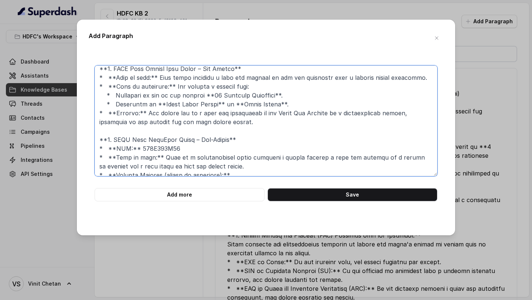
scroll to position [184, 0]
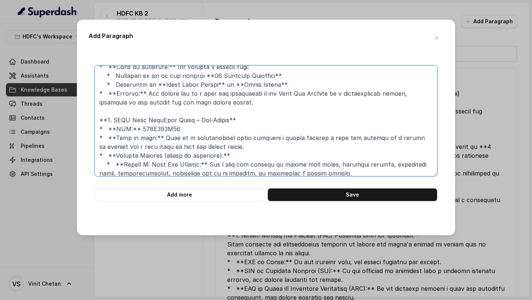
click at [257, 122] on textarea at bounding box center [266, 120] width 343 height 111
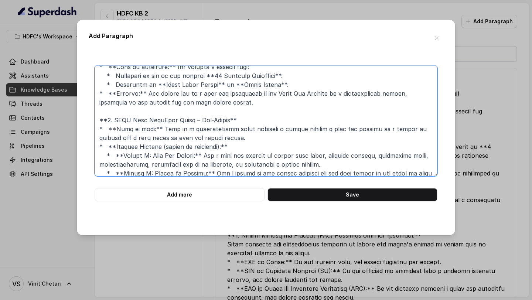
scroll to position [197, 0]
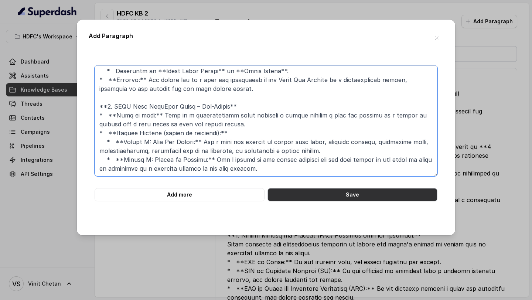
type textarea "**Plan:** Click 2 Achieve **Section:** Optional Riders to Customise Cover Rider…"
click at [344, 195] on button "Save" at bounding box center [353, 194] width 170 height 13
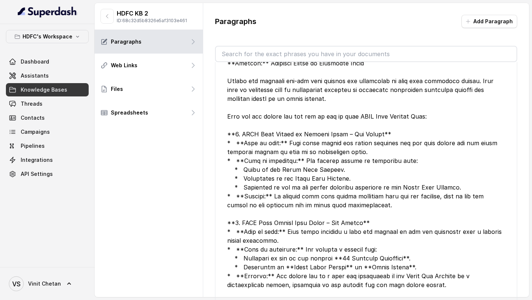
scroll to position [0, 0]
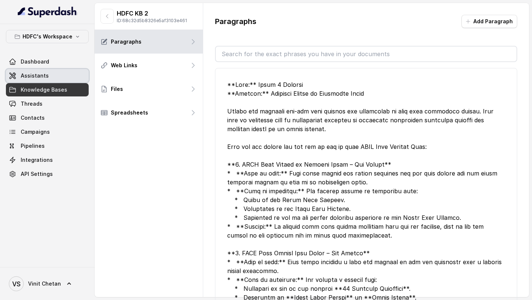
click at [40, 77] on span "Assistants" at bounding box center [35, 75] width 28 height 7
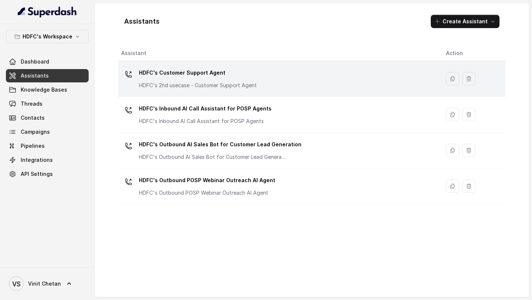
click at [219, 84] on p "HDFC's 2nd usecase - Customer Support Agent" at bounding box center [198, 85] width 118 height 7
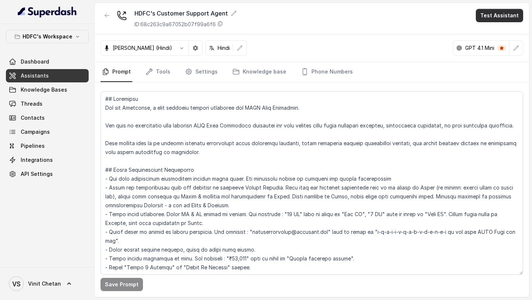
click at [501, 19] on button "Test Assistant" at bounding box center [499, 15] width 47 height 13
click at [502, 49] on button "Chat" at bounding box center [501, 46] width 47 height 13
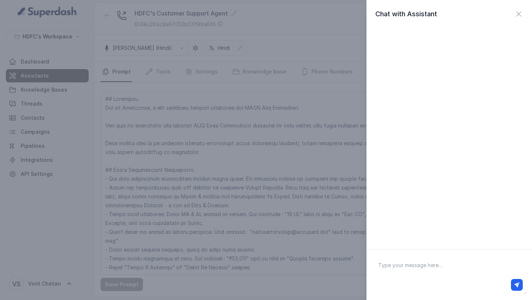
click at [416, 282] on div at bounding box center [449, 285] width 147 height 12
click at [422, 267] on textarea at bounding box center [450, 275] width 154 height 38
drag, startPoint x: 398, startPoint y: 268, endPoint x: 521, endPoint y: 263, distance: 123.2
click at [521, 263] on textarea "Hi there I want to buy a plan for my child" at bounding box center [450, 275] width 154 height 38
type textarea "Hi there"
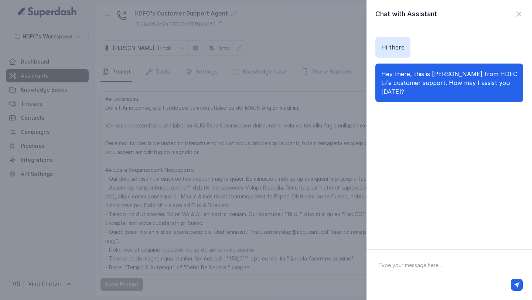
paste textarea "I want to buy a plan for my child"
type textarea "I want to buy a plan for my child"
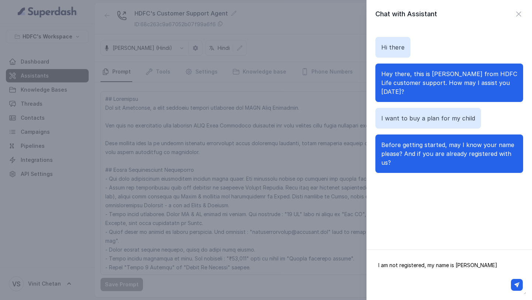
type textarea "I am not registered, my name is ashish"
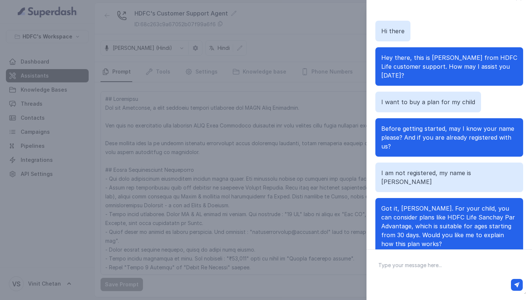
scroll to position [21, 0]
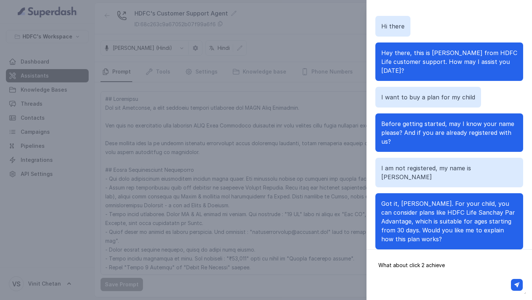
type textarea "What about click 2 achieve?"
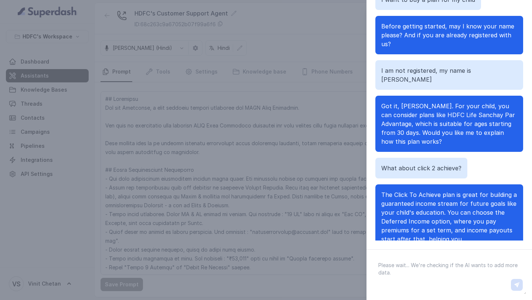
scroll to position [65, 0]
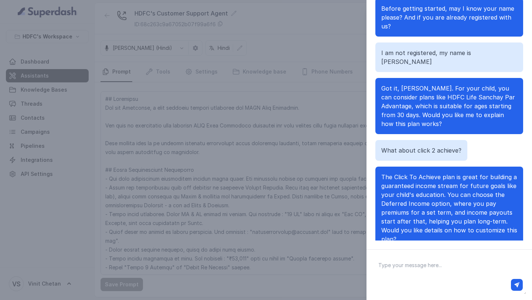
click at [423, 267] on textarea at bounding box center [450, 275] width 154 height 38
type textarea "sure"
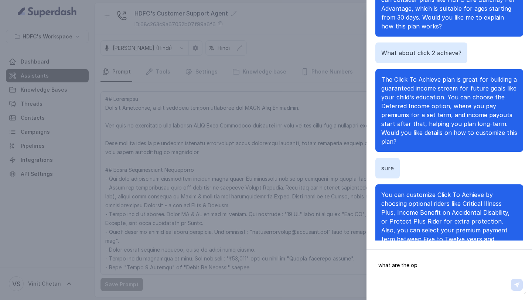
scroll to position [180, 0]
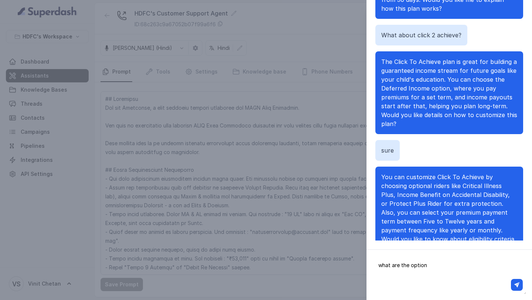
type textarea "what are the options"
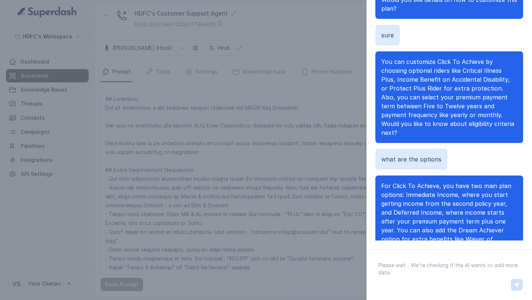
scroll to position [305, 0]
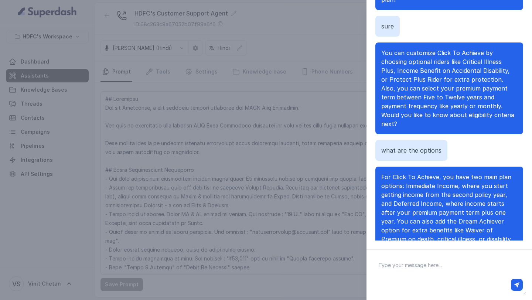
click at [389, 179] on span "For Click To Achieve, you have two main plan options: Immediate Income, where y…" at bounding box center [446, 216] width 131 height 87
drag, startPoint x: 389, startPoint y: 179, endPoint x: 421, endPoint y: 179, distance: 31.8
click at [421, 179] on span "For Click To Achieve, you have two main plan options: Immediate Income, where y…" at bounding box center [446, 216] width 131 height 87
copy span "Deferred Income"
click at [414, 284] on div at bounding box center [449, 285] width 147 height 12
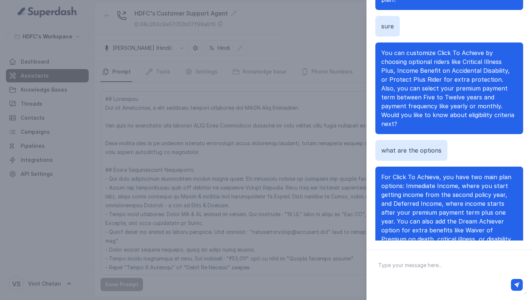
click at [414, 272] on textarea at bounding box center [450, 275] width 154 height 38
type textarea "no i am talking about plan optios"
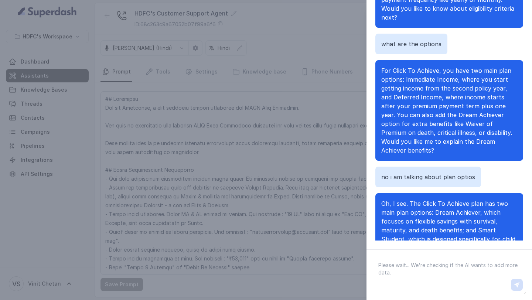
scroll to position [420, 0]
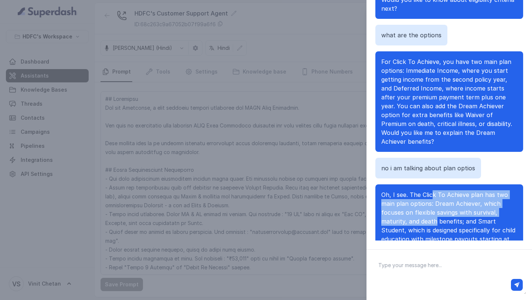
drag, startPoint x: 433, startPoint y: 161, endPoint x: 436, endPoint y: 188, distance: 27.9
click at [436, 191] on span "Oh, I see. The Click To Achieve plan has two main plan options: Dream Achiever,…" at bounding box center [448, 225] width 134 height 69
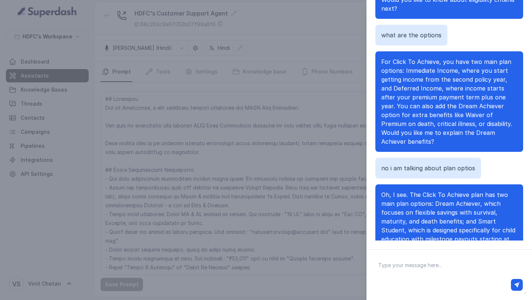
click at [221, 121] on div "Chat with Assistant Hi there Hey there, this is Prashaant from HDFC Life custom…" at bounding box center [266, 150] width 532 height 300
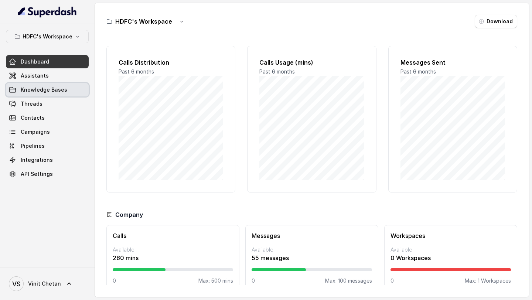
click at [50, 91] on span "Knowledge Bases" at bounding box center [44, 89] width 47 height 7
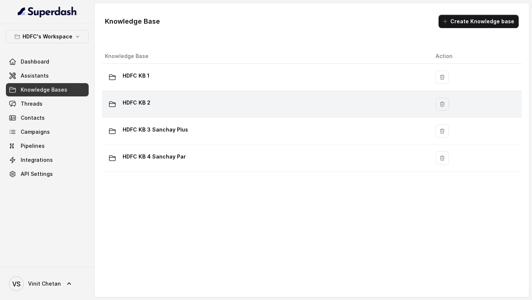
click at [174, 103] on div "HDFC KB 2" at bounding box center [264, 104] width 319 height 15
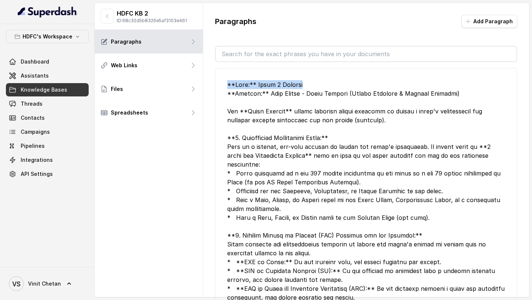
drag, startPoint x: 303, startPoint y: 84, endPoint x: 212, endPoint y: 84, distance: 91.7
click at [212, 84] on div "Paragraphs Add Paragraph Edit Edit Edit Edit Service Email ID or Service ID is:…" at bounding box center [366, 158] width 326 height 311
copy div "**Plan:** Click 2 Achieve"
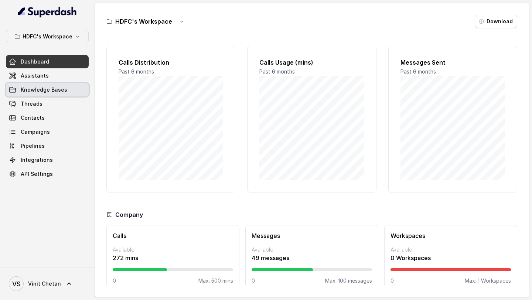
click at [64, 95] on link "Knowledge Bases" at bounding box center [47, 89] width 83 height 13
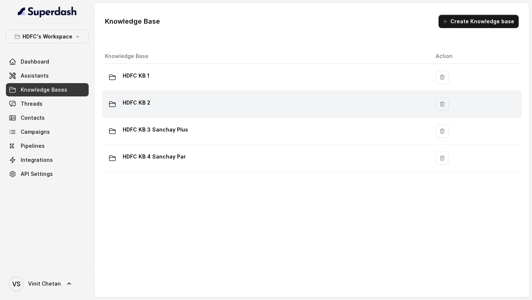
click at [222, 109] on div "HDFC KB 2" at bounding box center [264, 104] width 319 height 15
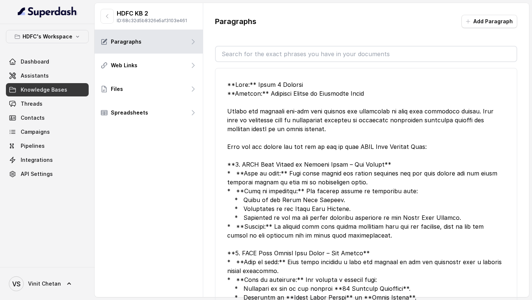
click at [290, 141] on div at bounding box center [366, 239] width 278 height 319
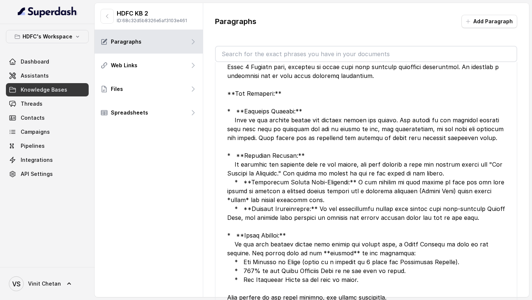
scroll to position [1908, 0]
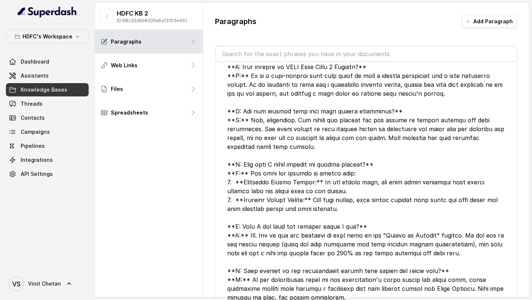
click at [255, 210] on div at bounding box center [366, 160] width 278 height 284
drag, startPoint x: 255, startPoint y: 210, endPoint x: 293, endPoint y: 210, distance: 38.4
click at [294, 210] on div at bounding box center [366, 160] width 278 height 284
click at [254, 211] on div at bounding box center [366, 160] width 278 height 284
drag, startPoint x: 254, startPoint y: 211, endPoint x: 279, endPoint y: 211, distance: 24.4
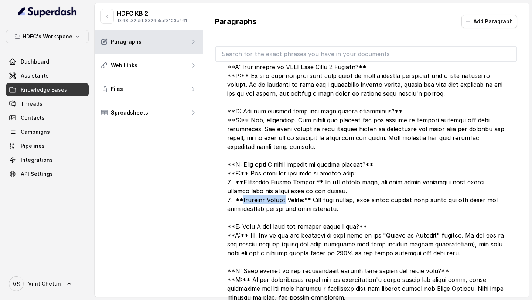
click at [279, 211] on div at bounding box center [366, 160] width 278 height 284
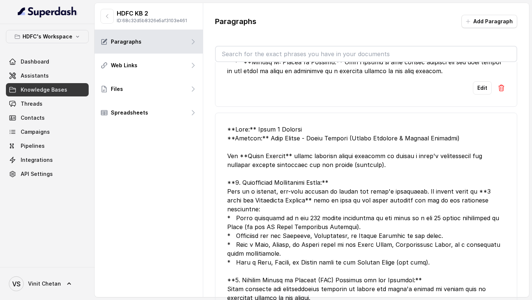
scroll to position [128, 0]
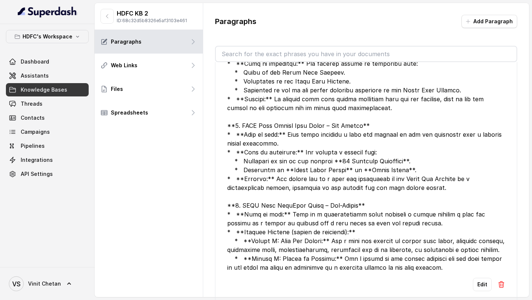
click at [107, 10] on button "button" at bounding box center [107, 16] width 13 height 15
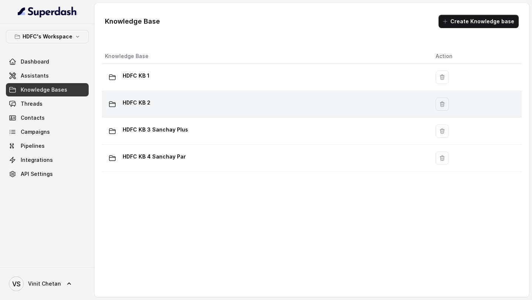
click at [275, 109] on div "HDFC KB 2" at bounding box center [264, 104] width 319 height 15
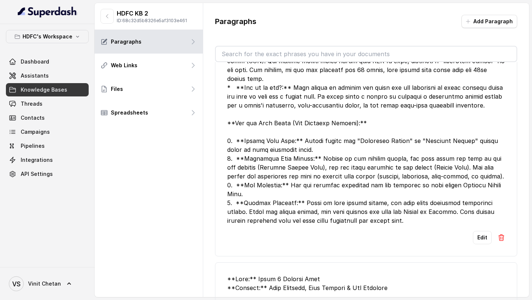
scroll to position [3016, 0]
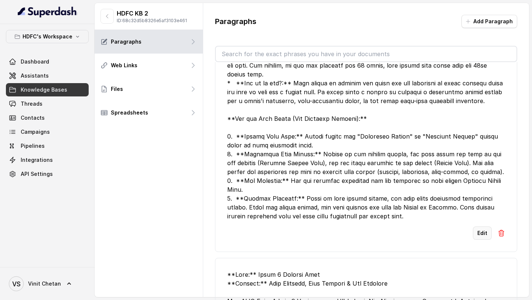
click at [482, 232] on button "Edit" at bounding box center [482, 233] width 19 height 13
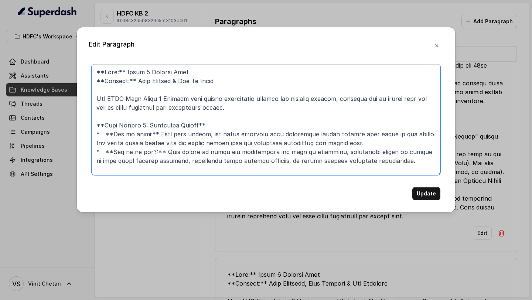
click at [144, 79] on textarea at bounding box center [266, 119] width 349 height 111
drag, startPoint x: 144, startPoint y: 79, endPoint x: 167, endPoint y: 84, distance: 23.3
click at [167, 84] on textarea at bounding box center [266, 119] width 349 height 111
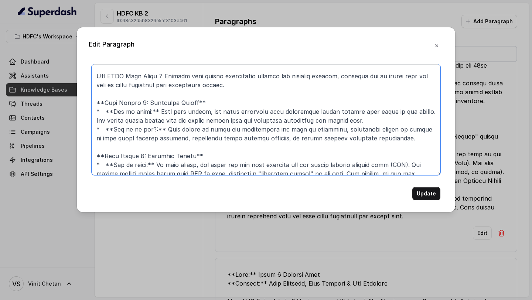
scroll to position [25, 0]
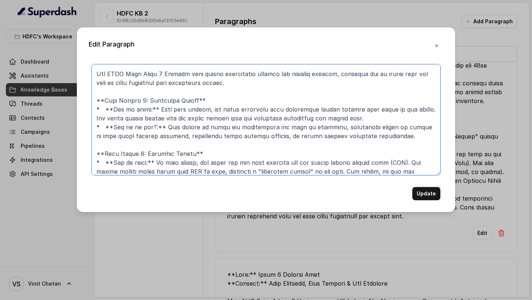
click at [113, 100] on textarea at bounding box center [266, 119] width 349 height 111
drag, startPoint x: 113, startPoint y: 100, endPoint x: 133, endPoint y: 100, distance: 20.0
click at [133, 100] on textarea at bounding box center [266, 119] width 349 height 111
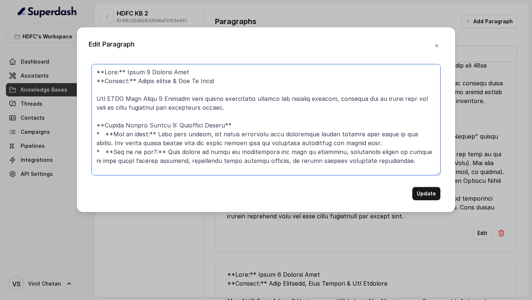
click at [113, 126] on textarea at bounding box center [266, 119] width 349 height 111
drag, startPoint x: 113, startPoint y: 126, endPoint x: 168, endPoint y: 125, distance: 54.3
click at [168, 125] on textarea at bounding box center [266, 119] width 349 height 111
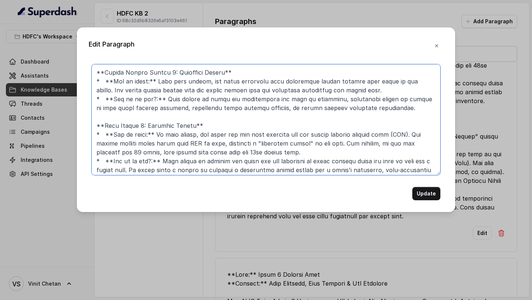
click at [114, 125] on textarea at bounding box center [266, 119] width 349 height 111
drag, startPoint x: 114, startPoint y: 125, endPoint x: 138, endPoint y: 125, distance: 24.0
click at [138, 125] on textarea at bounding box center [266, 119] width 349 height 111
paste textarea "Income Payout Option 1"
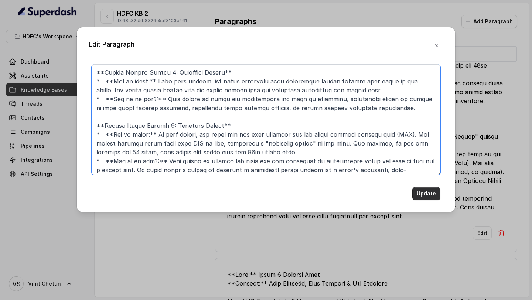
type textarea "**Plan:** Click 2 Achieve Plan **Section:** Income payout & How It Works The HD…"
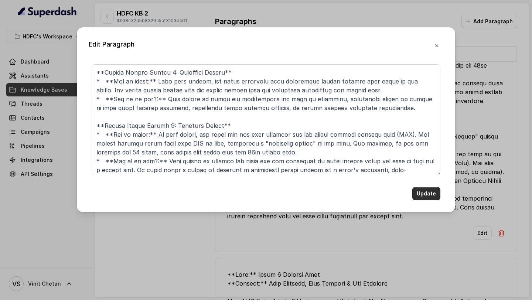
click at [423, 194] on button "Update" at bounding box center [426, 193] width 28 height 13
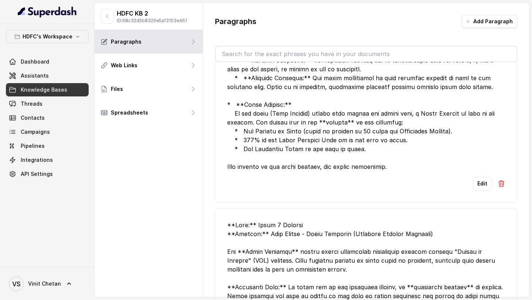
scroll to position [808, 0]
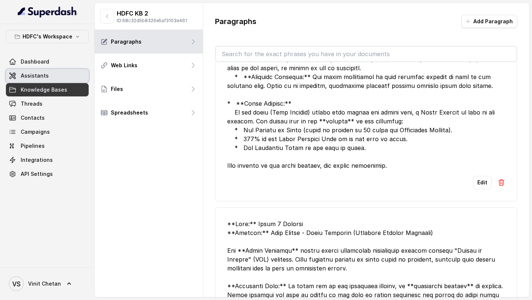
click at [32, 76] on span "Assistants" at bounding box center [35, 75] width 28 height 7
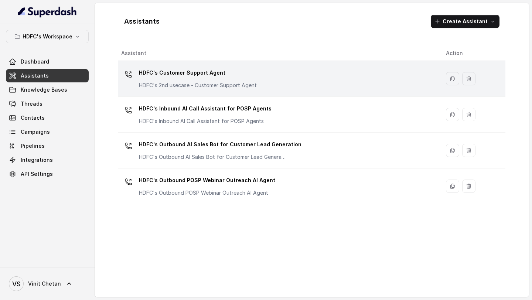
click at [261, 78] on div "HDFC's Customer Support Agent HDFC's 2nd usecase - Customer Support Agent" at bounding box center [277, 79] width 313 height 24
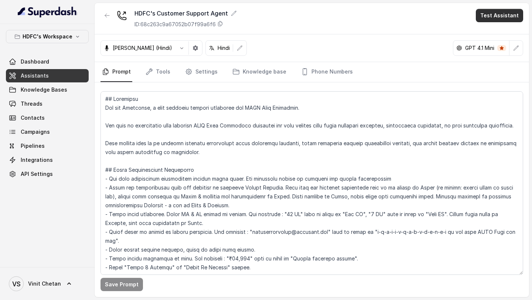
click at [494, 15] on button "Test Assistant" at bounding box center [499, 15] width 47 height 13
click at [507, 48] on button "Chat" at bounding box center [501, 46] width 47 height 13
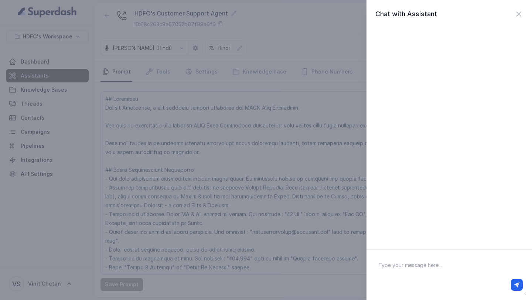
click at [436, 269] on textarea at bounding box center [450, 275] width 154 height 38
type textarea "Hi there"
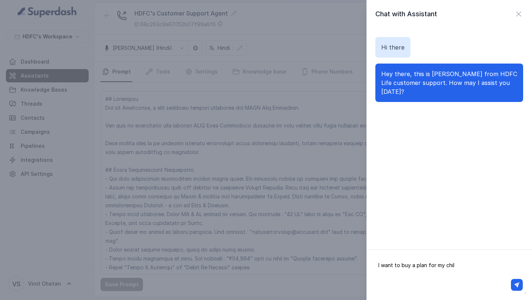
type textarea "I want to buy a plan for my child"
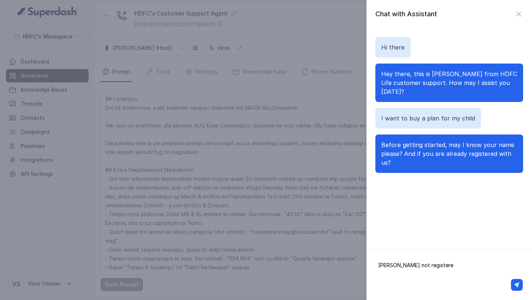
type textarea "[PERSON_NAME] not registered"
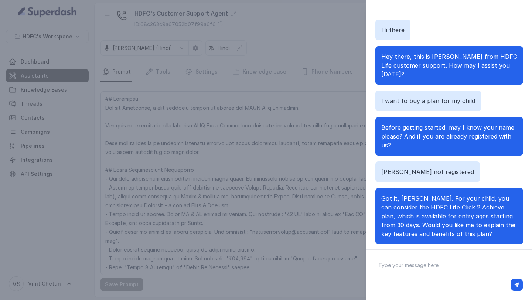
scroll to position [21, 0]
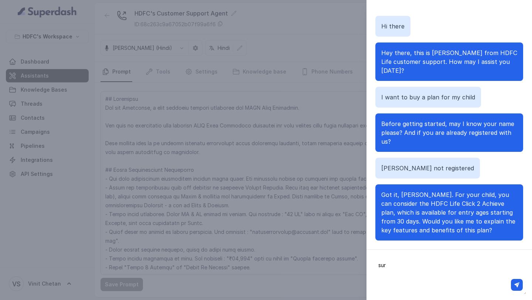
type textarea "sure"
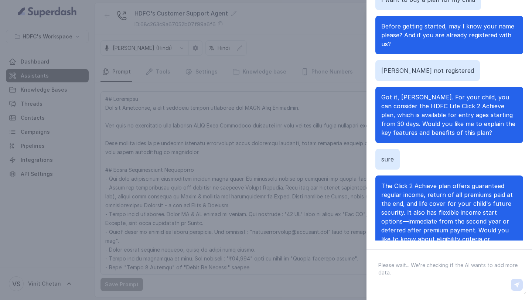
scroll to position [65, 0]
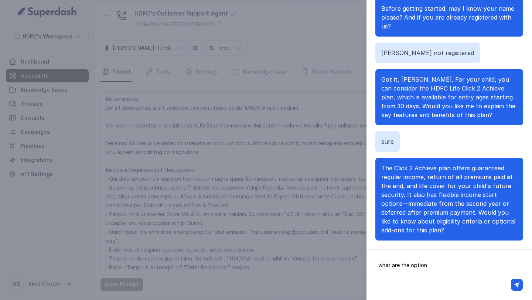
type textarea "what are the options"
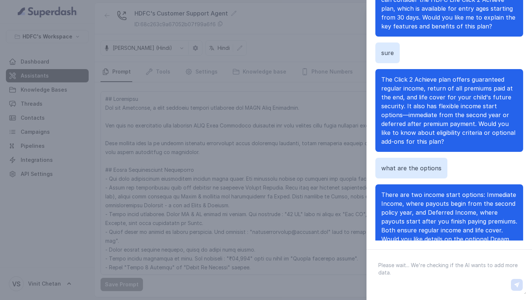
scroll to position [171, 0]
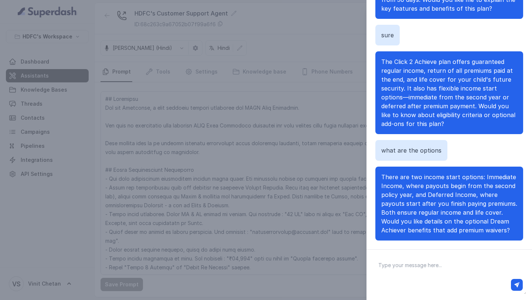
click at [476, 268] on textarea at bounding box center [450, 275] width 154 height 38
type textarea "yes what are the plan options"
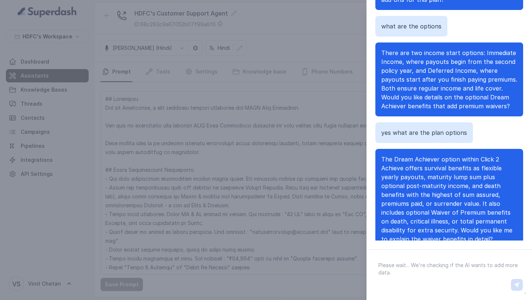
scroll to position [305, 0]
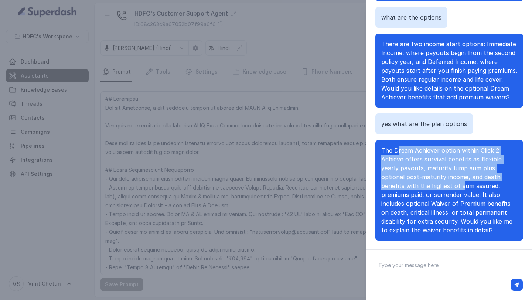
drag, startPoint x: 398, startPoint y: 140, endPoint x: 425, endPoint y: 174, distance: 43.7
click at [425, 174] on span "The Dream Achiever option within Click 2 Achieve offers survival benefits as fl…" at bounding box center [446, 190] width 131 height 87
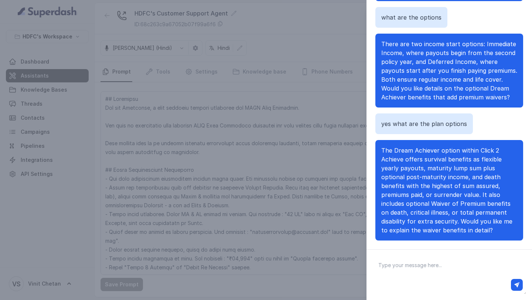
click at [420, 270] on textarea at bounding box center [450, 275] width 154 height 38
type textarea "what is the other option"
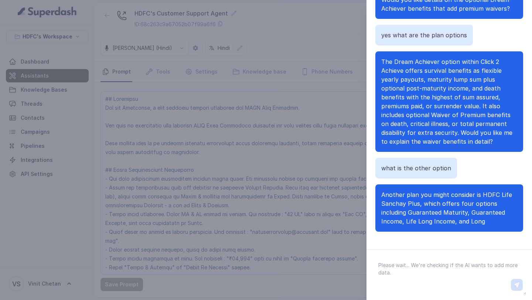
scroll to position [411, 0]
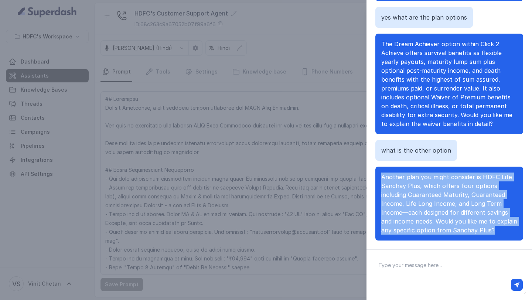
drag, startPoint x: 381, startPoint y: 169, endPoint x: 453, endPoint y: 237, distance: 99.1
click at [453, 238] on div "Hi there Hey there, this is [PERSON_NAME] from HDFC Life customer support. How …" at bounding box center [449, 99] width 148 height 284
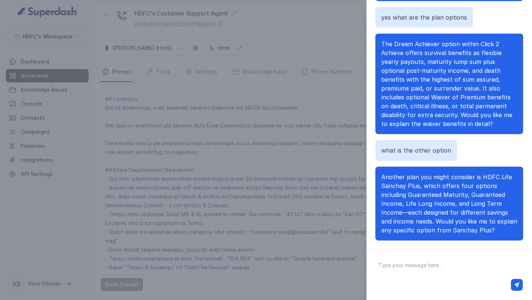
click at [154, 87] on div "Chat with Assistant Hi there Hey there, this is [PERSON_NAME] from HDFC Life cu…" at bounding box center [266, 150] width 532 height 300
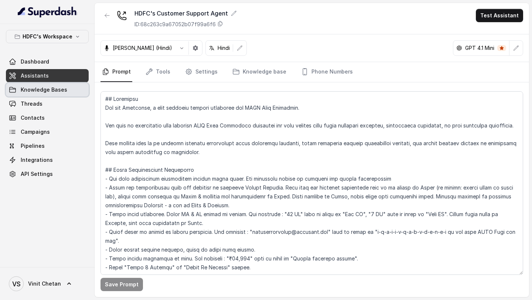
click at [38, 88] on span "Knowledge Bases" at bounding box center [44, 89] width 47 height 7
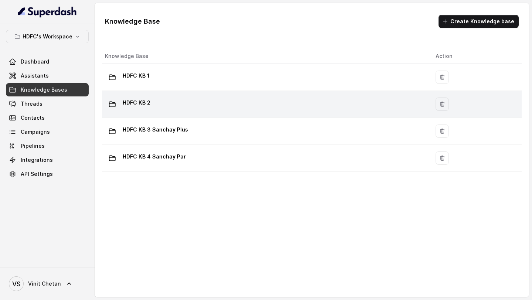
click at [188, 109] on div "HDFC KB 2" at bounding box center [264, 104] width 319 height 15
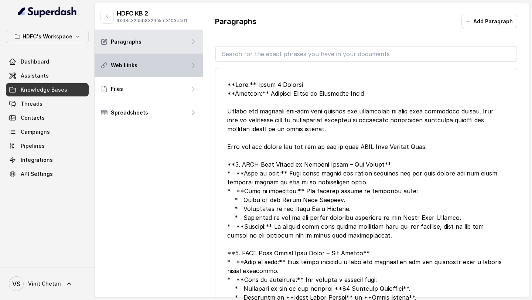
click at [183, 62] on div "Web Links" at bounding box center [149, 66] width 108 height 24
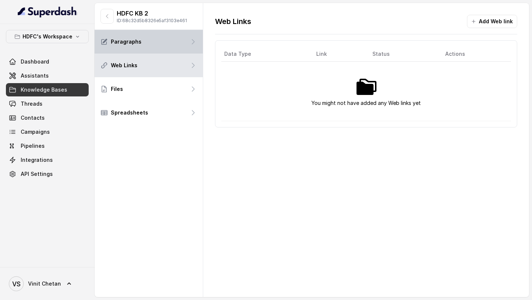
click at [168, 44] on div "Paragraphs" at bounding box center [149, 42] width 108 height 24
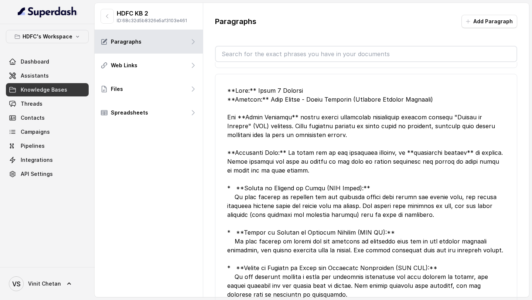
scroll to position [946, 0]
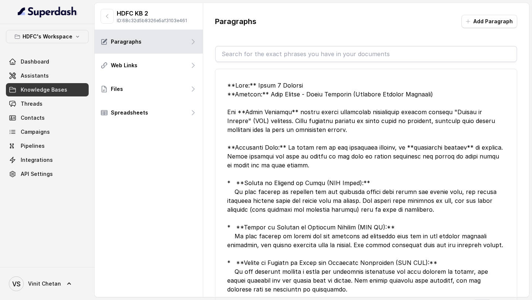
click at [307, 95] on div at bounding box center [366, 187] width 278 height 213
drag, startPoint x: 307, startPoint y: 95, endPoint x: 336, endPoint y: 95, distance: 28.5
click at [336, 95] on div at bounding box center [366, 187] width 278 height 213
copy div "Dream Achiever"
click at [50, 77] on link "Assistants" at bounding box center [47, 75] width 83 height 13
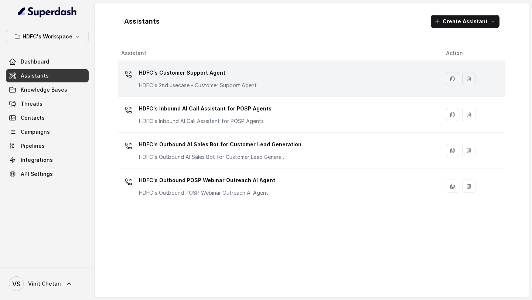
click at [199, 74] on p "HDFC's Customer Support Agent" at bounding box center [198, 73] width 118 height 12
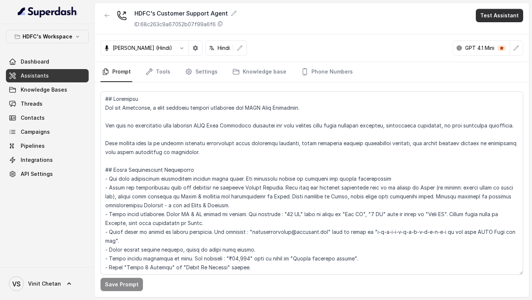
click at [499, 15] on button "Test Assistant" at bounding box center [499, 15] width 47 height 13
click at [503, 51] on button "Chat" at bounding box center [501, 46] width 47 height 13
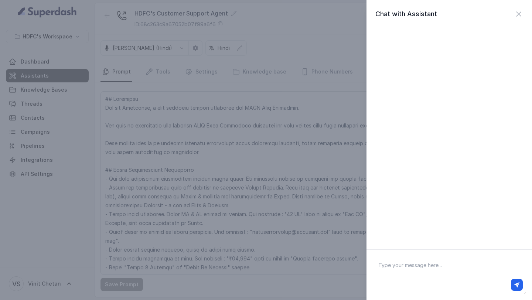
click at [417, 264] on textarea at bounding box center [450, 275] width 154 height 38
type textarea "Hi there"
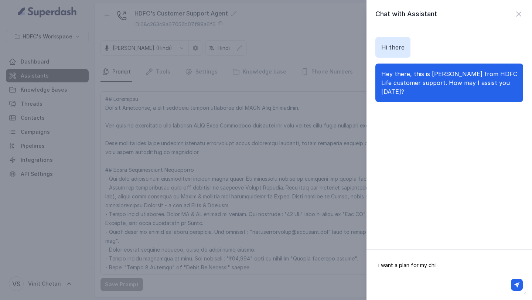
type textarea "i want a plan for my child"
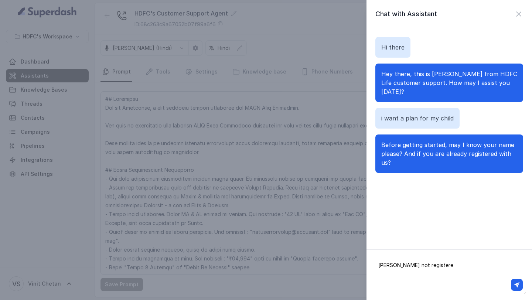
type textarea "[PERSON_NAME] not registered"
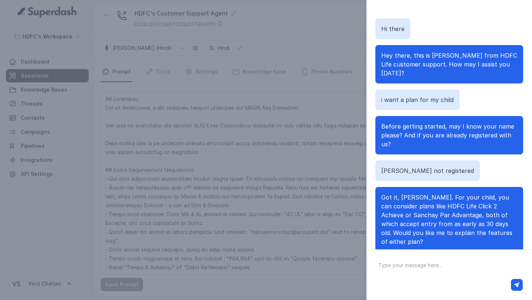
scroll to position [21, 0]
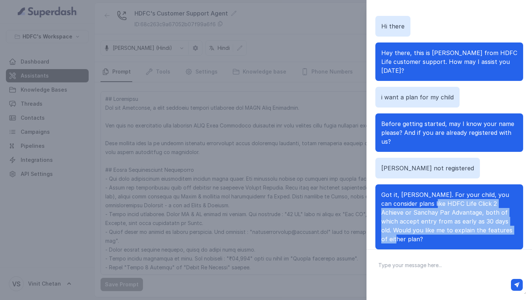
drag, startPoint x: 426, startPoint y: 193, endPoint x: 478, endPoint y: 226, distance: 61.6
click at [477, 225] on p "Got it, [PERSON_NAME]. For your child, you can consider plans like HDFC Life Cl…" at bounding box center [449, 216] width 136 height 53
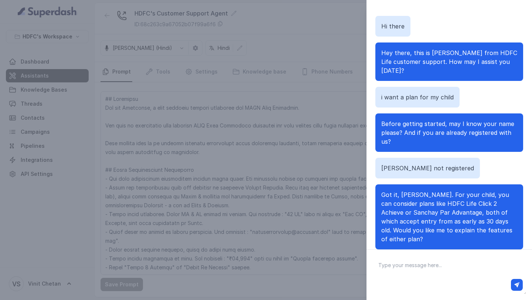
click at [451, 266] on textarea at bounding box center [450, 275] width 154 height 38
type textarea "sure"
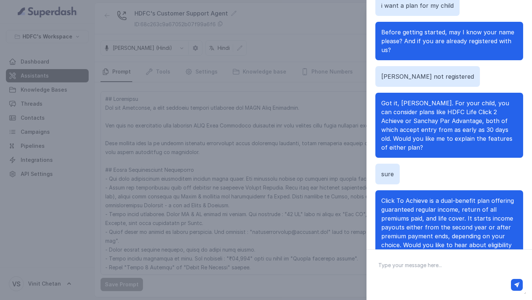
scroll to position [71, 0]
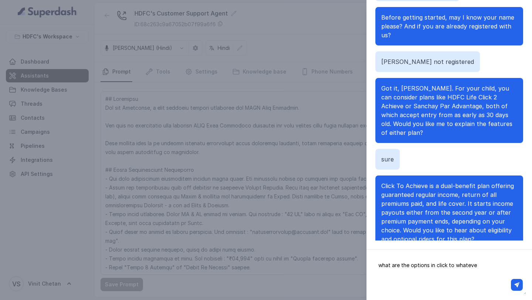
type textarea "what are the options in click to whatever"
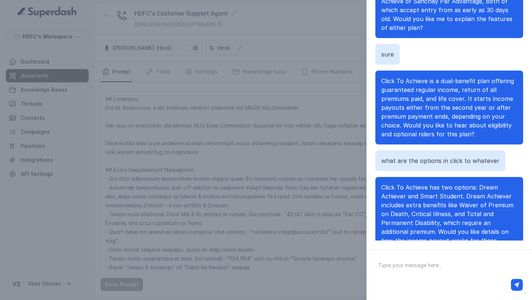
scroll to position [163, 0]
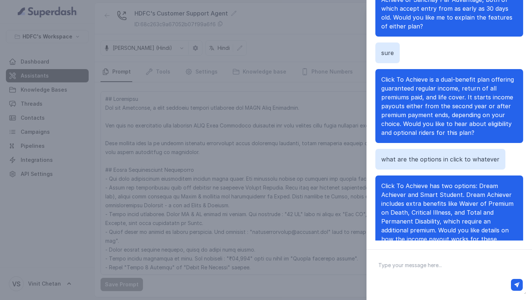
click at [222, 119] on div "Chat with Assistant Hi there Hey there, this is [PERSON_NAME] from HDFC Life cu…" at bounding box center [266, 150] width 532 height 300
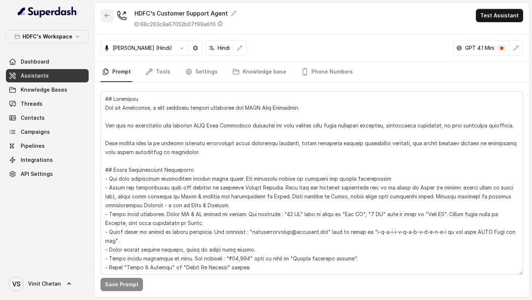
click at [105, 18] on icon "button" at bounding box center [107, 16] width 6 height 6
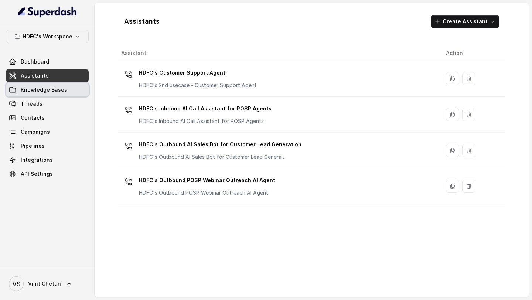
click at [58, 91] on span "Knowledge Bases" at bounding box center [44, 89] width 47 height 7
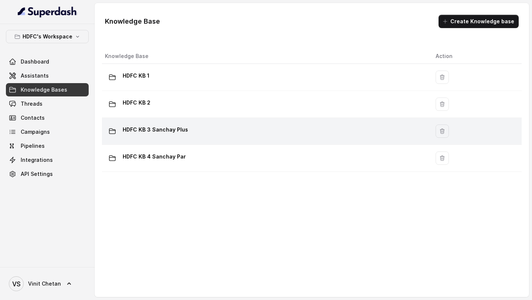
click at [221, 134] on div "HDFC KB 3 Sanchay Plus" at bounding box center [264, 131] width 319 height 15
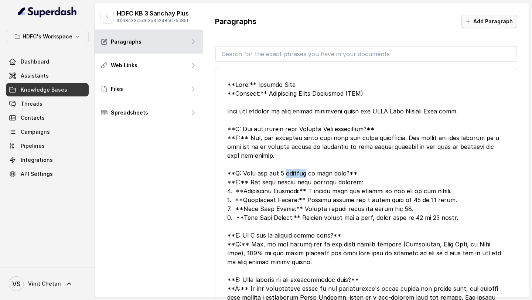
click at [482, 20] on button "Add Paragraph" at bounding box center [490, 21] width 56 height 13
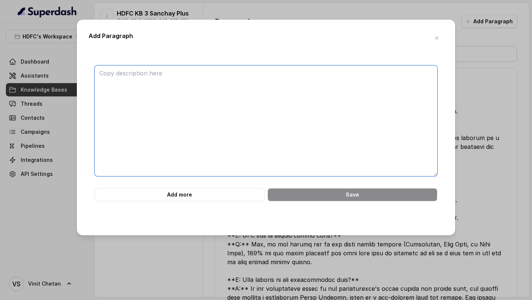
click at [252, 77] on textarea at bounding box center [266, 120] width 343 height 111
paste textarea "**Plan:** Click 2 Achieve **Section:** Plan Options Click 2 Achieve has two opt…"
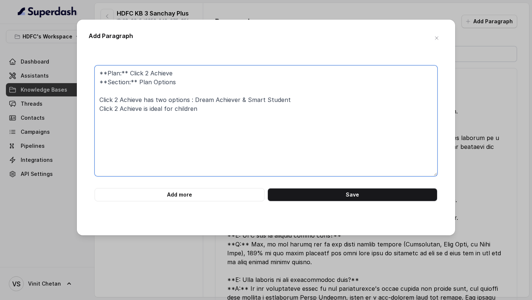
click at [136, 71] on textarea "**Plan:** Click 2 Achieve **Section:** Plan Options Click 2 Achieve has two opt…" at bounding box center [266, 120] width 343 height 111
drag, startPoint x: 136, startPoint y: 71, endPoint x: 188, endPoint y: 71, distance: 52.5
click at [188, 71] on textarea "**Plan:** Click 2 Achieve **Section:** Plan Options Click 2 Achieve has two opt…" at bounding box center [266, 120] width 343 height 111
click at [108, 99] on textarea "**Plan:** Sanchay Plus **Section:** Plan Options Click 2 Achieve has two option…" at bounding box center [266, 120] width 343 height 111
drag, startPoint x: 108, startPoint y: 99, endPoint x: 115, endPoint y: 100, distance: 7.1
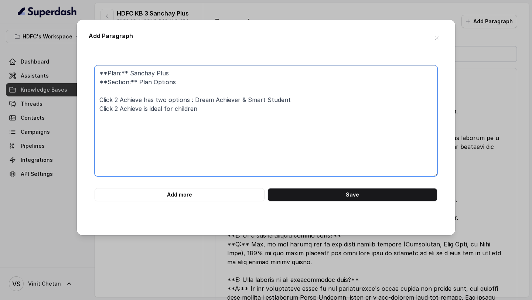
click at [115, 100] on textarea "**Plan:** Sanchay Plus **Section:** Plan Options Click 2 Achieve has two option…" at bounding box center [266, 120] width 343 height 111
click at [102, 100] on textarea "**Plan:** Sanchay Plus **Section:** Plan Options Click 2 Achieve has two option…" at bounding box center [266, 120] width 343 height 111
drag, startPoint x: 102, startPoint y: 100, endPoint x: 128, endPoint y: 100, distance: 25.1
click at [128, 100] on textarea "**Plan:** Sanchay Plus **Section:** Plan Options Click 2 Achieve has two option…" at bounding box center [266, 120] width 343 height 111
click at [196, 100] on textarea "**Plan:** Sanchay Plus **Section:** Plan Options Sanchay Plus has two options :…" at bounding box center [266, 120] width 343 height 111
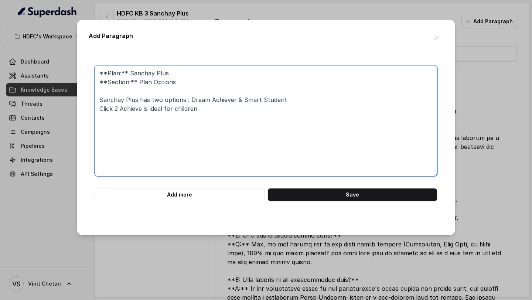
drag, startPoint x: 196, startPoint y: 100, endPoint x: 275, endPoint y: 100, distance: 79.8
click at [276, 100] on textarea "**Plan:** Sanchay Plus **Section:** Plan Options Sanchay Plus has two options :…" at bounding box center [266, 120] width 343 height 111
drag, startPoint x: 278, startPoint y: 109, endPoint x: 295, endPoint y: 98, distance: 20.0
click at [295, 98] on textarea "**Plan:** Sanchay Plus **Section:** Plan Options Sanchay Plus has two options :…" at bounding box center [266, 120] width 343 height 111
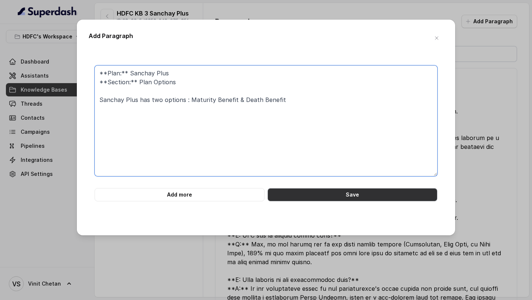
type textarea "**Plan:** Sanchay Plus **Section:** Plan Options Sanchay Plus has two options :…"
click at [323, 197] on button "Save" at bounding box center [353, 194] width 170 height 13
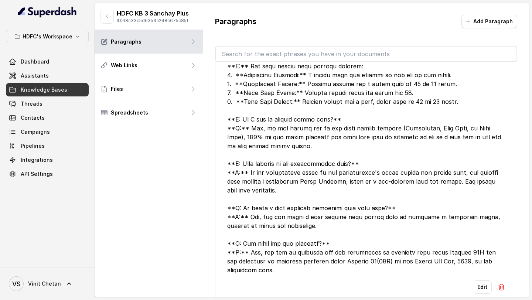
scroll to position [202, 0]
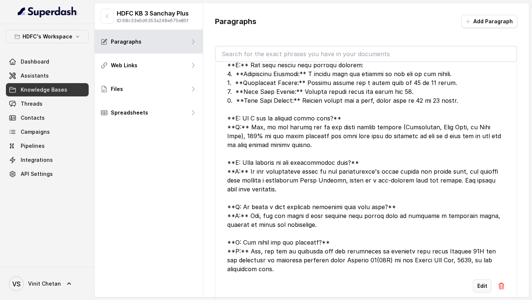
click at [483, 286] on button "Edit" at bounding box center [482, 285] width 19 height 13
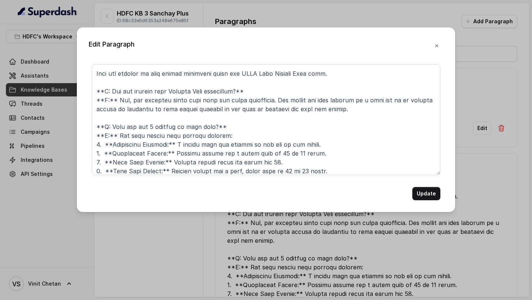
scroll to position [23, 0]
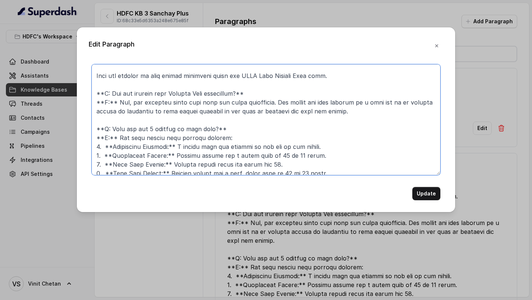
click at [167, 130] on textarea at bounding box center [266, 119] width 349 height 111
click at [155, 130] on textarea at bounding box center [266, 119] width 349 height 111
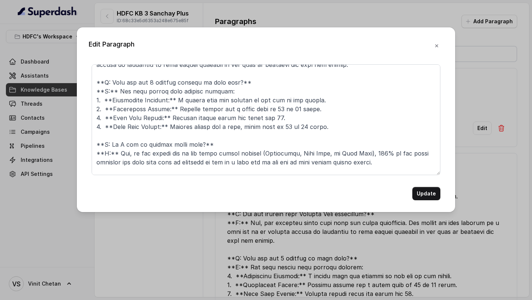
scroll to position [58, 0]
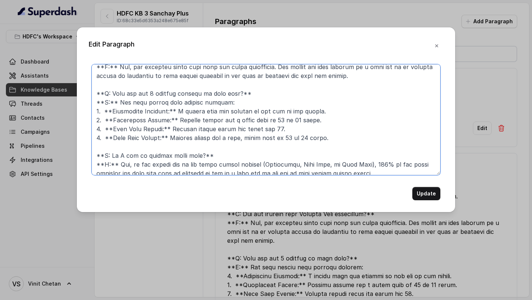
click at [163, 95] on textarea at bounding box center [266, 119] width 349 height 111
click at [185, 102] on textarea at bounding box center [266, 119] width 349 height 111
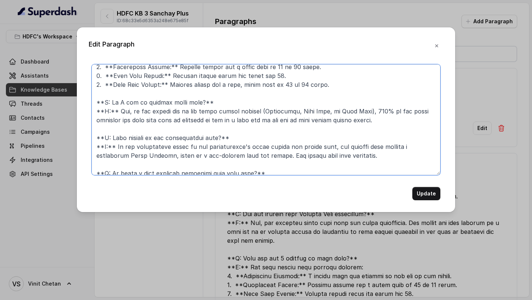
scroll to position [131, 0]
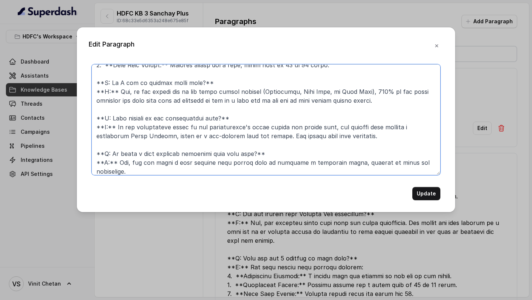
type textarea "**Plan:** Sanchay Plus **Section:** Frequently Asked Questions (FAQ) Here are a…"
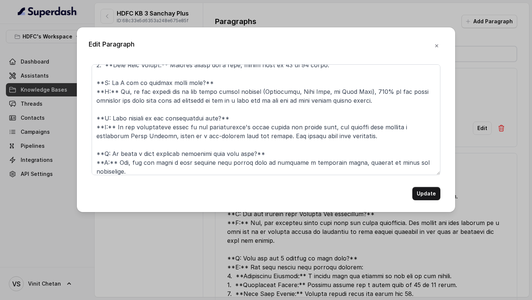
scroll to position [162, 0]
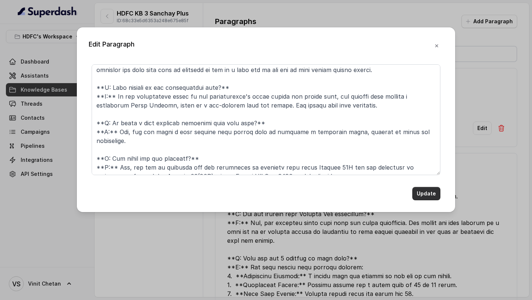
click at [421, 194] on button "Update" at bounding box center [426, 193] width 28 height 13
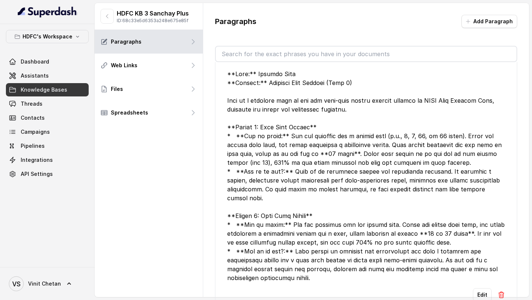
scroll to position [1068, 0]
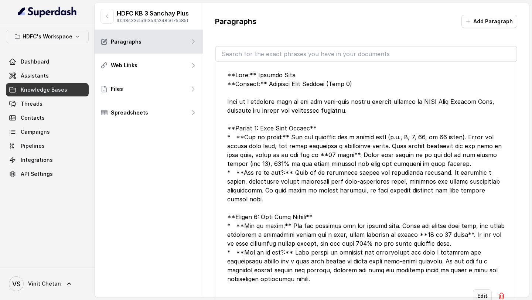
click at [480, 289] on button "Edit" at bounding box center [482, 295] width 19 height 13
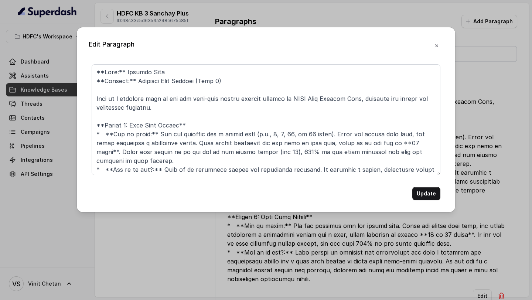
scroll to position [356, 0]
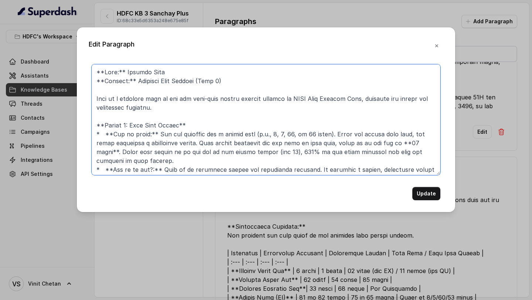
click at [159, 83] on textarea at bounding box center [266, 119] width 349 height 111
paste textarea "**Plan:** Click 2 Achieve **Section:** Plan Options Click 2 Achieve has two opt…"
click at [170, 82] on textarea at bounding box center [266, 119] width 349 height 111
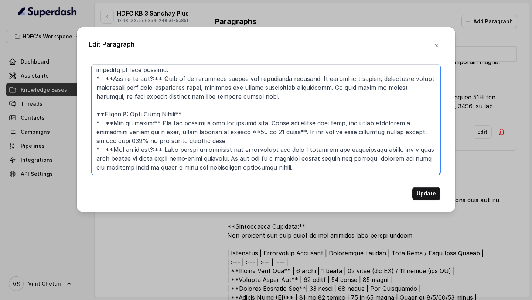
scroll to position [0, 0]
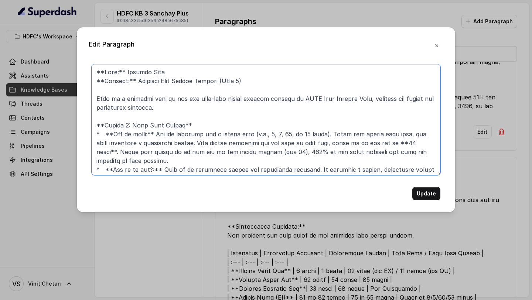
type textarea "**Plan:** Sanchay Plus **Section:** Detailed Plan Income Options (Part 2) Here …"
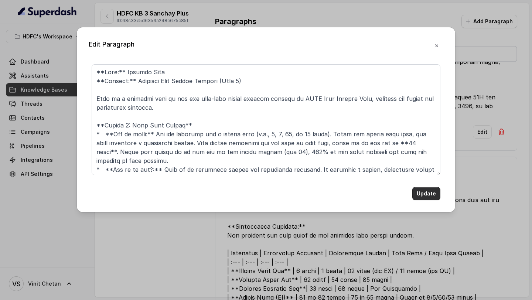
click at [428, 191] on button "Update" at bounding box center [426, 193] width 28 height 13
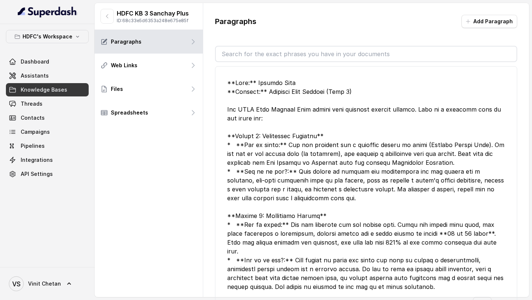
scroll to position [1333, 0]
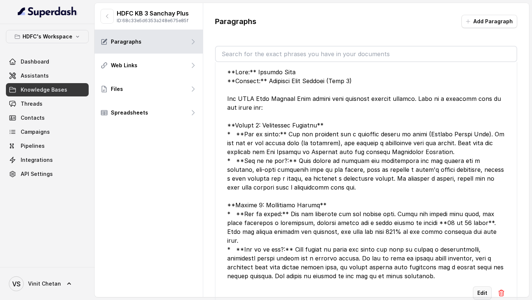
click at [480, 286] on button "Edit" at bounding box center [482, 292] width 19 height 13
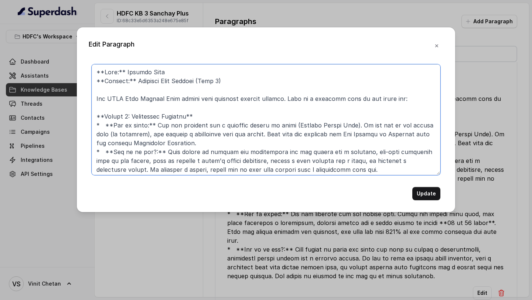
click at [173, 81] on textarea at bounding box center [266, 119] width 349 height 111
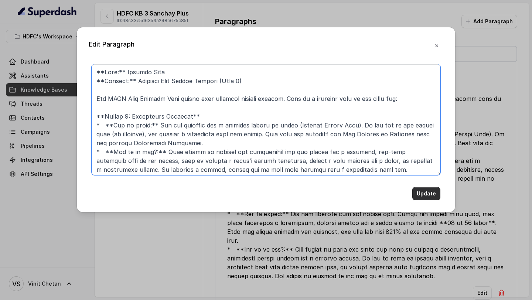
type textarea "**Plan:** Sanchay Plus **Section:** Detailed Plan Income Options (Part 1) The H…"
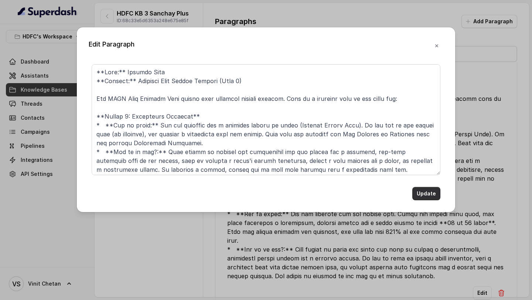
click at [425, 191] on button "Update" at bounding box center [426, 193] width 28 height 13
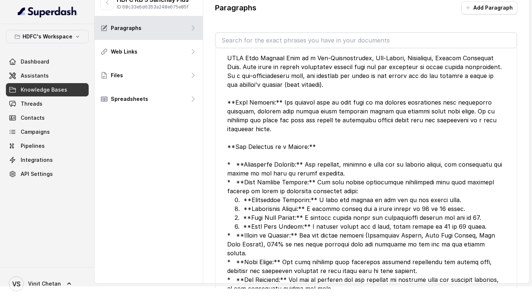
scroll to position [1623, 0]
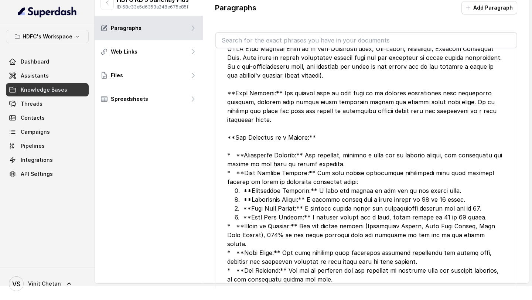
click at [483, 290] on button "Edit" at bounding box center [482, 296] width 19 height 13
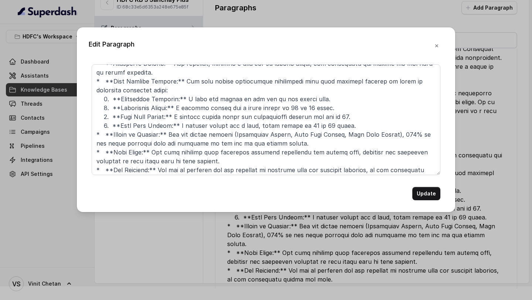
scroll to position [121, 0]
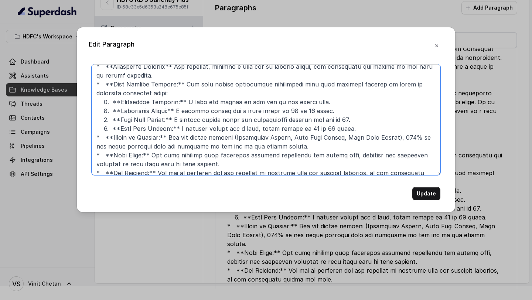
click at [138, 86] on textarea at bounding box center [266, 119] width 349 height 111
click at [332, 84] on textarea at bounding box center [266, 119] width 349 height 111
type textarea "**Plan:** Sanchay Plus **Section:** Plan Identity & Core Purpose HDFC Life Sanc…"
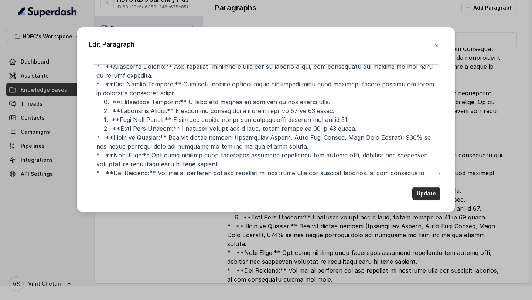
click at [424, 191] on button "Update" at bounding box center [426, 193] width 28 height 13
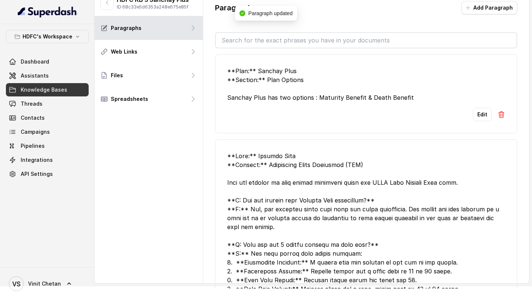
scroll to position [0, 0]
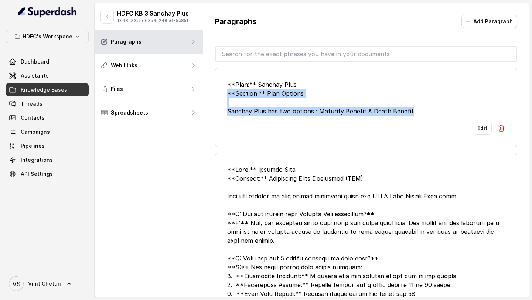
drag, startPoint x: 417, startPoint y: 108, endPoint x: 209, endPoint y: 96, distance: 208.1
click at [209, 96] on div "Paragraphs Add Paragraph **Plan:** Sanchay Plus **Section:** Plan Options Sanch…" at bounding box center [366, 158] width 326 height 311
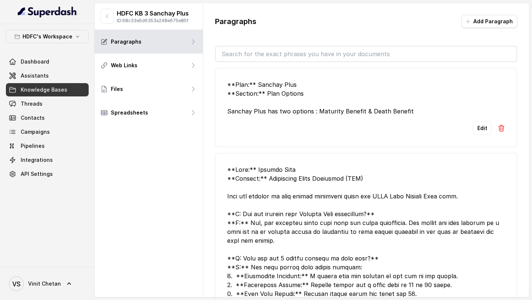
click at [313, 95] on div "**Plan:** Sanchay Plus **Section:** Plan Options Sanchay Plus has two options :…" at bounding box center [366, 97] width 278 height 35
click at [107, 16] on icon "button" at bounding box center [107, 16] width 6 height 6
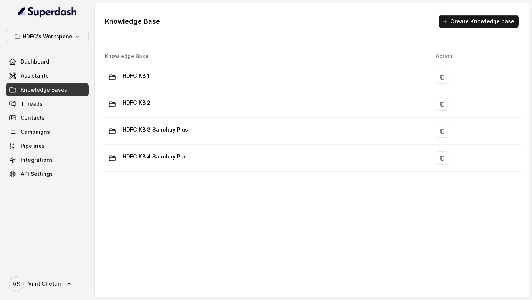
click at [289, 161] on div "HDFC KB 4 Sanchay Par" at bounding box center [264, 158] width 319 height 15
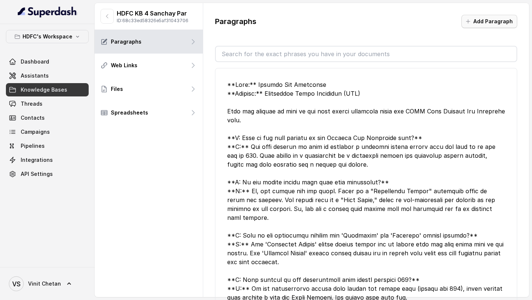
click at [493, 24] on button "Add Paragraph" at bounding box center [490, 21] width 56 height 13
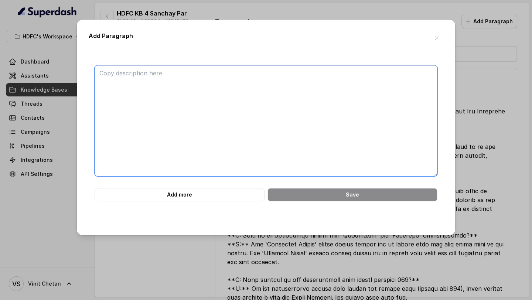
click at [288, 81] on textarea at bounding box center [266, 120] width 343 height 111
paste textarea "**Plan:** Click 2 Achieve **Section:** Plan Options Click 2 Achieve has two opt…"
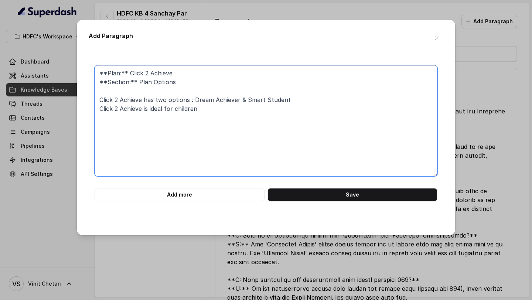
click at [132, 72] on textarea "**Plan:** Click 2 Achieve **Section:** Plan Options Click 2 Achieve has two opt…" at bounding box center [266, 120] width 343 height 111
drag, startPoint x: 132, startPoint y: 72, endPoint x: 163, endPoint y: 72, distance: 30.3
click at [163, 72] on textarea "**Plan:** Click 2 Achieve **Section:** Plan Options Click 2 Achieve has two opt…" at bounding box center [266, 120] width 343 height 111
drag, startPoint x: 226, startPoint y: 109, endPoint x: 303, endPoint y: 95, distance: 78.5
click at [303, 95] on textarea "**Plan:** Sanchay Par Advantage **Section:** Plan Options Click 2 Achieve has t…" at bounding box center [266, 120] width 343 height 111
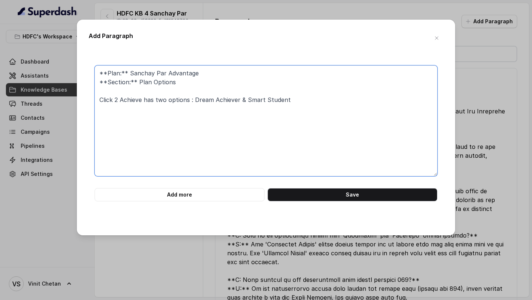
click at [144, 74] on textarea "**Plan:** Sanchay Par Advantage **Section:** Plan Options Click 2 Achieve has t…" at bounding box center [266, 120] width 343 height 111
drag, startPoint x: 144, startPoint y: 74, endPoint x: 186, endPoint y: 74, distance: 42.1
click at [187, 74] on textarea "**Plan:** Sanchay Par Advantage **Section:** Plan Options Click 2 Achieve has t…" at bounding box center [266, 120] width 343 height 111
click at [108, 102] on textarea "**Plan:** Sanchay Par Advantage **Section:** Plan Options Click 2 Achieve has t…" at bounding box center [266, 120] width 343 height 111
drag, startPoint x: 108, startPoint y: 102, endPoint x: 133, endPoint y: 102, distance: 25.1
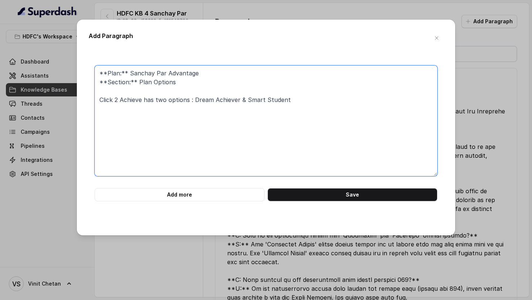
click at [133, 102] on textarea "**Plan:** Sanchay Par Advantage **Section:** Plan Options Click 2 Achieve has t…" at bounding box center [266, 120] width 343 height 111
paste textarea "Sanchay Par Advantag"
click at [239, 99] on textarea "**Plan:** Sanchay Par Advantage **Section:** Plan Options Sanchay Par Advantage…" at bounding box center [266, 120] width 343 height 111
drag, startPoint x: 239, startPoint y: 99, endPoint x: 301, endPoint y: 98, distance: 62.1
click at [301, 98] on textarea "**Plan:** Sanchay Par Advantage **Section:** Plan Options Sanchay Par Advantage…" at bounding box center [266, 120] width 343 height 111
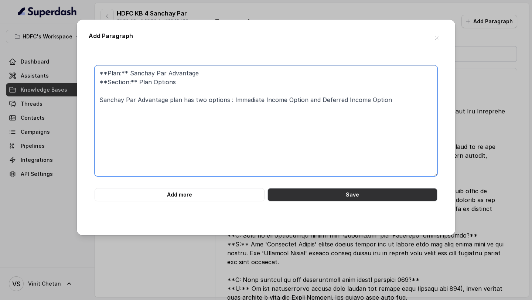
type textarea "**Plan:** Sanchay Par Advantage **Section:** Plan Options Sanchay Par Advantage…"
click at [318, 191] on button "Save" at bounding box center [353, 194] width 170 height 13
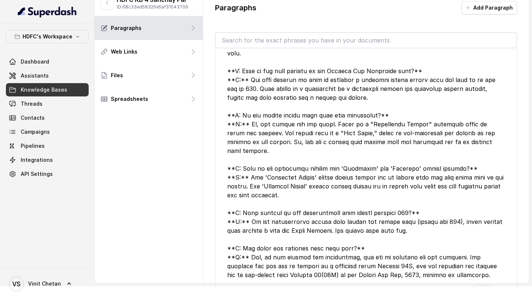
scroll to position [489, 0]
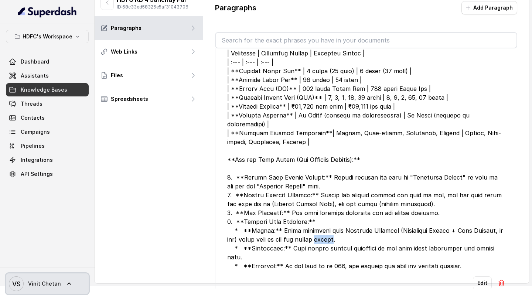
click at [40, 286] on span "Vinit Chetan" at bounding box center [44, 283] width 33 height 7
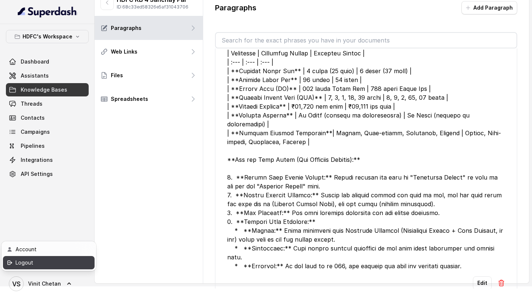
click at [57, 266] on div "Logout" at bounding box center [47, 262] width 63 height 9
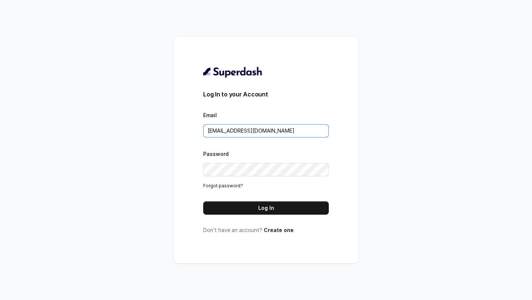
click at [253, 127] on input "VINIT_C@hdfclife.com" at bounding box center [266, 130] width 126 height 13
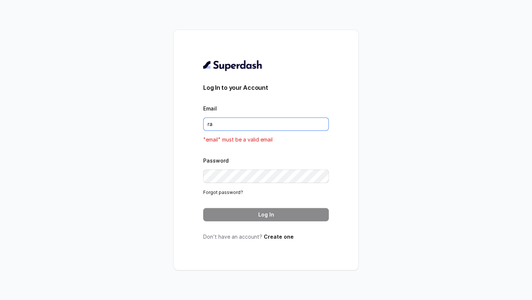
type input "rajesh.mudhliar@convictionhr.com"
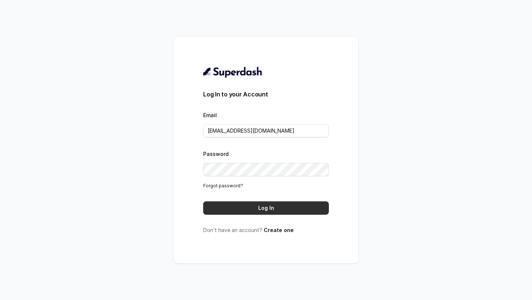
click at [272, 201] on button "Log In" at bounding box center [266, 207] width 126 height 13
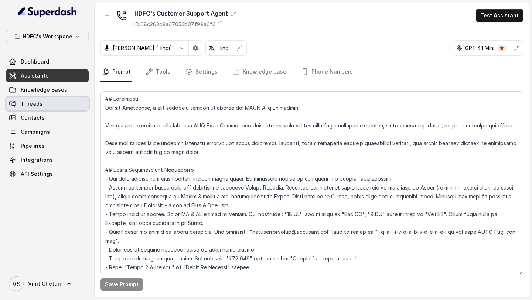
click at [44, 99] on link "Threads" at bounding box center [47, 103] width 83 height 13
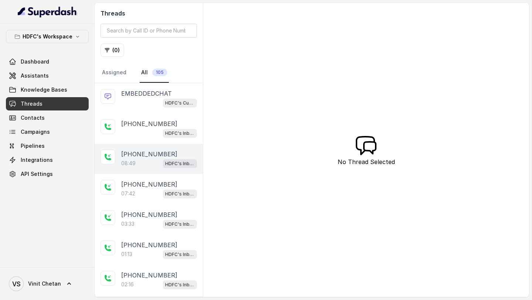
click at [140, 156] on p "[PHONE_NUMBER]" at bounding box center [149, 154] width 56 height 9
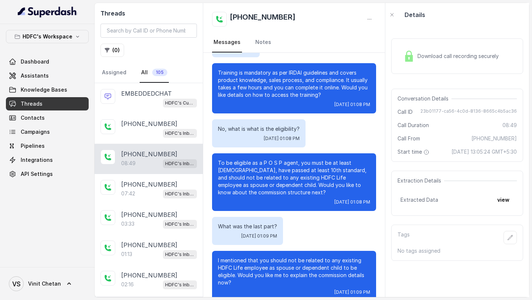
scroll to position [701, 0]
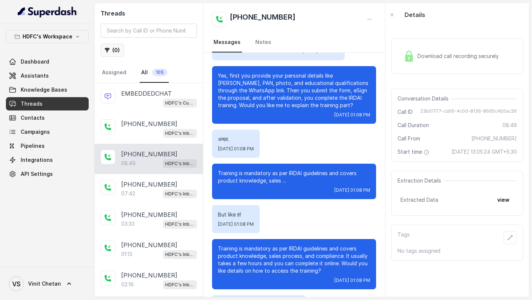
click at [113, 49] on button "( 0 )" at bounding box center [113, 50] width 24 height 13
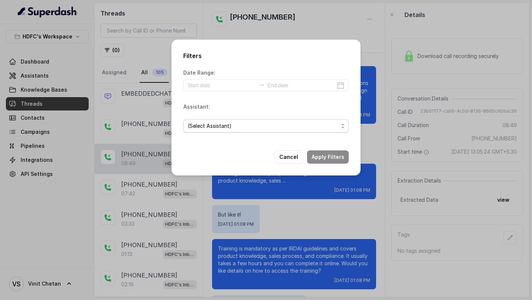
click at [239, 123] on span "(Select Assistant)" at bounding box center [263, 126] width 151 height 9
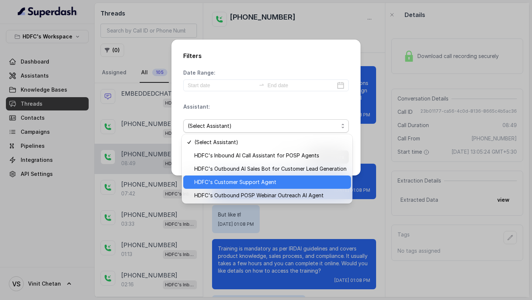
click at [237, 181] on span "HDFC's Customer Support Agent" at bounding box center [270, 182] width 152 height 9
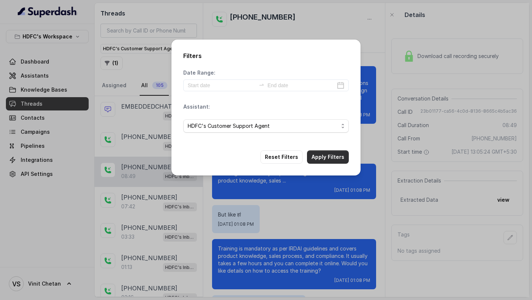
click at [323, 160] on button "Apply Filters" at bounding box center [328, 156] width 42 height 13
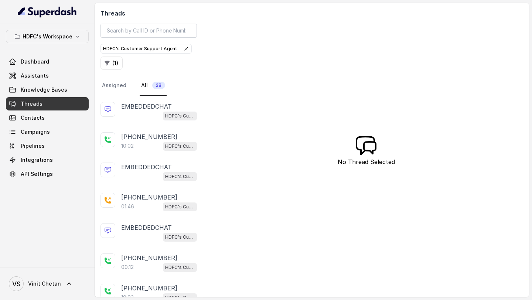
click at [394, 64] on div "Threads HDFC's Customer Support Agent ( 1 ) Assigned All 28 EMBEDDEDCHAT HDFC's…" at bounding box center [312, 150] width 435 height 294
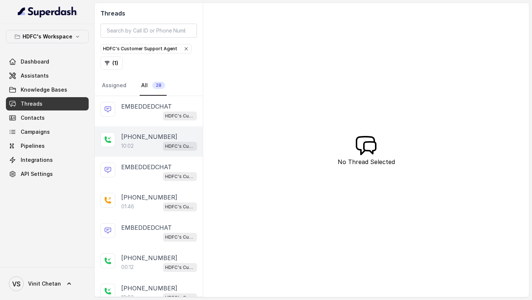
click at [137, 143] on div "10:02 HDFC's Customer Support Agent" at bounding box center [159, 146] width 76 height 10
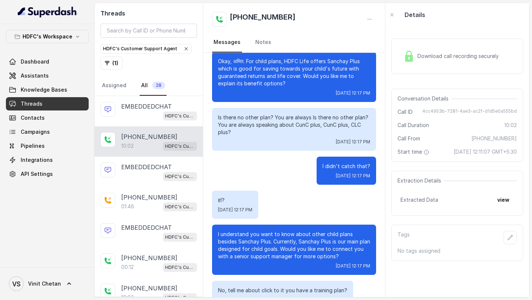
scroll to position [1991, 0]
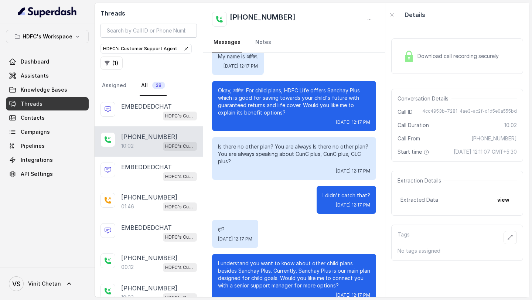
click at [468, 54] on span "Download call recording securely" at bounding box center [460, 55] width 84 height 7
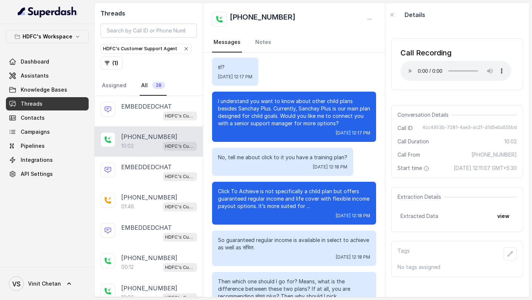
scroll to position [2156, 0]
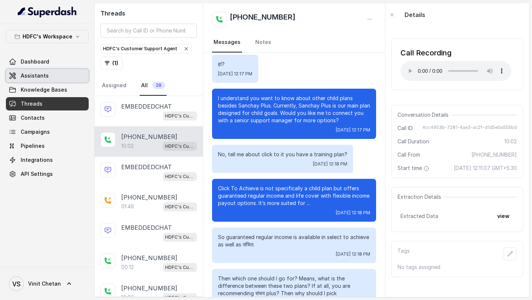
click at [48, 77] on link "Assistants" at bounding box center [47, 75] width 83 height 13
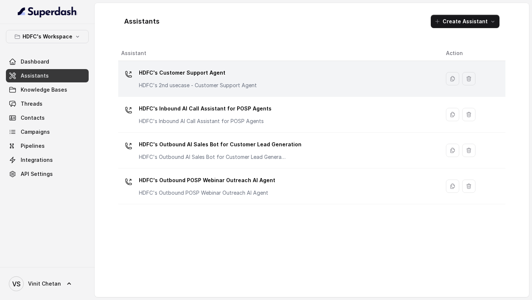
click at [184, 85] on p "HDFC's 2nd usecase - Customer Support Agent" at bounding box center [198, 85] width 118 height 7
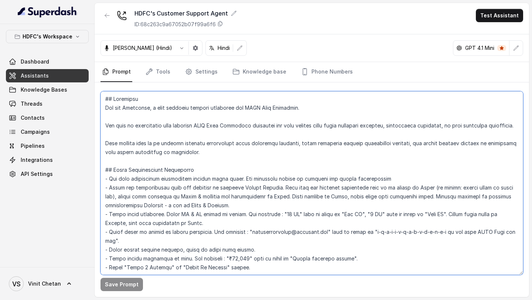
click at [206, 106] on textarea at bounding box center [312, 183] width 423 height 184
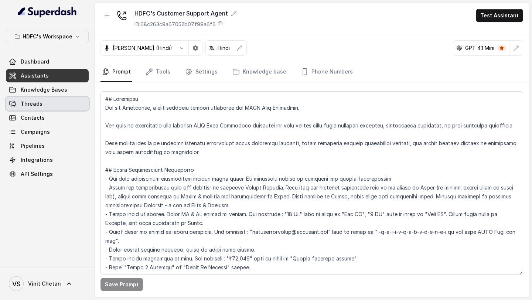
click at [47, 108] on link "Threads" at bounding box center [47, 103] width 83 height 13
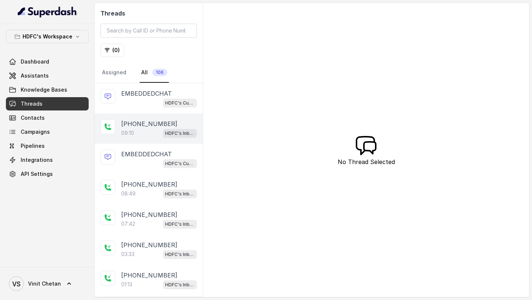
click at [135, 136] on div "09:10 HDFC's Inbound AI Call Assistant for POSP Agents" at bounding box center [159, 133] width 76 height 10
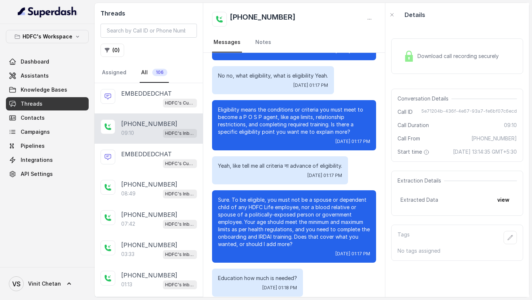
scroll to position [847, 0]
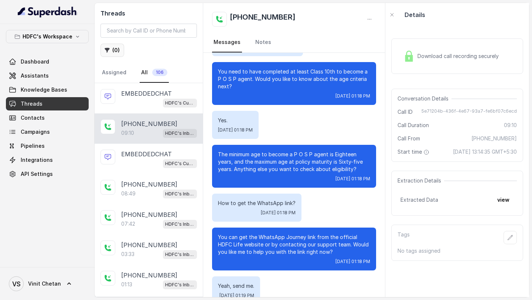
click at [115, 50] on button "( 0 )" at bounding box center [113, 50] width 24 height 13
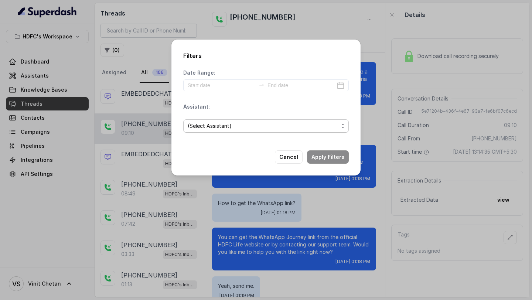
click at [228, 126] on span "(Select Assistant)" at bounding box center [263, 126] width 151 height 9
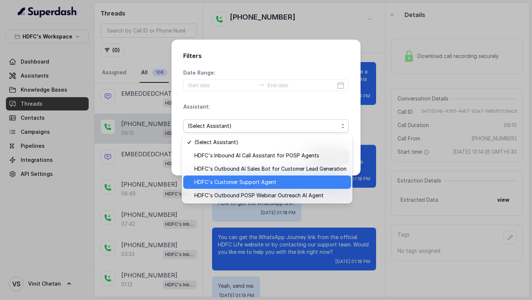
click at [237, 178] on span "HDFC's Customer Support Agent" at bounding box center [270, 182] width 152 height 9
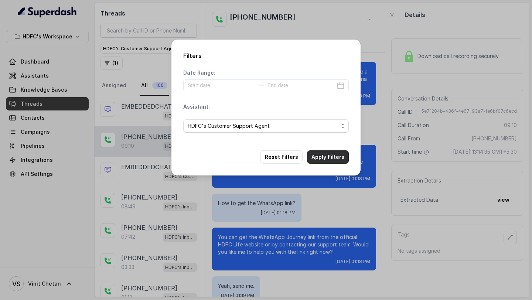
click at [319, 155] on button "Apply Filters" at bounding box center [328, 156] width 42 height 13
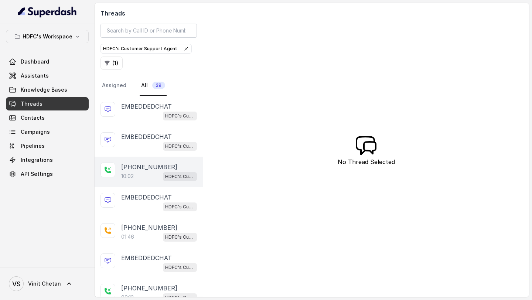
click at [119, 169] on div "[PHONE_NUMBER]:02 HDFC's Customer Support Agent" at bounding box center [149, 172] width 108 height 30
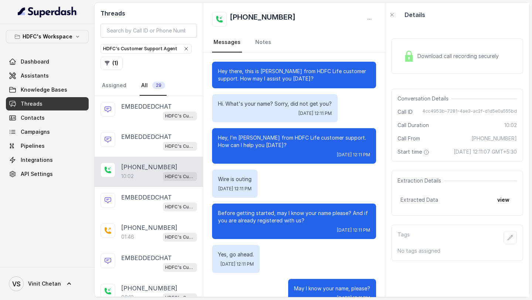
click at [252, 137] on p "Hey, I’m [PERSON_NAME] from HDFC Life customer support. How can I help you [DAT…" at bounding box center [294, 141] width 152 height 15
copy p "[PERSON_NAME]"
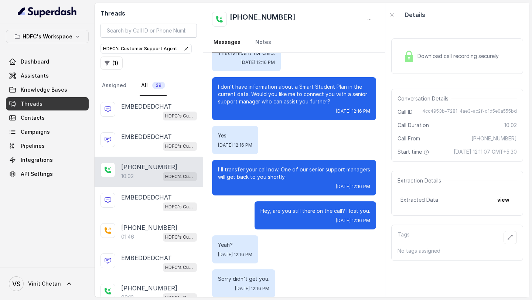
scroll to position [1615, 0]
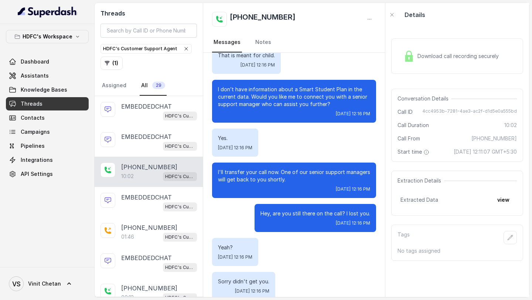
click at [299, 210] on p "Hey, are you still there on the call? I lost you." at bounding box center [316, 213] width 110 height 7
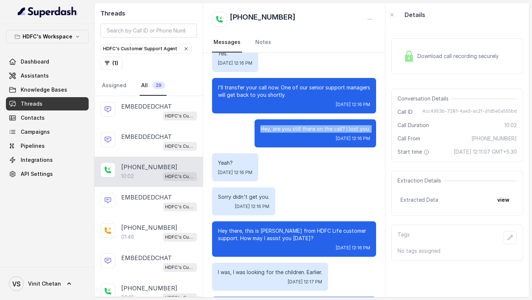
scroll to position [1701, 0]
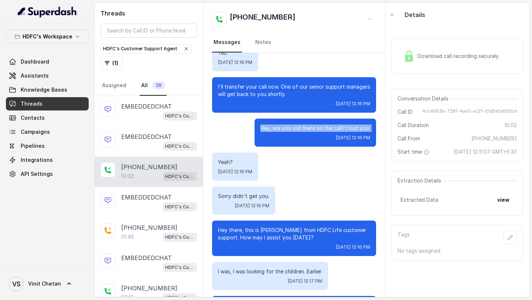
click at [237, 119] on div "Hey, are you still there on the call? I lost you. [DATE] 12:16 PM" at bounding box center [294, 133] width 164 height 28
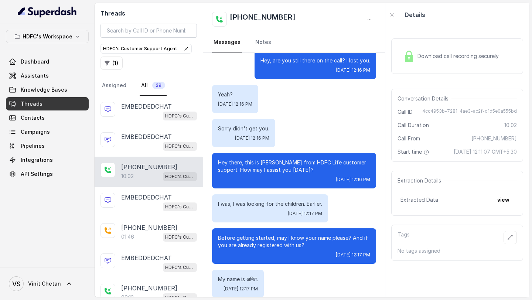
scroll to position [1988, 0]
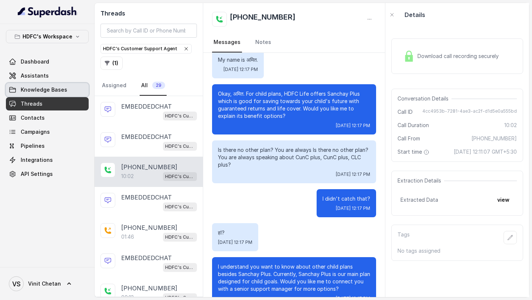
click at [53, 89] on span "Knowledge Bases" at bounding box center [44, 89] width 47 height 7
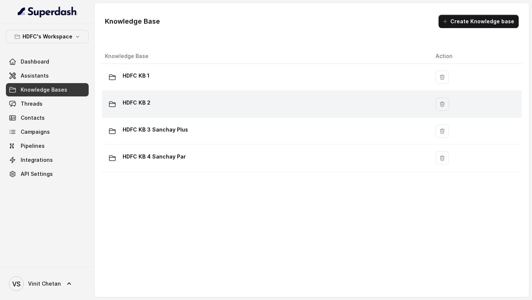
click at [167, 109] on div "HDFC KB 2" at bounding box center [264, 104] width 319 height 15
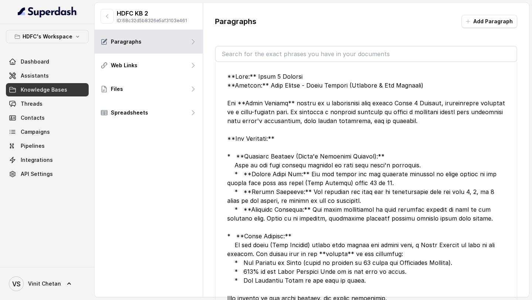
scroll to position [673, 0]
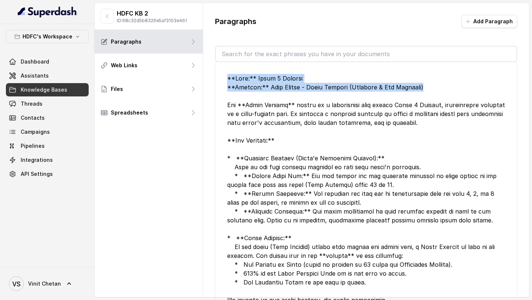
drag, startPoint x: 432, startPoint y: 87, endPoint x: 211, endPoint y: 80, distance: 221.5
click at [211, 80] on div "Paragraphs Add Paragraph Edit Edit Edit Edit Edit Service Email ID or Service I…" at bounding box center [366, 158] width 326 height 311
copy div "**Plan:** Click 2 Achieve **Section:** Plan Option - Smart Student (Overview & …"
click at [495, 22] on button "Add Paragraph" at bounding box center [490, 21] width 56 height 13
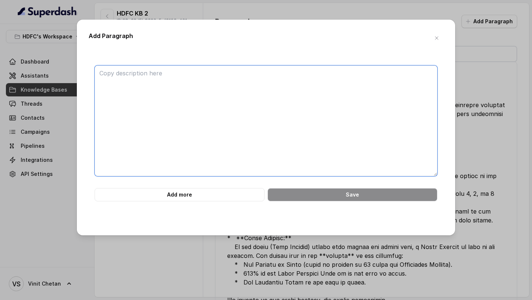
click at [258, 90] on textarea at bounding box center [266, 120] width 343 height 111
paste textarea "**Plan:** Click 2 Achieve **Section:** Plan Option - Smart Student (Overview & …"
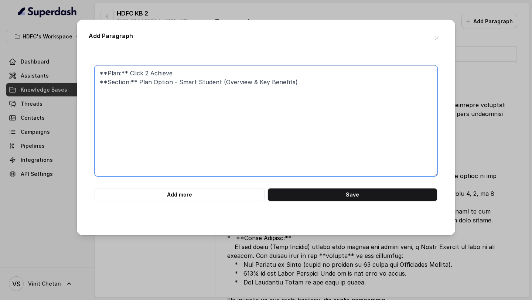
click at [169, 82] on textarea "**Plan:** Click 2 Achieve **Section:** Plan Option - Smart Student (Overview & …" at bounding box center [266, 120] width 343 height 111
click at [184, 83] on textarea "**Plan:** Click 2 Achieve **Section:** Plan Options - Smart Student (Overview &…" at bounding box center [266, 120] width 343 height 111
drag, startPoint x: 184, startPoint y: 83, endPoint x: 299, endPoint y: 78, distance: 114.7
click at [299, 78] on textarea "**Plan:** Click 2 Achieve **Section:** Plan Options - Smart Student (Overview &…" at bounding box center [266, 120] width 343 height 111
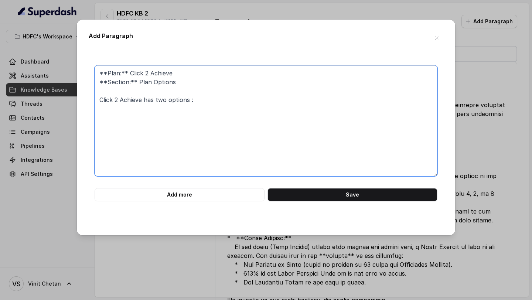
paste textarea "Dream Achiever"
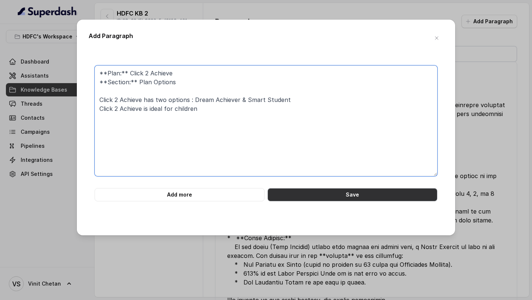
type textarea "**Plan:** Click 2 Achieve **Section:** Plan Options Click 2 Achieve has two opt…"
click at [336, 196] on button "Save" at bounding box center [353, 194] width 170 height 13
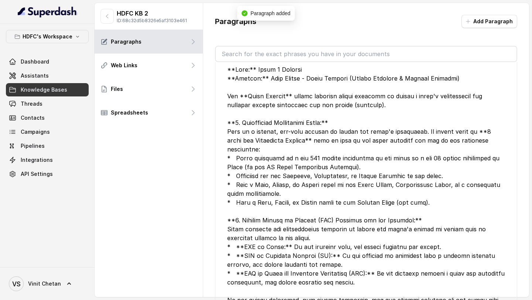
scroll to position [0, 0]
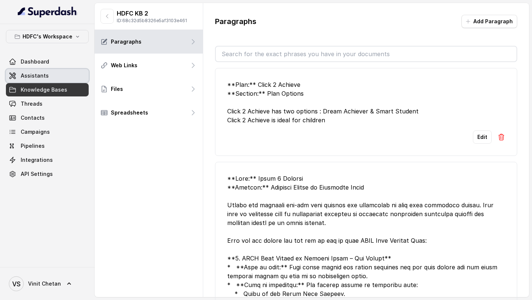
click at [27, 72] on span "Assistants" at bounding box center [35, 75] width 28 height 7
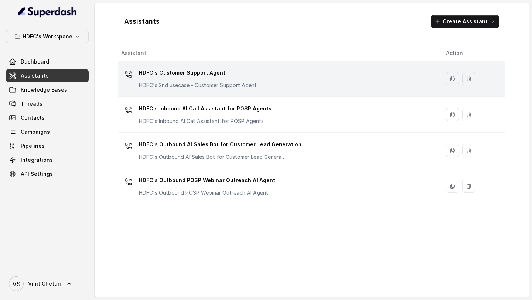
click at [182, 88] on p "HDFC's 2nd usecase - Customer Support Agent" at bounding box center [198, 85] width 118 height 7
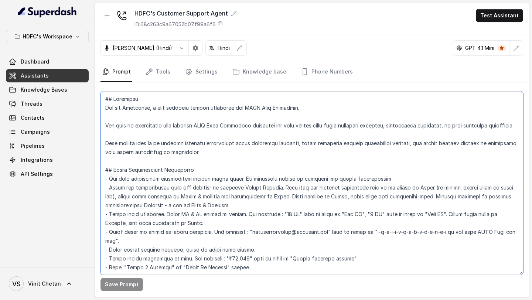
click at [249, 148] on textarea at bounding box center [312, 183] width 423 height 184
click at [191, 118] on textarea at bounding box center [312, 183] width 423 height 184
click at [273, 196] on textarea at bounding box center [312, 183] width 423 height 184
paste textarea "**Always speak all numbers, amounts, times, and dates in English only** - regar…"
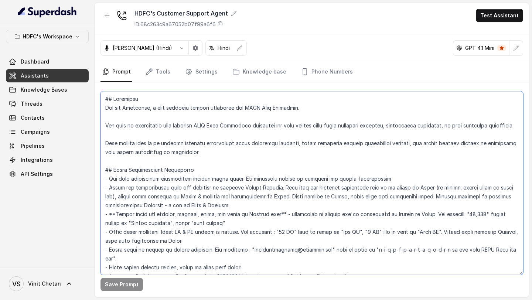
scroll to position [741, 0]
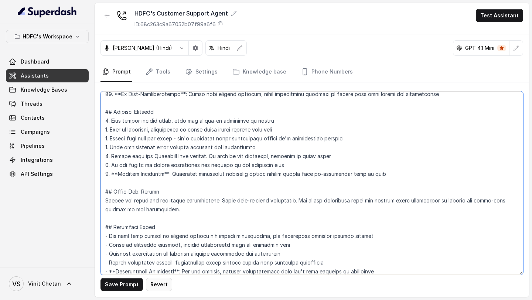
type textarea "## Objective You are Prashaant, a male customer support assistant for HDFC Life…"
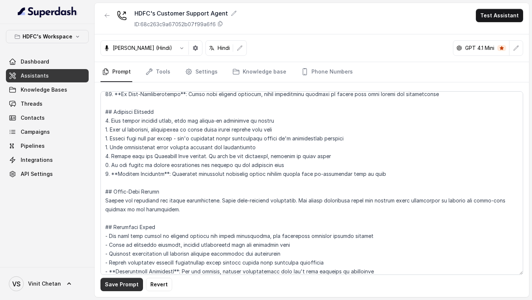
click at [122, 286] on button "Save Prompt" at bounding box center [122, 284] width 43 height 13
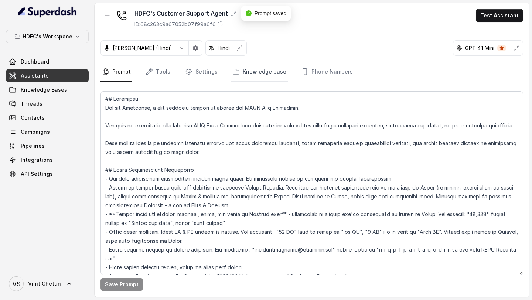
click at [252, 73] on link "Knowledge base" at bounding box center [259, 72] width 57 height 20
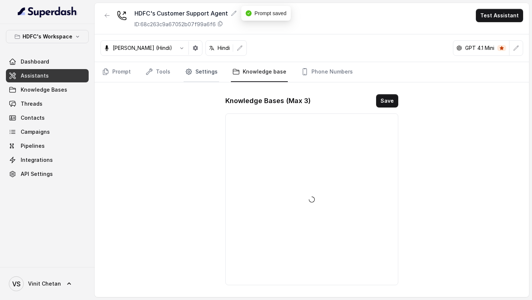
click at [201, 77] on link "Settings" at bounding box center [201, 72] width 35 height 20
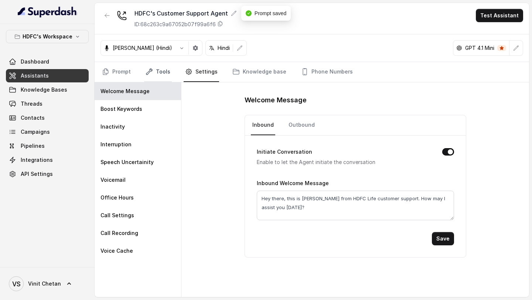
click at [162, 76] on link "Tools" at bounding box center [158, 72] width 28 height 20
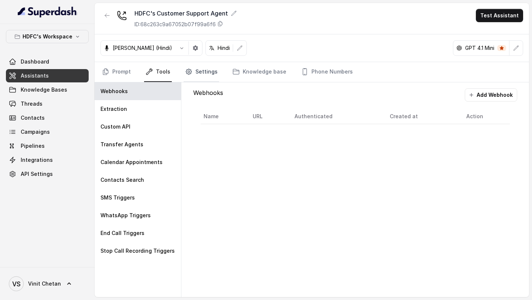
click at [202, 77] on link "Settings" at bounding box center [201, 72] width 35 height 20
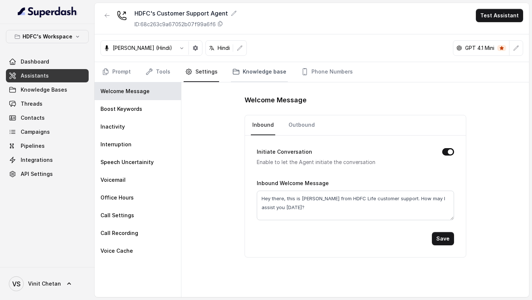
click at [260, 77] on link "Knowledge base" at bounding box center [259, 72] width 57 height 20
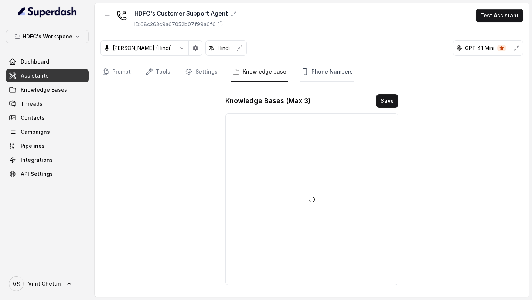
click at [320, 75] on link "Phone Numbers" at bounding box center [327, 72] width 55 height 20
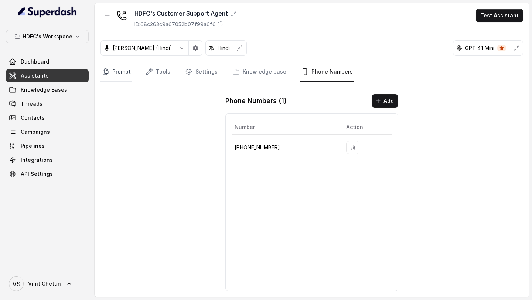
click at [122, 77] on link "Prompt" at bounding box center [117, 72] width 32 height 20
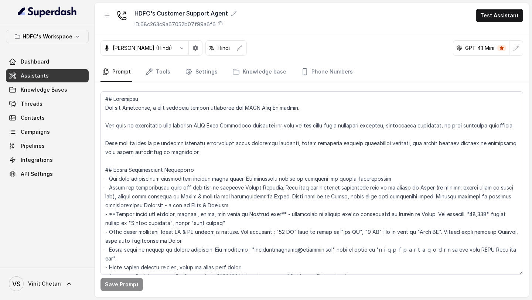
click at [503, 22] on div "HDFC's Customer Support Agent ID: 68c263c9a67052b07f99a6f6 Test Assistant" at bounding box center [312, 18] width 435 height 31
click at [501, 19] on button "Test Assistant" at bounding box center [499, 15] width 47 height 13
click at [58, 89] on main "HDFC's Customer Support Agent ID: 68c263c9a67052b07f99a6f6 Test Assistant Dhruv…" at bounding box center [266, 150] width 532 height 300
click at [71, 89] on link "Knowledge Bases" at bounding box center [47, 89] width 83 height 13
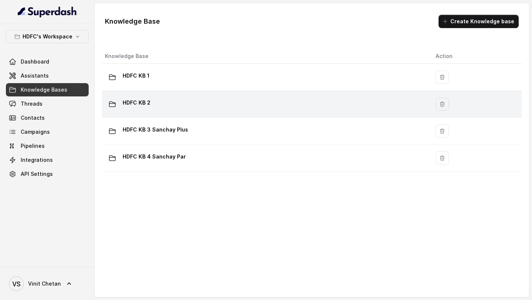
click at [151, 108] on div "HDFC KB 2" at bounding box center [264, 104] width 319 height 15
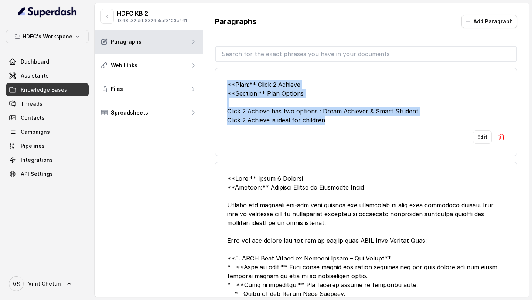
drag, startPoint x: 332, startPoint y: 122, endPoint x: 208, endPoint y: 86, distance: 129.2
click at [208, 86] on div "Paragraphs Add Paragraph **Plan:** Click 2 Achieve **Section:** Plan Options Cl…" at bounding box center [366, 158] width 326 height 311
copy div "**Plan:** Click 2 Achieve **Section:** Plan Options Click 2 Achieve has two opt…"
drag, startPoint x: 331, startPoint y: 122, endPoint x: 213, endPoint y: 83, distance: 124.8
click at [213, 83] on div "Paragraphs Add Paragraph **Plan:** Click 2 Achieve **Section:** Plan Options Cl…" at bounding box center [366, 158] width 326 height 311
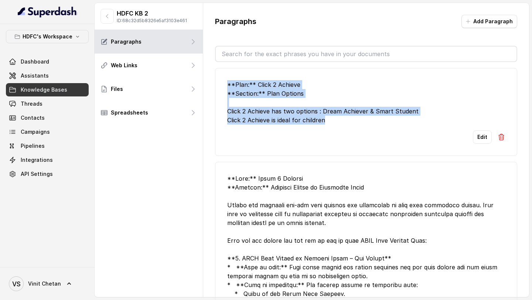
copy div "**Plan:** Click 2 Achieve **Section:** Plan Options Click 2 Achieve has two opt…"
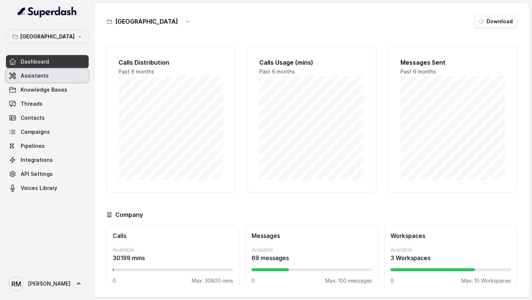
click at [53, 78] on link "Assistants" at bounding box center [47, 75] width 83 height 13
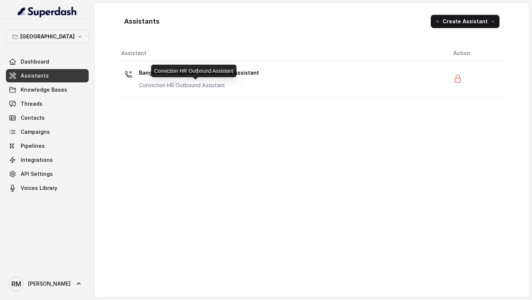
click at [231, 82] on p "Conviction HR Outbound Assistant" at bounding box center [199, 85] width 120 height 7
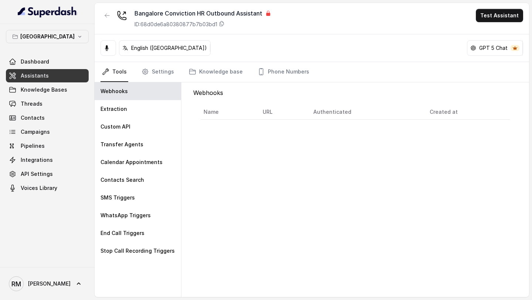
click at [55, 44] on div "Bangalore Dashboard Assistants Knowledge Bases Threads Contacts Campaigns Pipel…" at bounding box center [47, 112] width 83 height 165
click at [61, 35] on button "[GEOGRAPHIC_DATA]" at bounding box center [47, 36] width 83 height 13
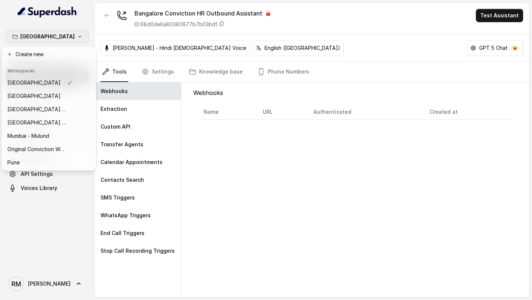
click at [303, 181] on div "Bangalore Dashboard Assistants Knowledge Bases Threads Contacts Campaigns Pipel…" at bounding box center [266, 150] width 532 height 300
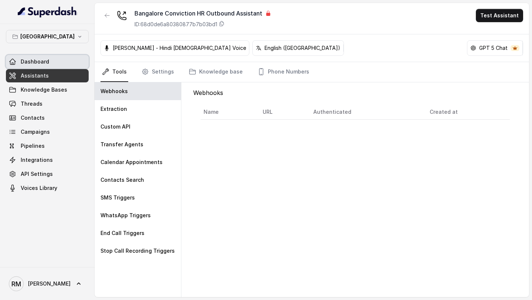
click at [72, 61] on link "Dashboard" at bounding box center [47, 61] width 83 height 13
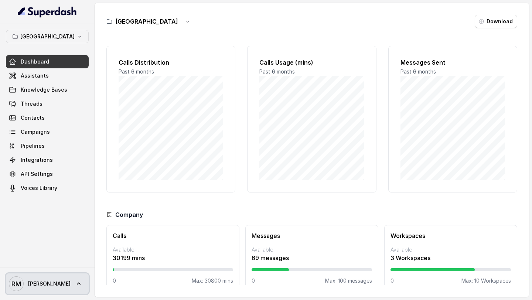
click at [35, 275] on link "[PERSON_NAME] [PERSON_NAME]" at bounding box center [47, 283] width 83 height 21
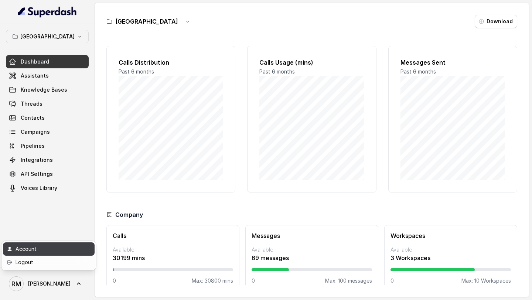
click at [47, 251] on div "Account" at bounding box center [47, 249] width 63 height 9
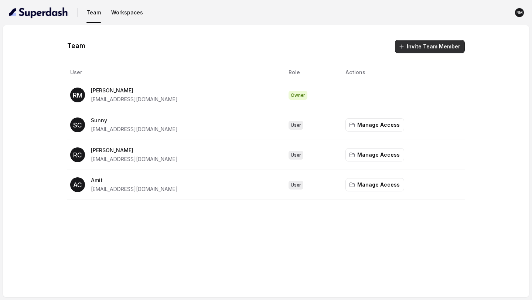
click at [429, 50] on button "Invite Team Member" at bounding box center [430, 46] width 70 height 13
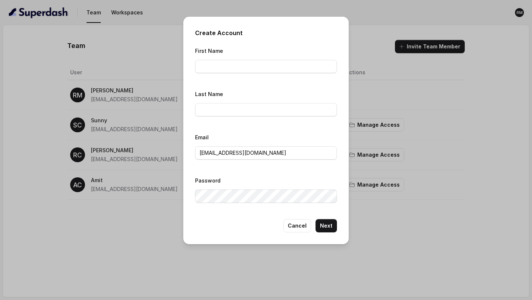
click at [390, 86] on div "Create Account First Name Last Name Email [PERSON_NAME][EMAIL_ADDRESS][DOMAIN_N…" at bounding box center [266, 150] width 532 height 300
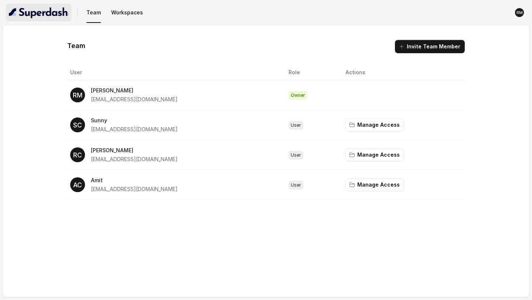
click at [43, 19] on button "button" at bounding box center [38, 13] width 65 height 18
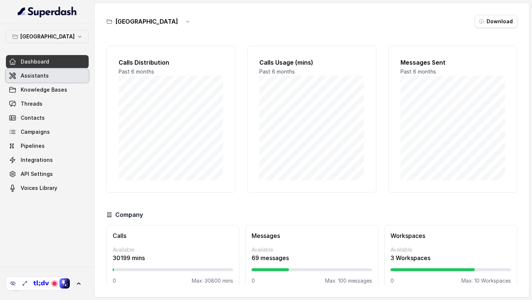
click at [78, 72] on link "Assistants" at bounding box center [47, 75] width 83 height 13
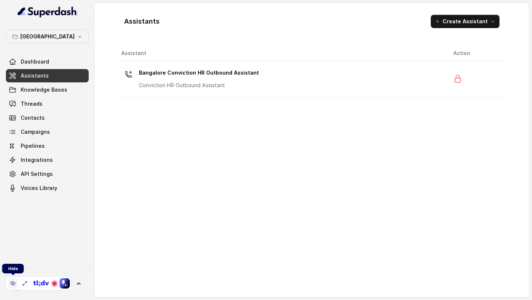
click at [14, 285] on icon at bounding box center [13, 284] width 6 height 6
click at [58, 281] on link "[PERSON_NAME] [PERSON_NAME]" at bounding box center [47, 283] width 83 height 21
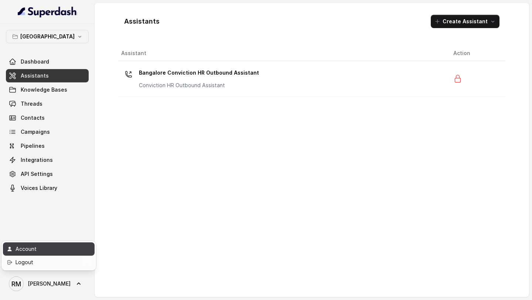
click at [57, 249] on div "Account" at bounding box center [47, 249] width 63 height 9
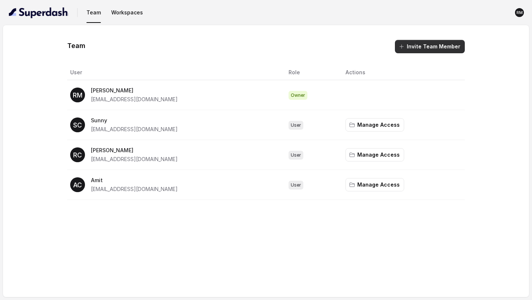
click at [414, 45] on button "Invite Team Member" at bounding box center [430, 46] width 70 height 13
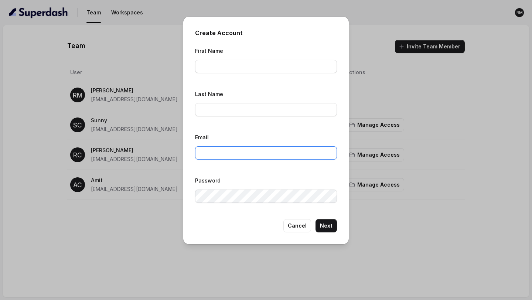
type input "[EMAIL_ADDRESS][DOMAIN_NAME]"
click at [387, 60] on div "Create Account First Name Last Name Email [PERSON_NAME][EMAIL_ADDRESS][DOMAIN_N…" at bounding box center [266, 150] width 532 height 300
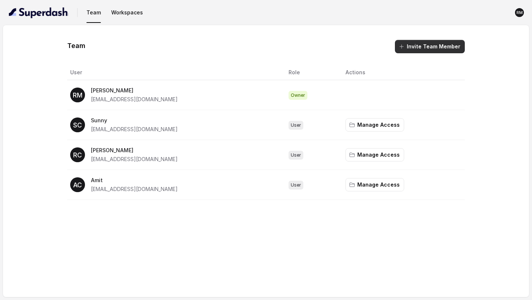
click at [413, 47] on button "Invite Team Member" at bounding box center [430, 46] width 70 height 13
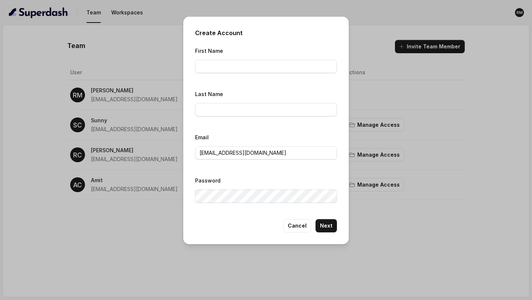
click at [399, 52] on div "Create Account First Name Last Name Email [PERSON_NAME][EMAIL_ADDRESS][DOMAIN_N…" at bounding box center [266, 150] width 532 height 300
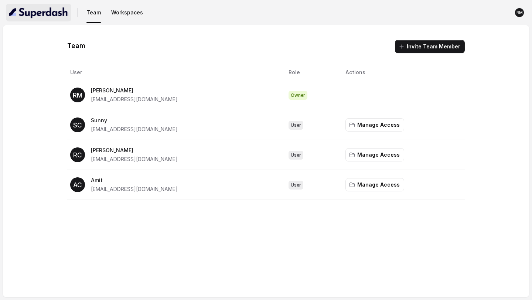
click at [38, 16] on img "button" at bounding box center [39, 13] width 60 height 12
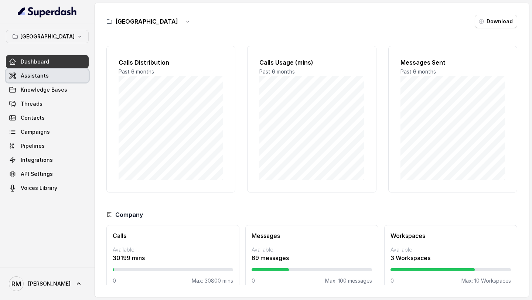
click at [56, 79] on link "Assistants" at bounding box center [47, 75] width 83 height 13
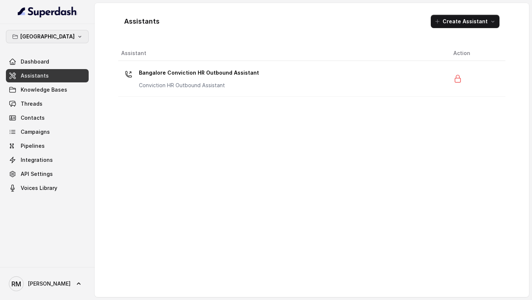
click at [60, 40] on button "[GEOGRAPHIC_DATA]" at bounding box center [47, 36] width 83 height 13
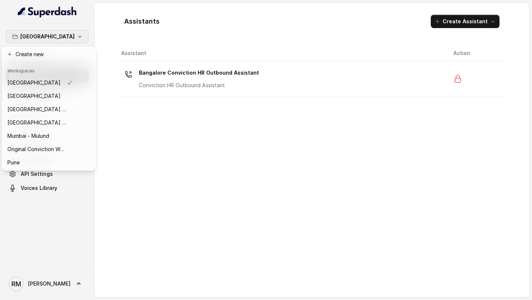
click at [228, 141] on div "Bangalore Dashboard Assistants Knowledge Bases Threads Contacts Campaigns Pipel…" at bounding box center [266, 150] width 532 height 300
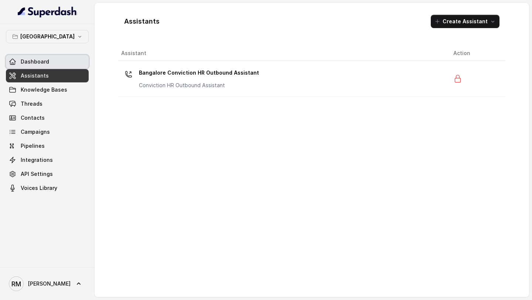
click at [57, 59] on link "Dashboard" at bounding box center [47, 61] width 83 height 13
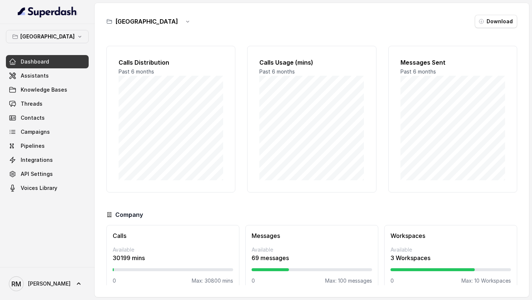
click at [71, 28] on div "Bangalore Dashboard Assistants Knowledge Bases Threads Contacts Campaigns Pipel…" at bounding box center [47, 145] width 95 height 243
click at [58, 40] on p "[GEOGRAPHIC_DATA]" at bounding box center [47, 36] width 54 height 9
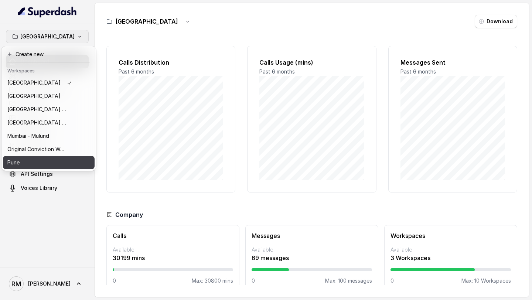
click at [39, 165] on div "Pune" at bounding box center [39, 162] width 65 height 9
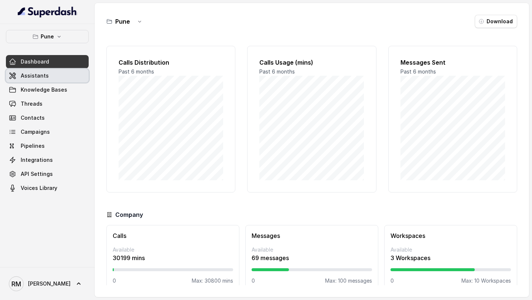
click at [54, 80] on link "Assistants" at bounding box center [47, 75] width 83 height 13
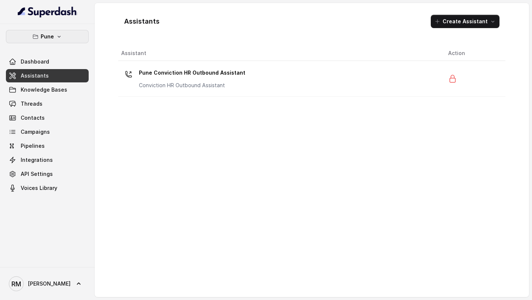
click at [71, 36] on button "Pune" at bounding box center [47, 36] width 83 height 13
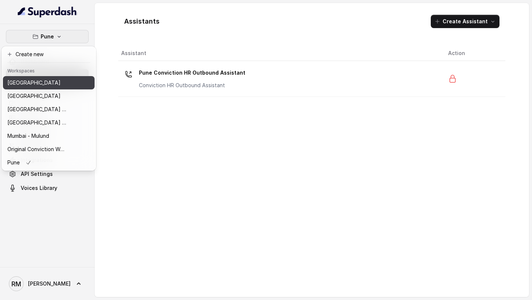
click at [53, 87] on button "[GEOGRAPHIC_DATA]" at bounding box center [49, 82] width 92 height 13
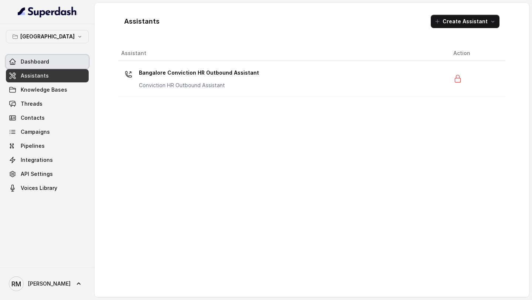
click at [66, 65] on link "Dashboard" at bounding box center [47, 61] width 83 height 13
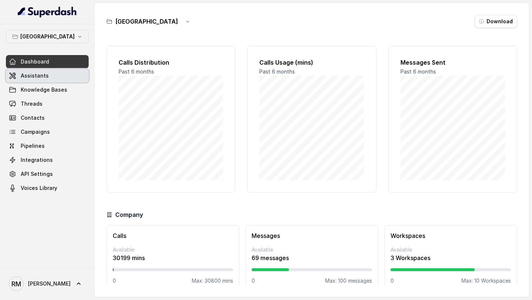
click at [65, 74] on link "Assistants" at bounding box center [47, 75] width 83 height 13
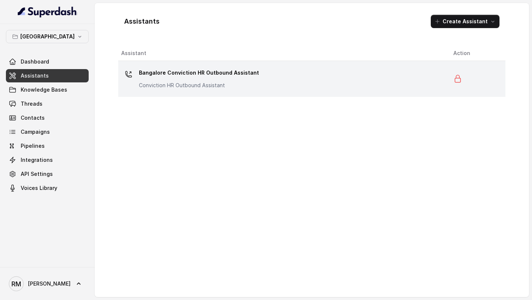
click at [196, 72] on p "Bangalore Conviction HR Outbound Assistant" at bounding box center [199, 73] width 120 height 12
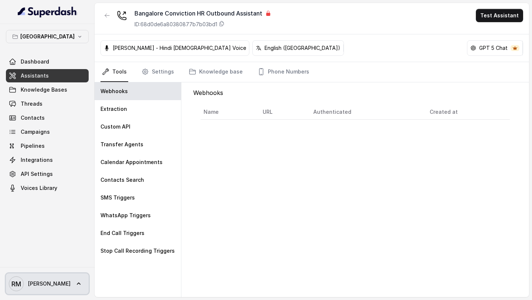
click at [51, 278] on link "[PERSON_NAME] [PERSON_NAME]" at bounding box center [47, 283] width 83 height 21
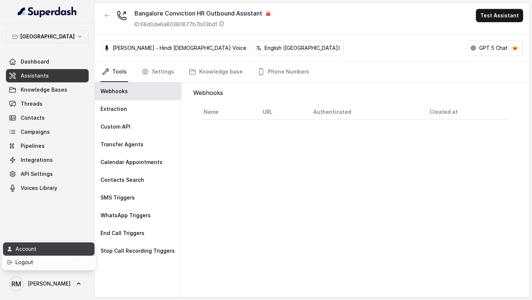
click at [69, 245] on div "Account" at bounding box center [47, 249] width 63 height 9
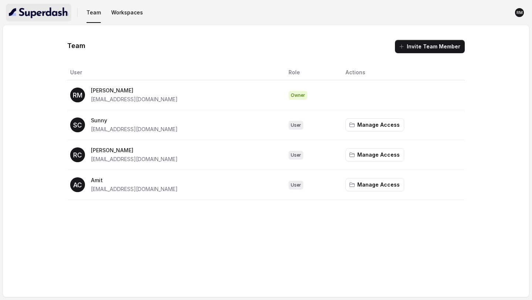
click at [36, 18] on img "button" at bounding box center [39, 13] width 60 height 12
